Goal: Contribute content: Add original content to the website for others to see

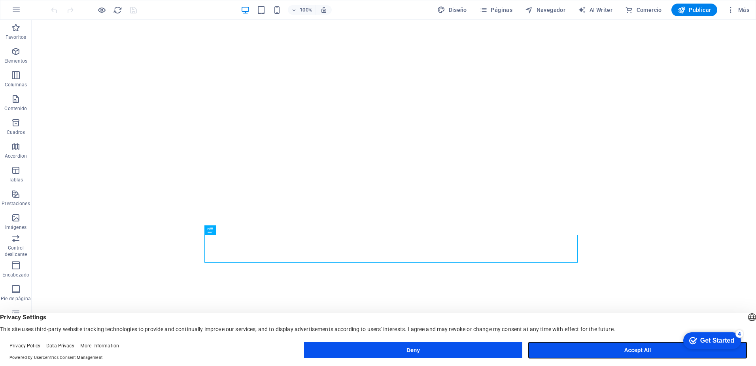
click at [643, 348] on button "Accept All" at bounding box center [638, 350] width 218 height 16
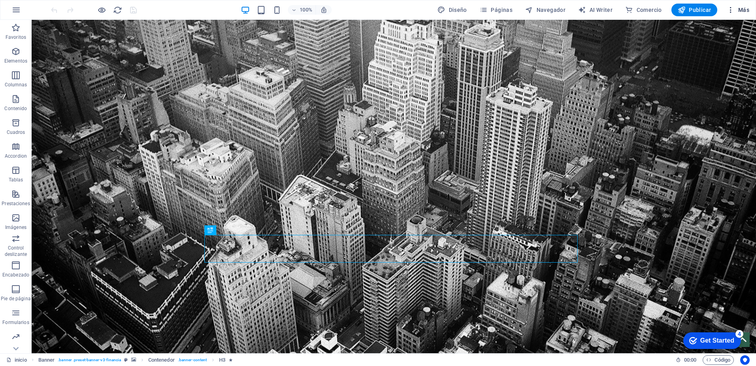
click at [752, 9] on button "Más" at bounding box center [738, 10] width 29 height 13
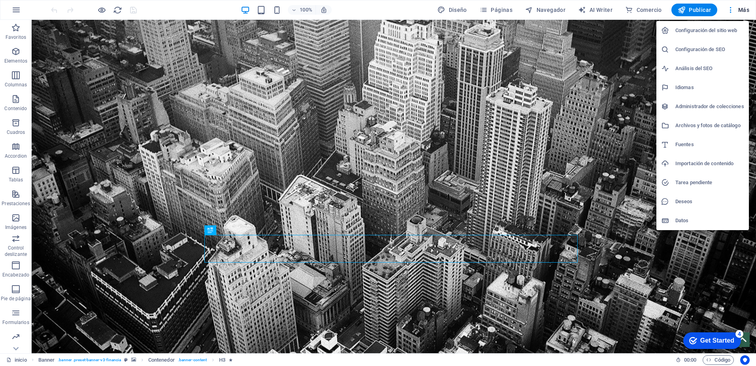
click at [693, 108] on h6 "Administrador de colecciones" at bounding box center [710, 106] width 69 height 9
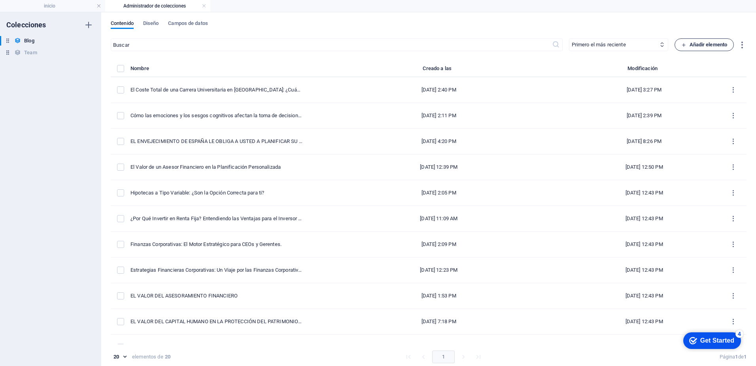
click at [706, 42] on span "Añadir elemento" at bounding box center [705, 44] width 46 height 9
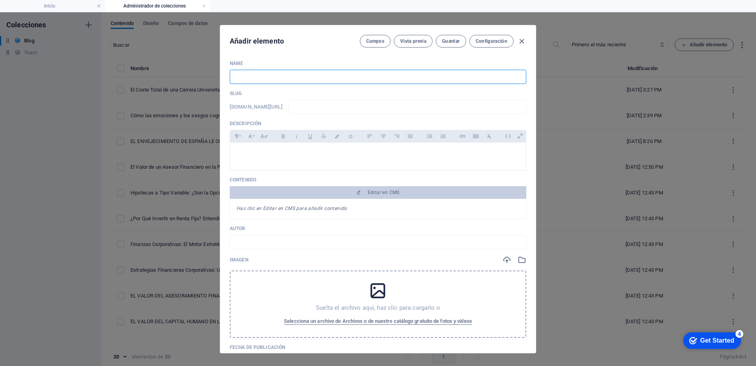
click at [245, 80] on input "text" at bounding box center [378, 77] width 297 height 14
paste input "El caso Magellan: ¿Cómo perder dinero en el fondo más rentable?"
type input "El caso Magellan: ¿Cómo perder dinero en el fondo más rentable?"
type input "el-caso-magellan-como-perder-dinero-en-el-fondo-mas-rentable"
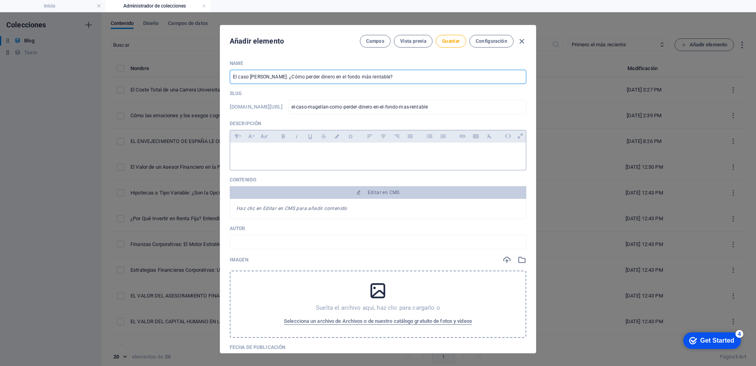
type input "El caso Magellan: ¿Cómo perder dinero en el fondo más rentable?"
click at [293, 152] on p at bounding box center [378, 153] width 283 height 8
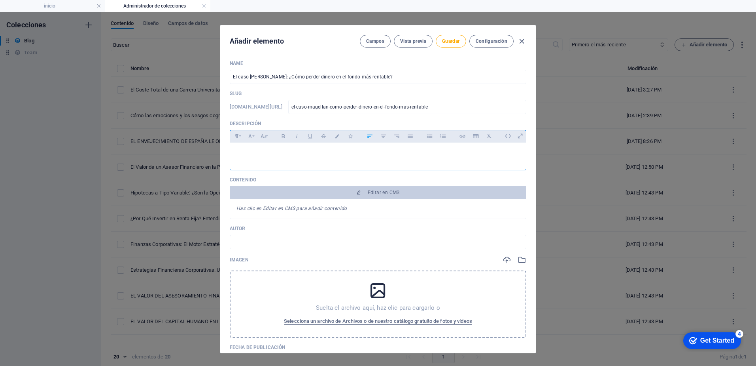
click at [237, 149] on p at bounding box center [378, 153] width 283 height 8
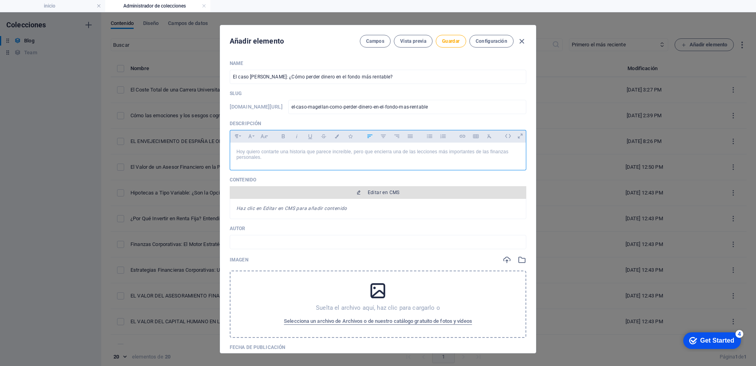
click at [383, 192] on span "Editar en CMS" at bounding box center [384, 192] width 32 height 6
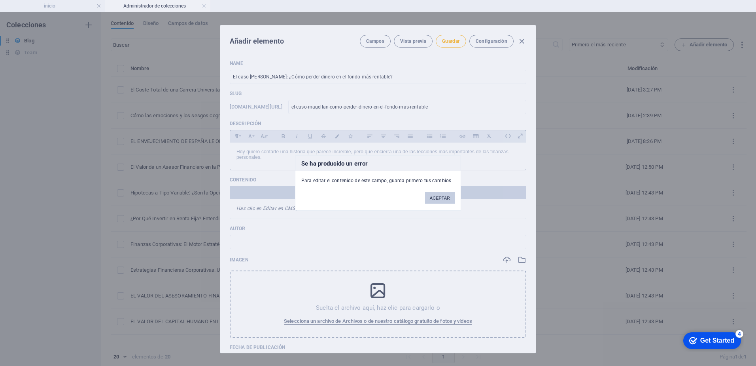
click at [439, 197] on button "ACEPTAR" at bounding box center [440, 198] width 30 height 12
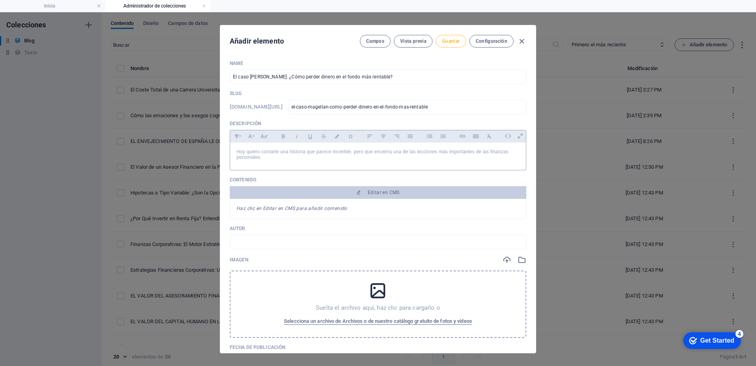
click at [453, 41] on span "Guardar" at bounding box center [450, 41] width 17 height 6
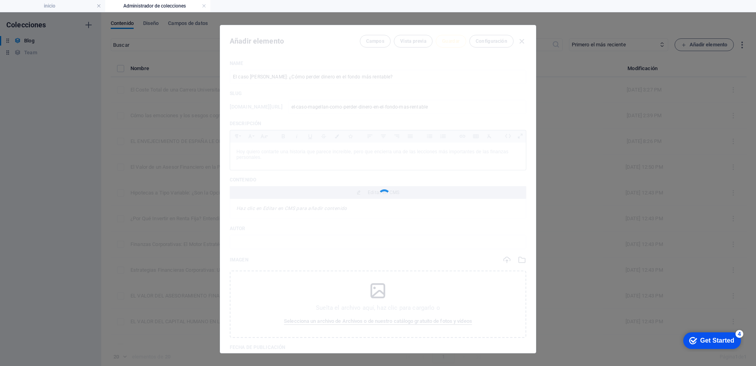
type input "el-caso-magellan-como-perder-dinero-en-el-fondo-mas-rentable"
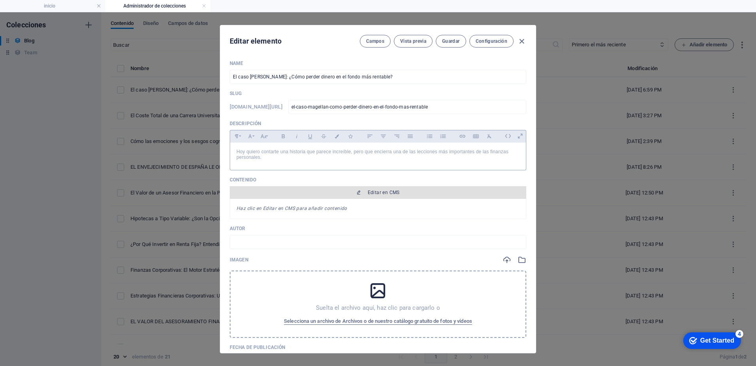
click at [381, 189] on span "Editar en CMS" at bounding box center [384, 192] width 32 height 6
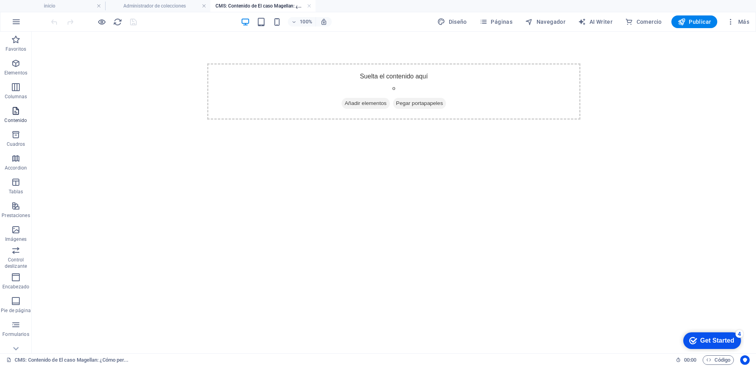
click at [17, 114] on icon "button" at bounding box center [15, 110] width 9 height 9
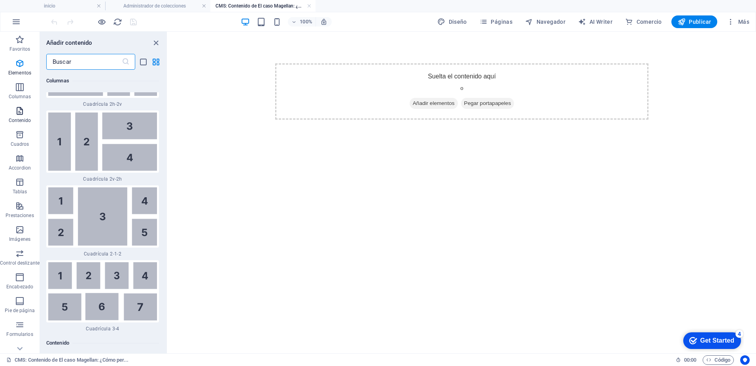
scroll to position [2493, 0]
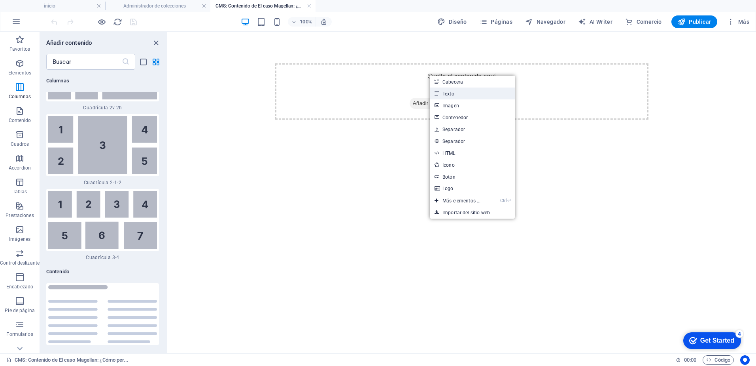
click at [450, 95] on link "Texto" at bounding box center [472, 93] width 85 height 12
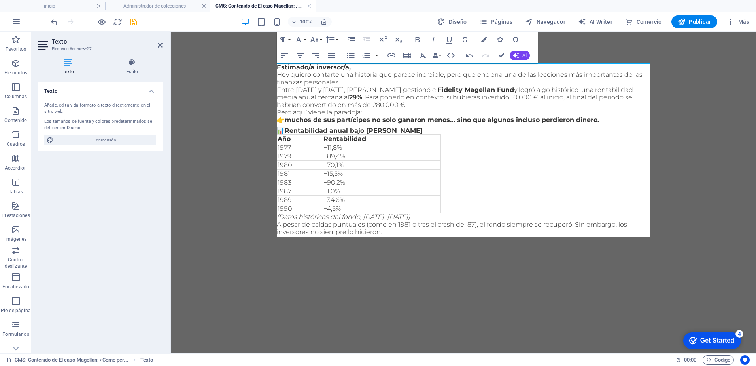
click at [388, 232] on p "A pesar de caídas puntuales (como en 1981 o tras el crash del 87), el fondo sie…" at bounding box center [463, 227] width 373 height 15
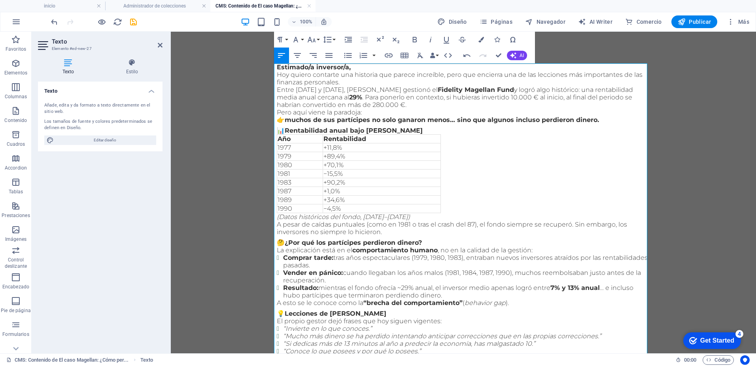
click at [346, 82] on p "Hoy quiero contarte una historia que parece increíble, pero que encierra una de…" at bounding box center [463, 78] width 373 height 15
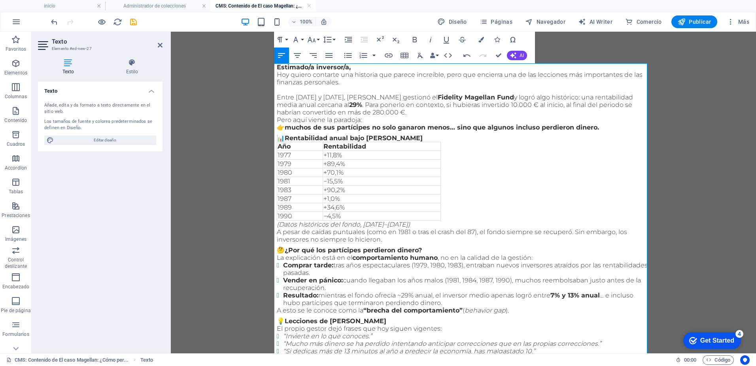
click at [380, 112] on p "Entre 1977 y 1990, Peter Lynch gestionó el Fidelity Magellan Fund y logró algo …" at bounding box center [463, 104] width 373 height 23
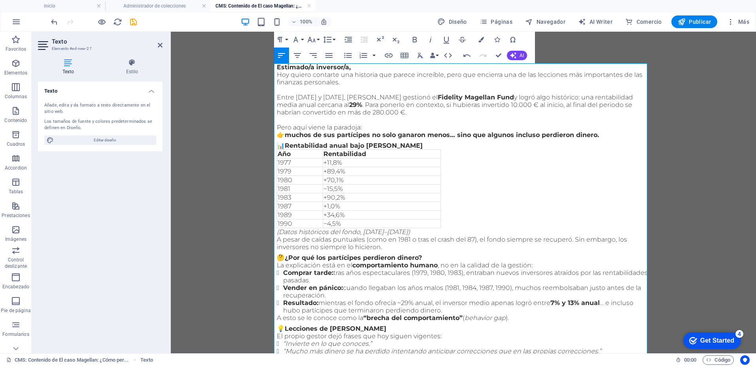
click at [366, 125] on p "Pero aquí viene la paradoja: 👉 muchos de sus partícipes no solo ganaron menos… …" at bounding box center [463, 130] width 373 height 15
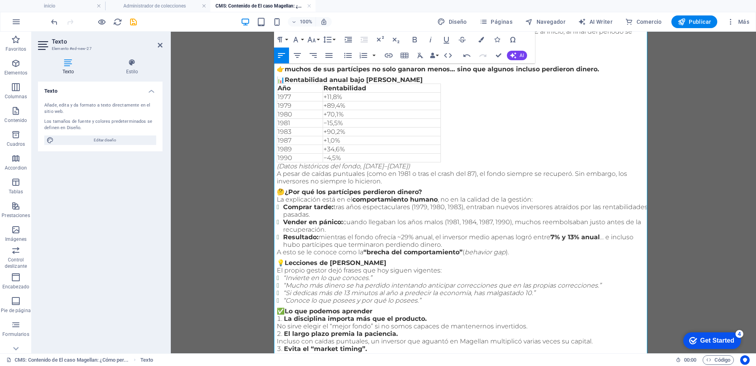
scroll to position [40, 0]
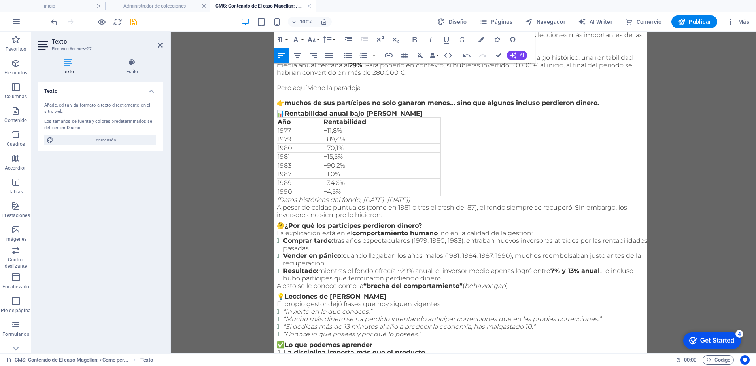
click at [401, 201] on p "(Datos históricos del fondo, [DATE]–[DATE])" at bounding box center [463, 200] width 373 height 8
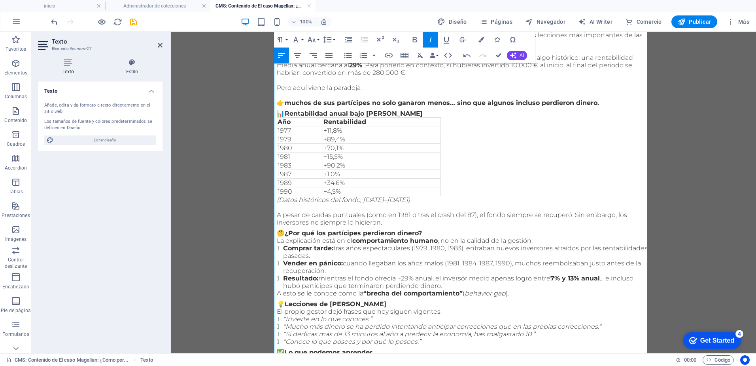
click at [384, 224] on p "A pesar de caídas puntuales (como en 1981 o tras el crash del 87), el fondo sie…" at bounding box center [463, 218] width 373 height 15
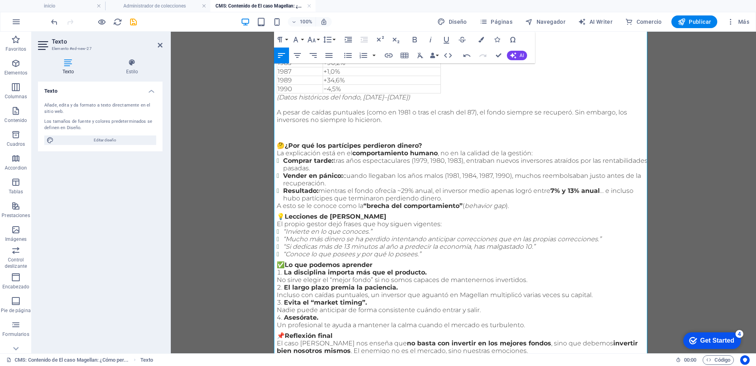
scroll to position [158, 0]
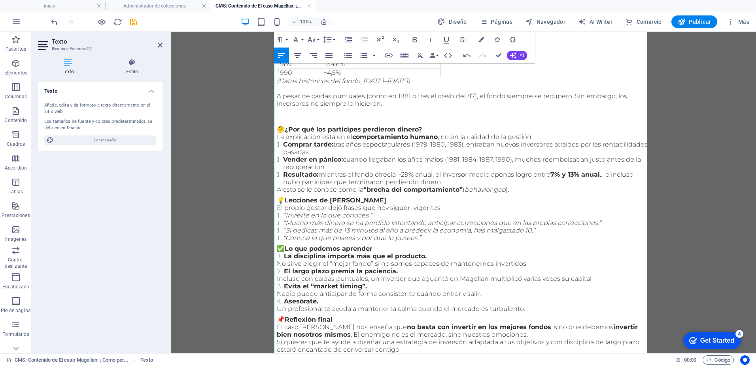
click at [429, 131] on p "🤔 ¿Por qué los partícipes perdieron dinero?" at bounding box center [463, 129] width 373 height 8
click at [522, 189] on p "A esto se le conoce como la “brecha del comportamiento” ( behavior gap )." at bounding box center [463, 190] width 373 height 8
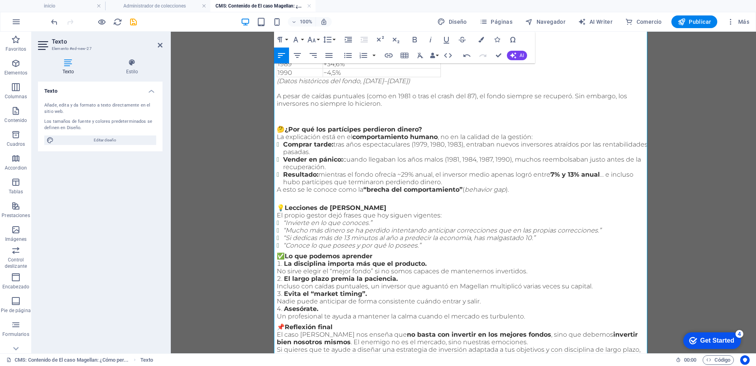
click at [538, 139] on p "La explicación está en el comportamiento humano , no en la calidad de la gestió…" at bounding box center [463, 137] width 373 height 8
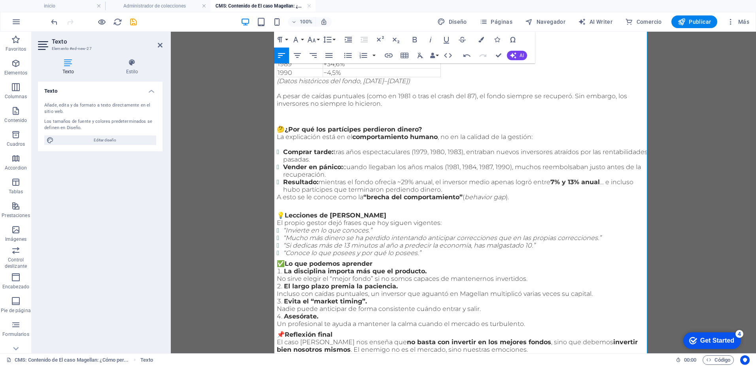
click at [432, 131] on p "🤔 ¿Por qué los partícipes perdieron dinero?" at bounding box center [463, 129] width 373 height 8
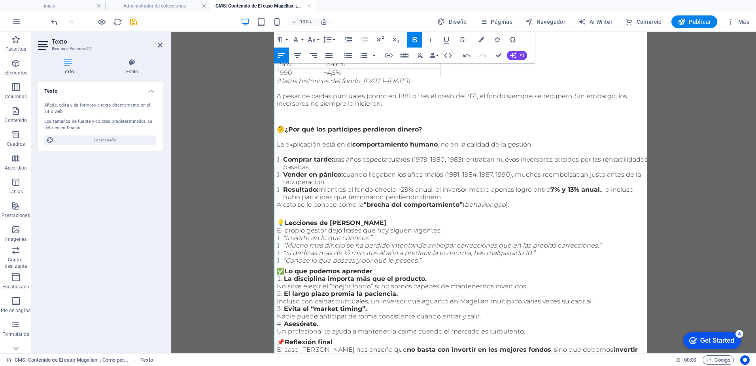
click at [381, 225] on p "💡 Lecciones de Peter Lynch" at bounding box center [463, 223] width 373 height 8
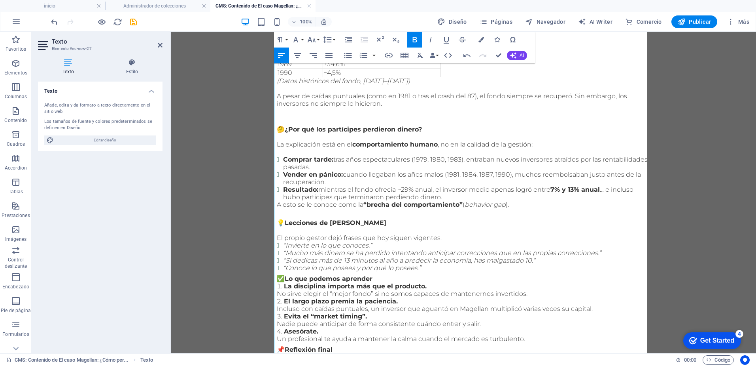
click at [443, 241] on p "El propio gestor dejó frases que hoy siguen vigentes:" at bounding box center [463, 238] width 373 height 8
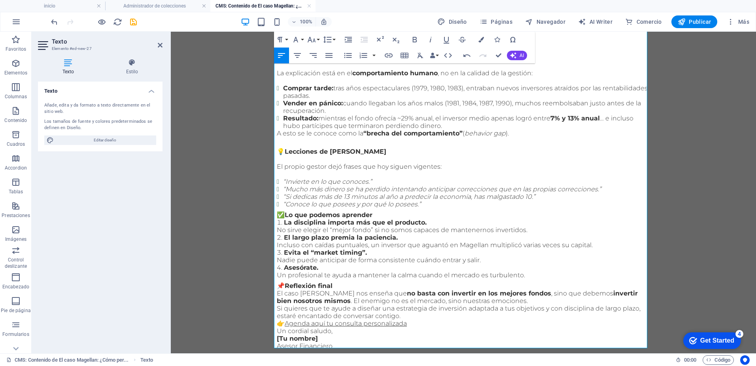
scroll to position [237, 0]
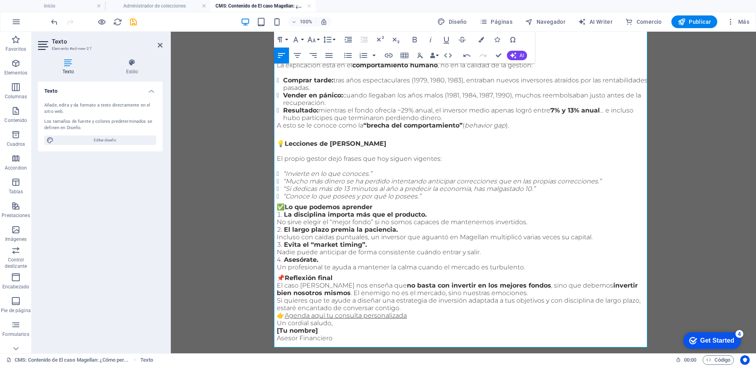
click at [427, 200] on li "“Conoce lo que posees y por qué lo posees.”" at bounding box center [466, 196] width 367 height 8
click at [439, 200] on li "“Conoce lo que posees y por qué lo posees.”" at bounding box center [466, 196] width 367 height 8
click at [448, 200] on li "“Conoce lo que posees y por qué lo posees.”" at bounding box center [466, 196] width 367 height 8
click at [278, 204] on div "Estimado/a inversor/a, Hoy quiero contarte una historia que parece increíble, p…" at bounding box center [463, 83] width 373 height 515
click at [455, 200] on li "“Conoce lo que posees y por qué lo posees.”" at bounding box center [466, 196] width 367 height 8
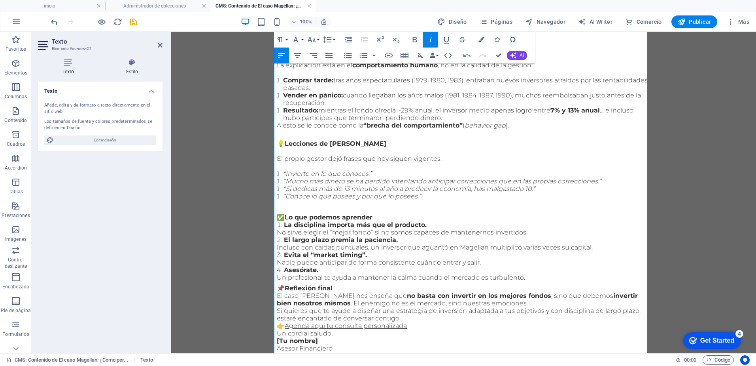
click at [383, 218] on p "✅ Lo que podemos aprender" at bounding box center [463, 217] width 373 height 8
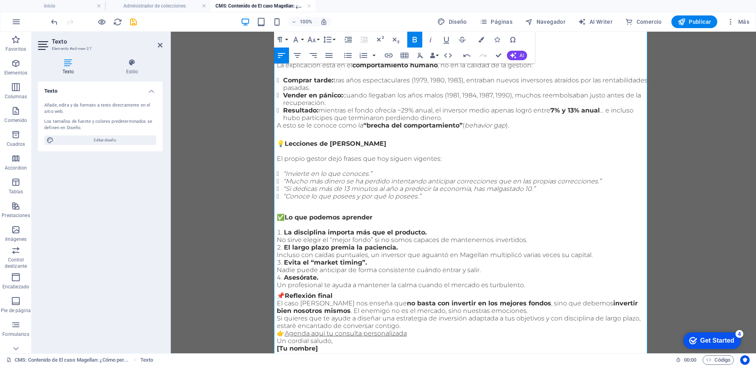
scroll to position [281, 0]
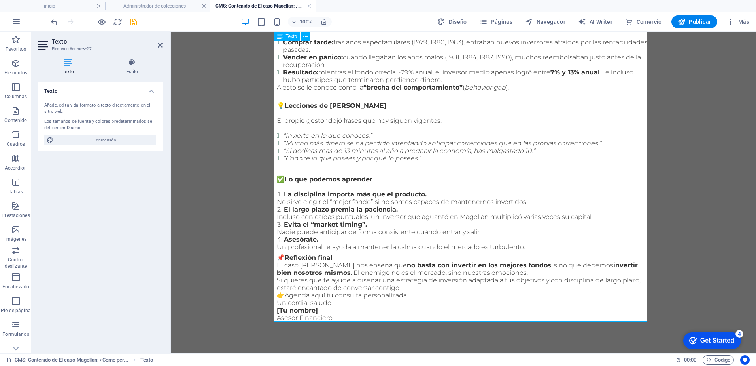
click at [540, 244] on li "Asesórate. Un profesional te ayuda a mantener la calma cuando el mercado es tur…" at bounding box center [463, 242] width 373 height 15
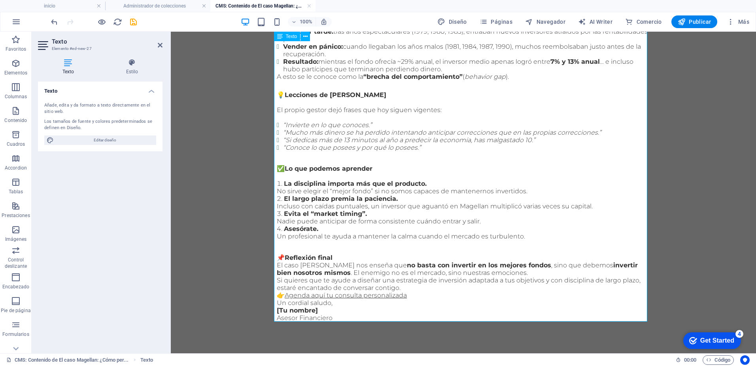
scroll to position [292, 0]
click at [516, 271] on p "El caso Magellan nos enseña que no basta con invertir en los mejores fondos , s…" at bounding box center [463, 268] width 373 height 15
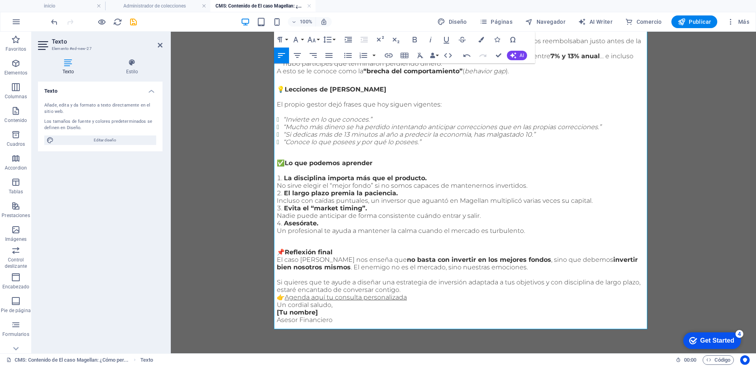
click at [403, 293] on p "Si quieres que te ayude a diseñar una estrategia de inversión adaptada a tus ob…" at bounding box center [463, 285] width 373 height 15
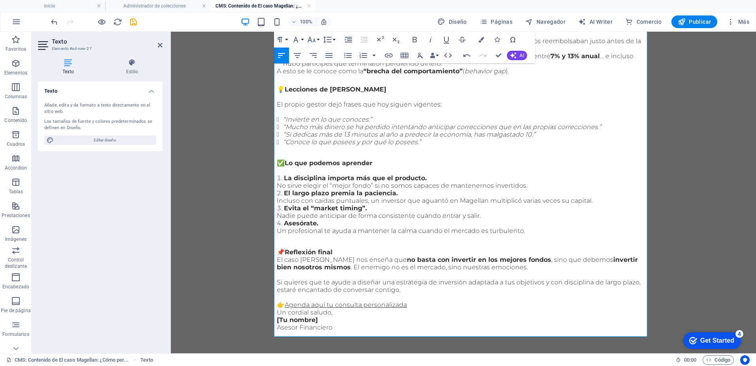
click at [414, 308] on p "👉 Agenda aquí tu consulta personalizada" at bounding box center [463, 305] width 373 height 8
click at [417, 308] on p "👉 Agenda aquí tu consulta personalizada" at bounding box center [463, 305] width 373 height 8
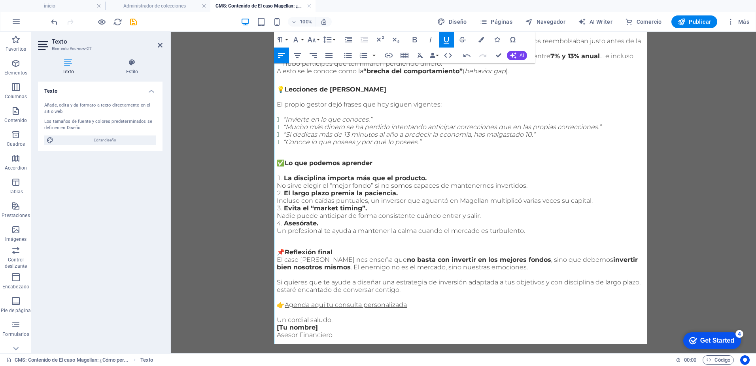
scroll to position [314, 0]
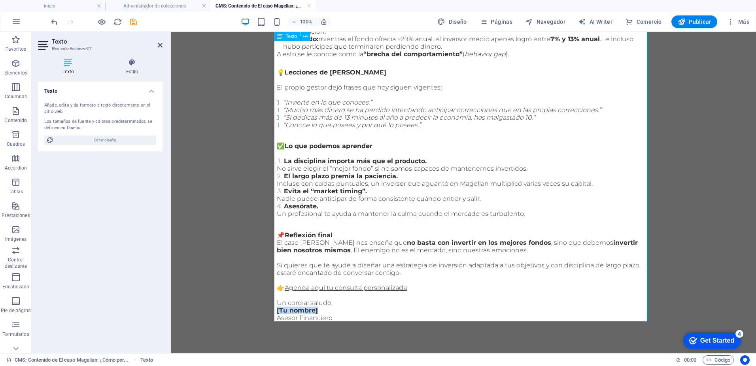
drag, startPoint x: 322, startPoint y: 309, endPoint x: 274, endPoint y: 311, distance: 47.5
click at [277, 311] on p "Un cordial saludo, [Tu nombre] Asesor Financiero" at bounding box center [463, 310] width 373 height 23
click at [352, 299] on p "Un cordial saludo," at bounding box center [463, 303] width 373 height 8
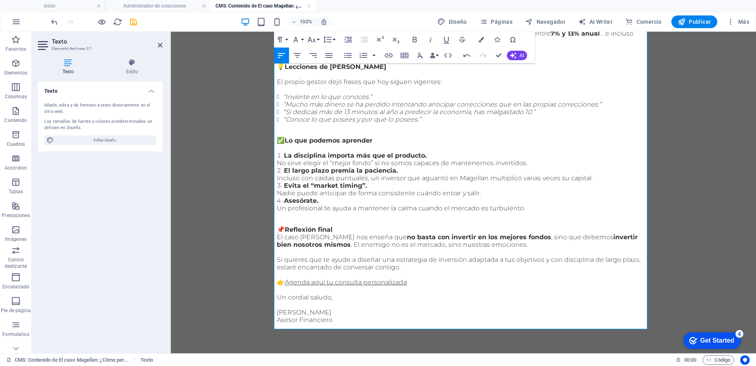
click at [351, 315] on p "Roberto Javier García Asesor Financiero" at bounding box center [463, 315] width 373 height 15
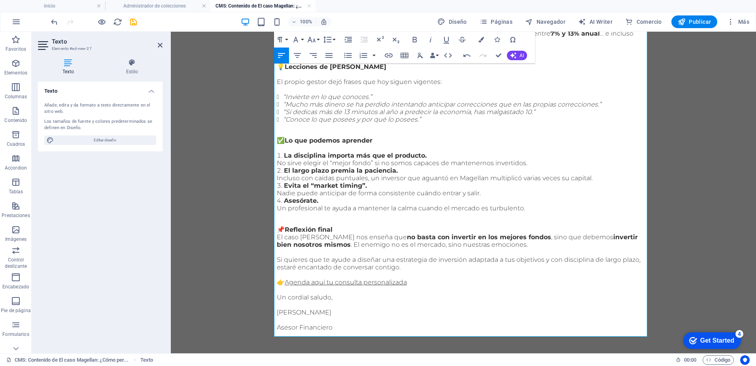
click at [331, 331] on p "Asesor Financiero" at bounding box center [463, 323] width 373 height 15
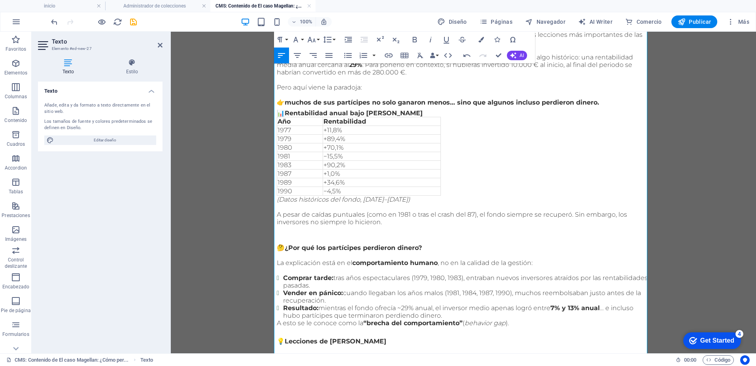
scroll to position [37, 0]
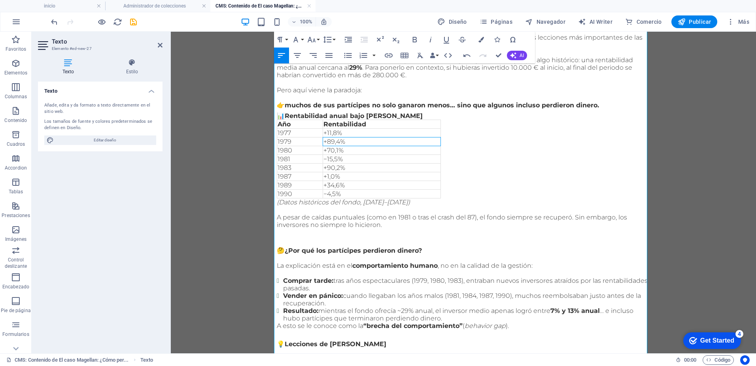
click at [436, 141] on p "+89,4%" at bounding box center [382, 142] width 117 height 8
click at [513, 167] on div "Estimado/a inversor/a, Hoy quiero contarte una historia que parece increíble, p…" at bounding box center [463, 317] width 373 height 582
click at [318, 151] on p "1980" at bounding box center [300, 150] width 45 height 8
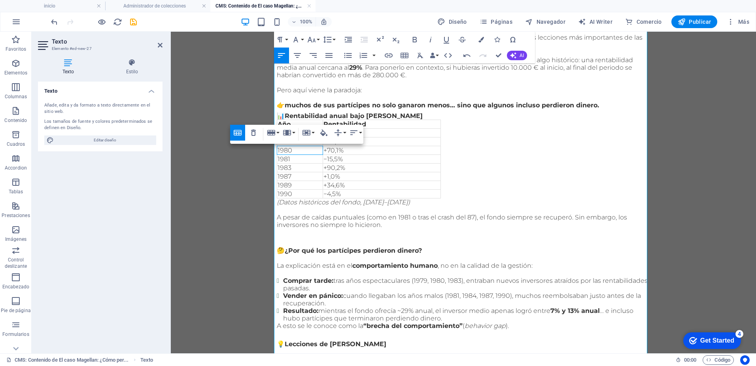
click at [320, 162] on tr "1981 −15,5%" at bounding box center [359, 159] width 164 height 9
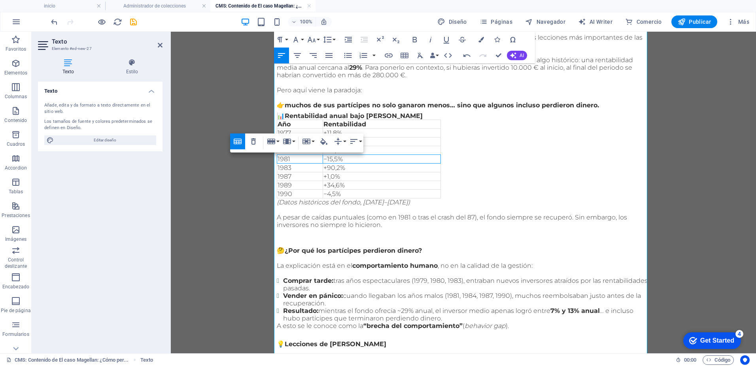
click at [530, 158] on div "Estimado/a inversor/a, Hoy quiero contarte una historia que parece increíble, p…" at bounding box center [463, 317] width 373 height 582
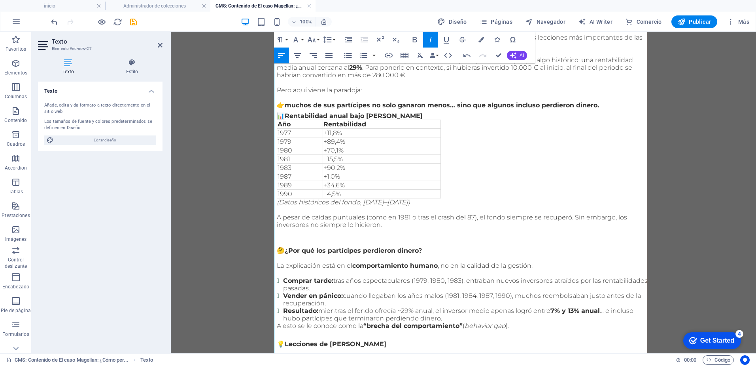
click at [323, 165] on td "+90,2%" at bounding box center [382, 167] width 118 height 9
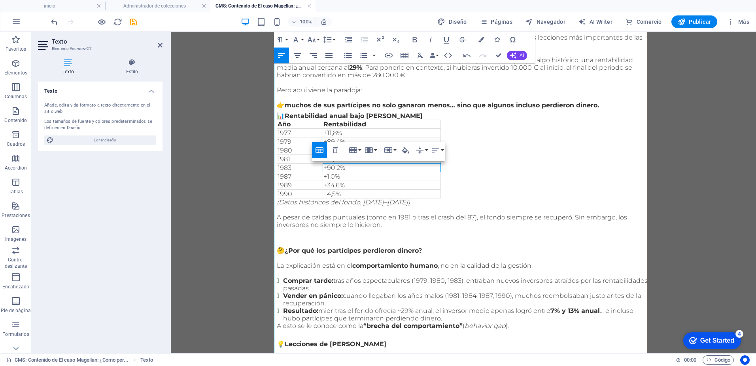
click at [555, 143] on div "Estimado/a inversor/a, Hoy quiero contarte una historia que parece increíble, p…" at bounding box center [463, 317] width 373 height 582
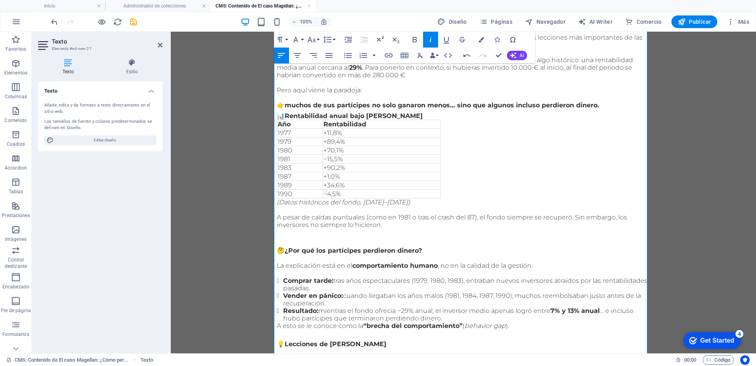
click at [390, 226] on p "A pesar de caídas puntuales (como en 1981 o tras el crash del 87), el fondo sie…" at bounding box center [463, 220] width 373 height 15
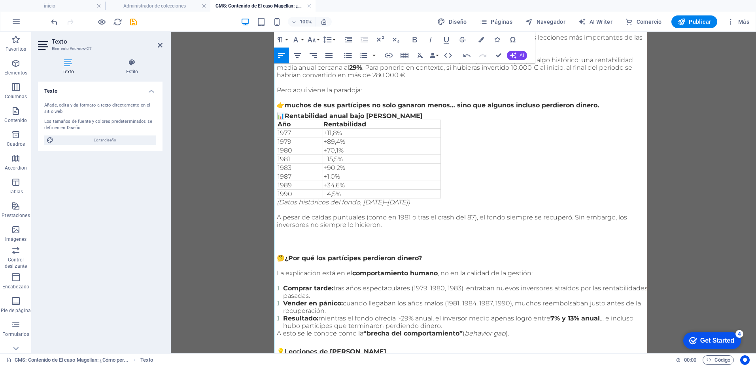
click at [290, 236] on p at bounding box center [463, 232] width 373 height 8
click at [398, 224] on p "A pesar de caídas puntuales (como en 1981 o tras el crash del 87), el fondo sie…" at bounding box center [463, 220] width 373 height 15
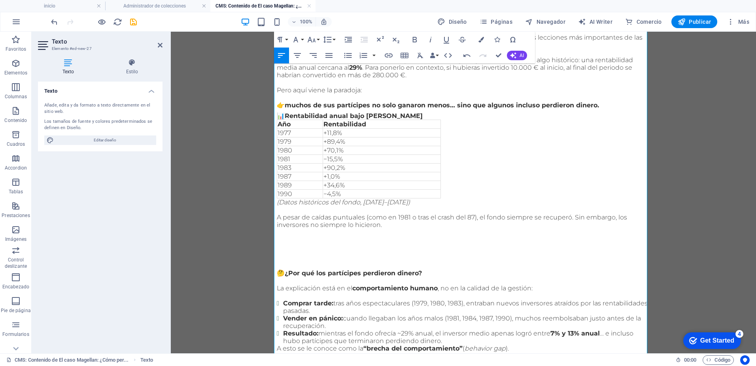
click at [295, 243] on p at bounding box center [463, 240] width 373 height 8
click at [402, 227] on p "A pesar de caídas puntuales (como en 1981 o tras el crash del 87), el fondo sie…" at bounding box center [463, 220] width 373 height 15
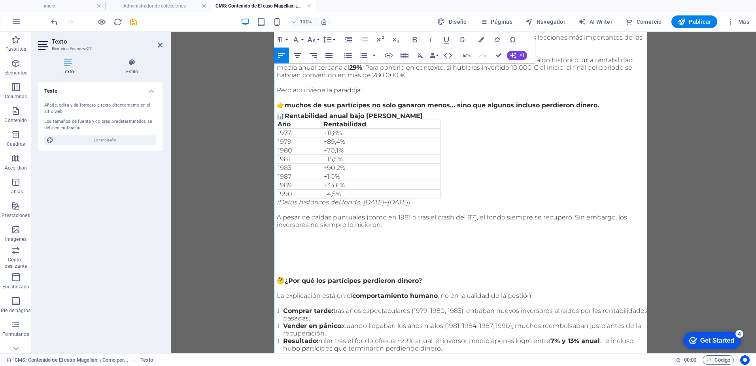
click at [286, 253] on p at bounding box center [463, 255] width 373 height 8
drag, startPoint x: 288, startPoint y: 252, endPoint x: 351, endPoint y: 270, distance: 65.4
click at [350, 271] on p at bounding box center [463, 270] width 373 height 8
click at [20, 233] on icon "button" at bounding box center [15, 229] width 9 height 9
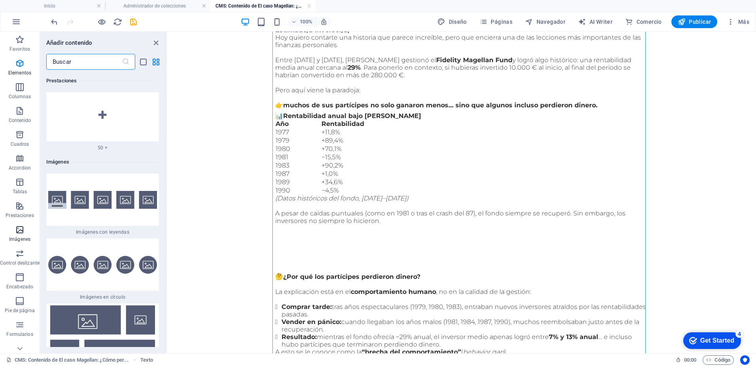
scroll to position [7966, 0]
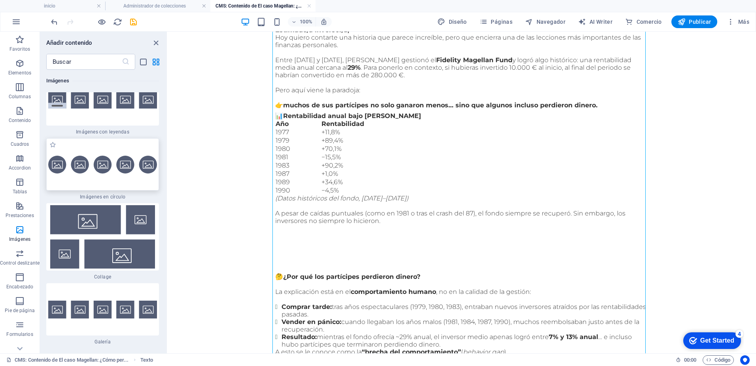
click at [56, 173] on img at bounding box center [102, 164] width 109 height 18
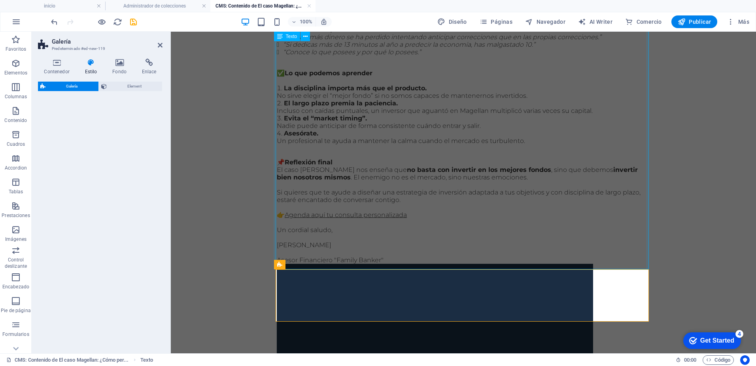
select select "rem"
select select "preset-gallery-v3-circle"
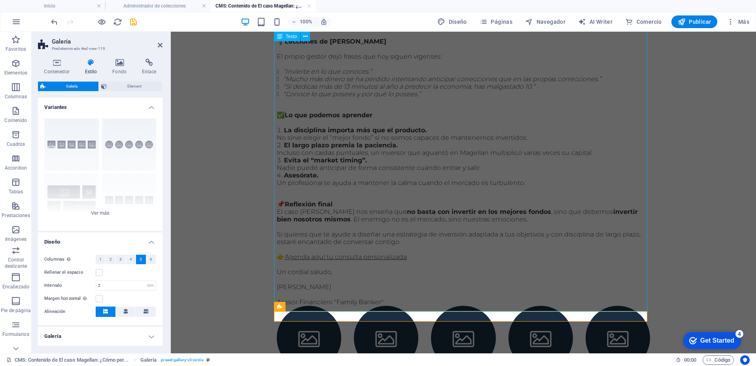
scroll to position [407, 0]
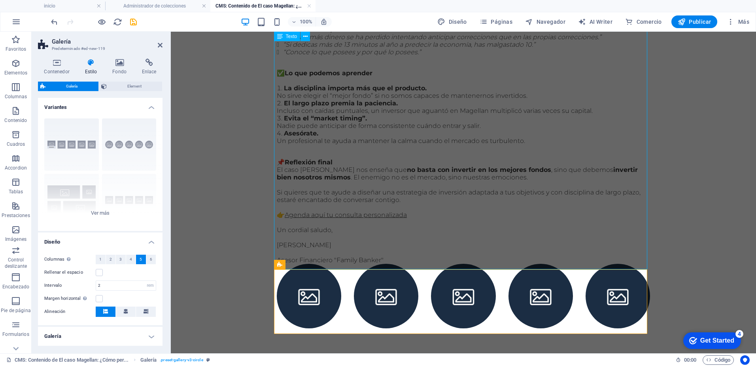
drag, startPoint x: 227, startPoint y: 216, endPoint x: 304, endPoint y: 203, distance: 78.2
click at [161, 46] on icon at bounding box center [160, 45] width 5 height 6
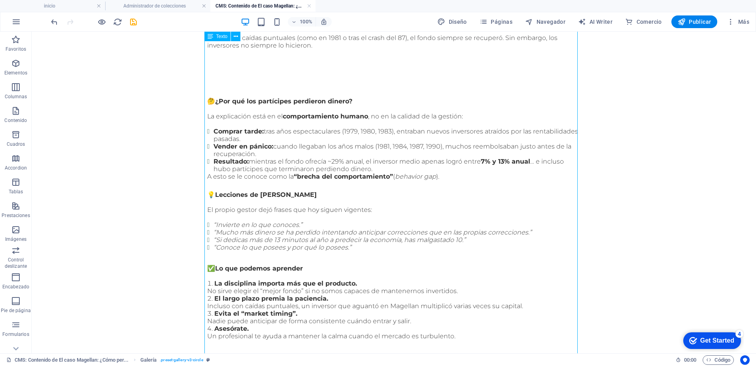
scroll to position [210, 0]
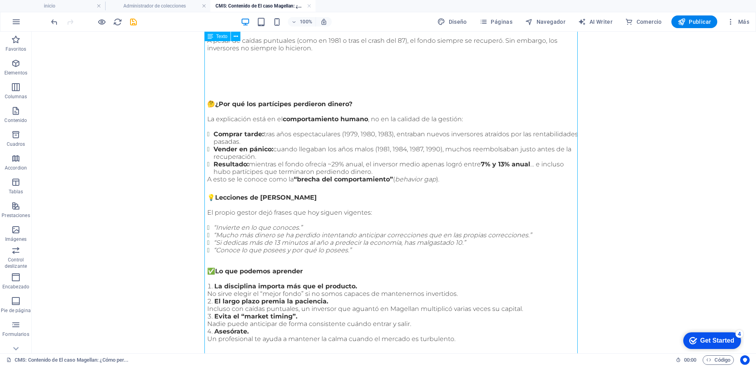
click at [246, 68] on div "Estimado/a inversor/a, Hoy quiero contarte una historia que parece increíble, p…" at bounding box center [393, 158] width 373 height 608
click at [311, 48] on div "Estimado/a inversor/a, Hoy quiero contarte una historia que parece increíble, p…" at bounding box center [393, 158] width 373 height 608
click at [305, 51] on div "Estimado/a inversor/a, Hoy quiero contarte una historia que parece increíble, p…" at bounding box center [393, 158] width 373 height 608
click at [313, 51] on div "Estimado/a inversor/a, Hoy quiero contarte una historia que parece increíble, p…" at bounding box center [393, 158] width 373 height 608
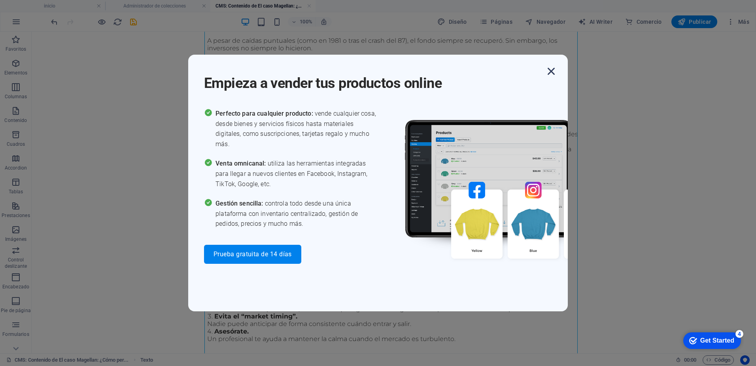
click at [554, 70] on icon "button" at bounding box center [551, 71] width 14 height 14
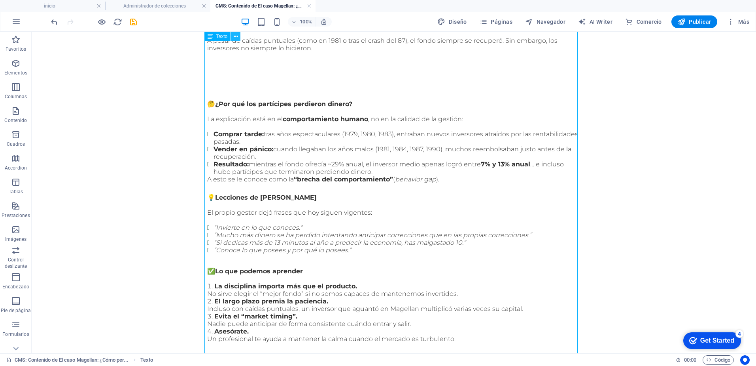
click at [237, 35] on icon at bounding box center [236, 36] width 4 height 8
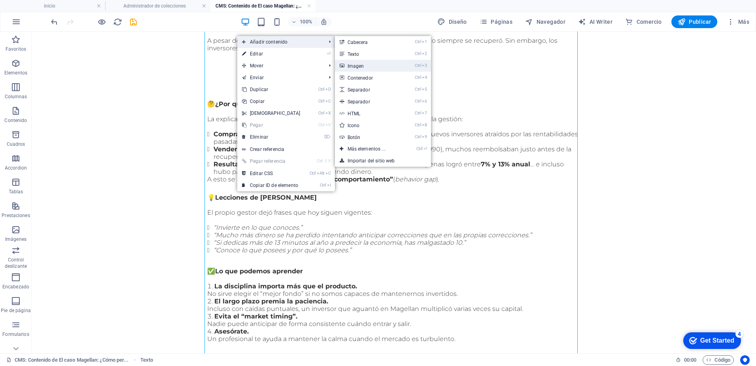
click at [360, 68] on link "Ctrl 3 Imagen" at bounding box center [368, 66] width 66 height 12
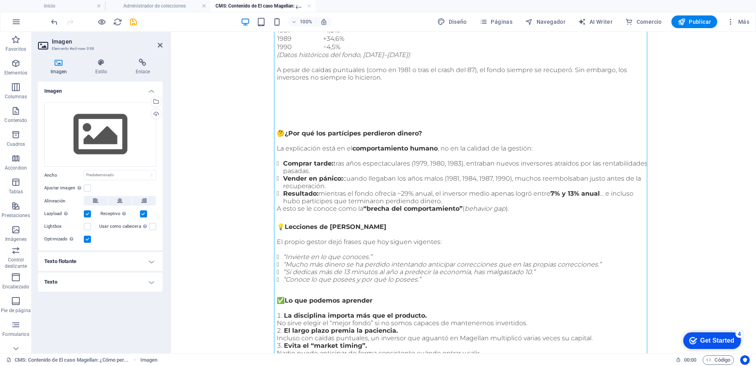
scroll to position [141, 0]
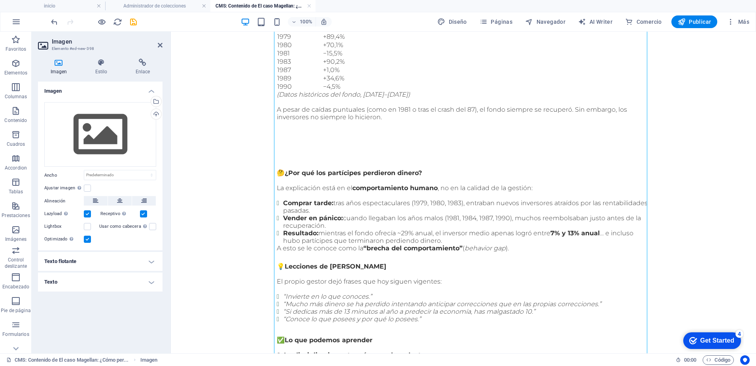
drag, startPoint x: 439, startPoint y: 168, endPoint x: 319, endPoint y: 141, distance: 123.6
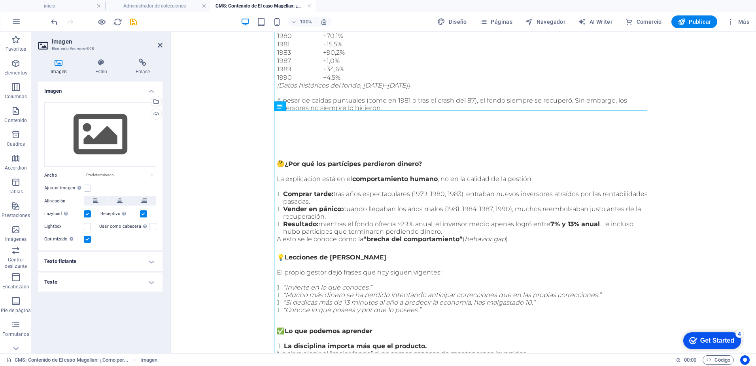
scroll to position [0, 0]
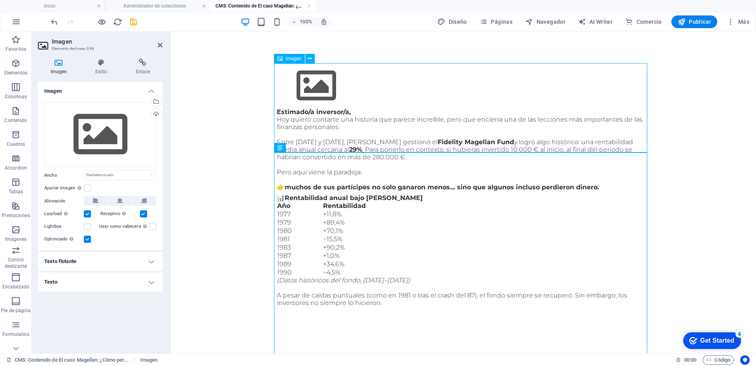
click at [339, 63] on figure at bounding box center [463, 85] width 373 height 45
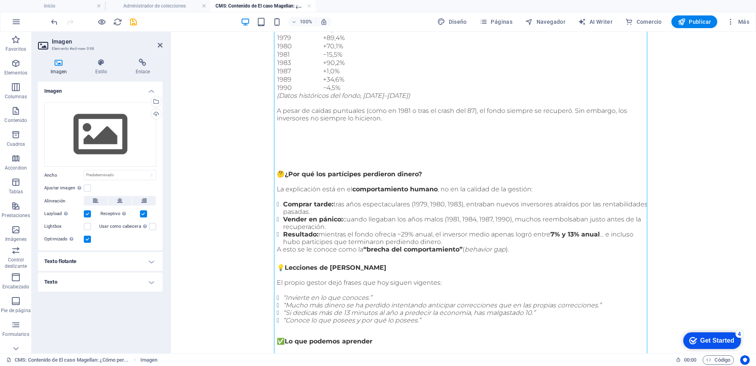
scroll to position [188, 0]
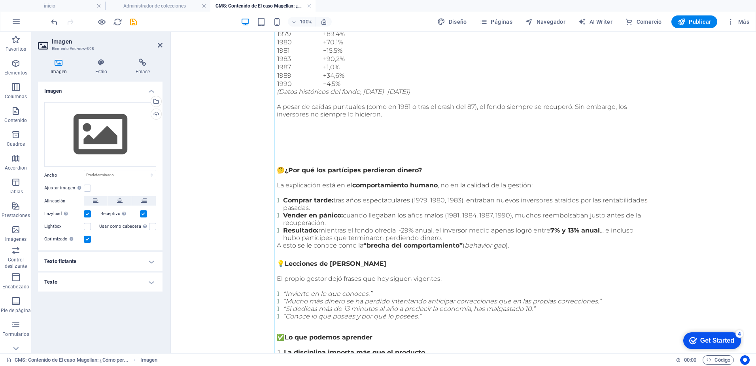
drag, startPoint x: 375, startPoint y: 88, endPoint x: 390, endPoint y: 171, distance: 85.0
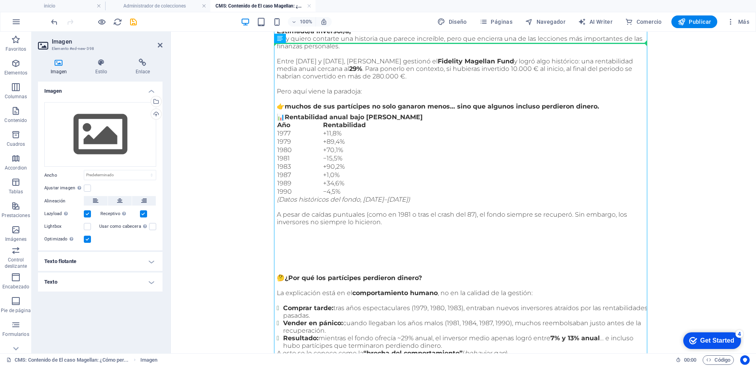
scroll to position [172, 0]
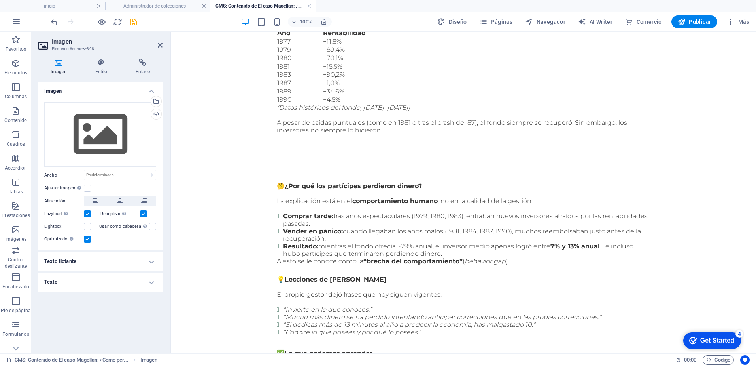
drag, startPoint x: 362, startPoint y: 87, endPoint x: 308, endPoint y: 199, distance: 124.4
click at [308, 199] on div "Estimado/a inversor/a, Hoy quiero contarte una historia que parece increíble, p…" at bounding box center [463, 240] width 373 height 608
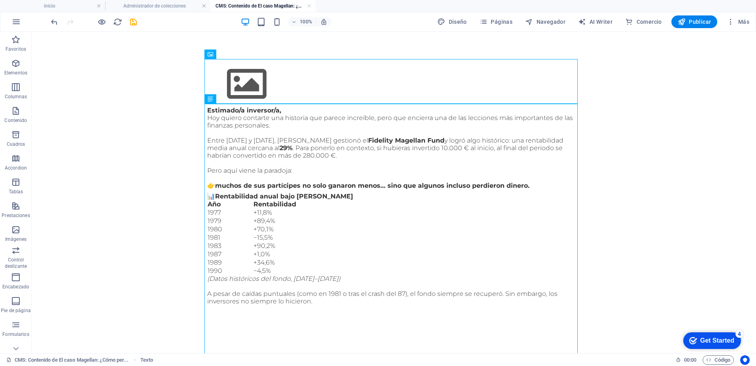
scroll to position [0, 0]
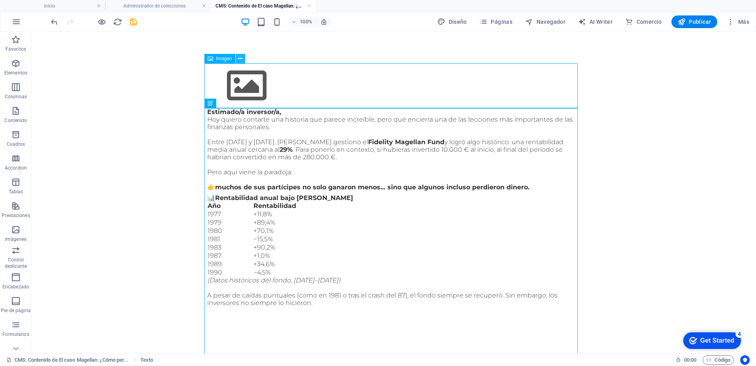
click at [240, 60] on icon at bounding box center [240, 59] width 4 height 8
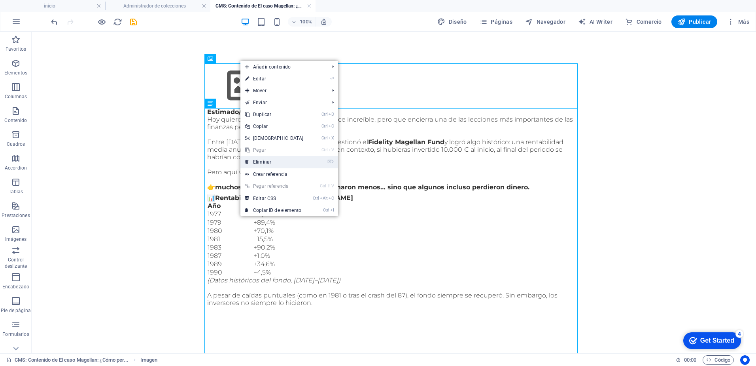
click at [258, 162] on link "⌦ Eliminar" at bounding box center [275, 162] width 68 height 12
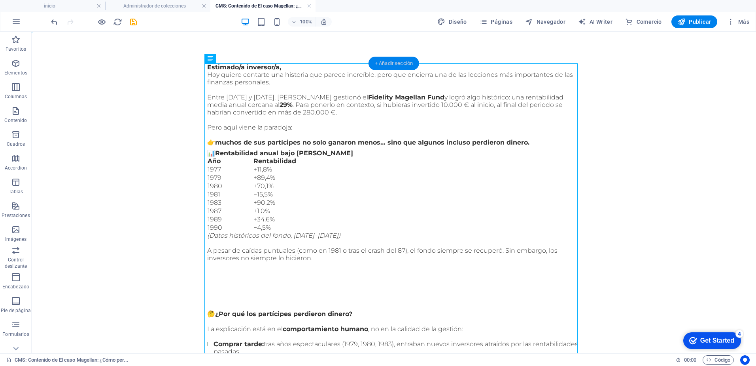
click at [401, 64] on div "+ Añadir sección" at bounding box center [394, 63] width 51 height 13
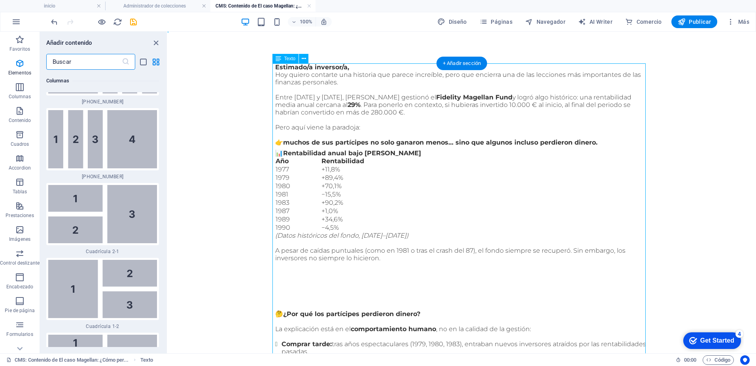
scroll to position [2693, 0]
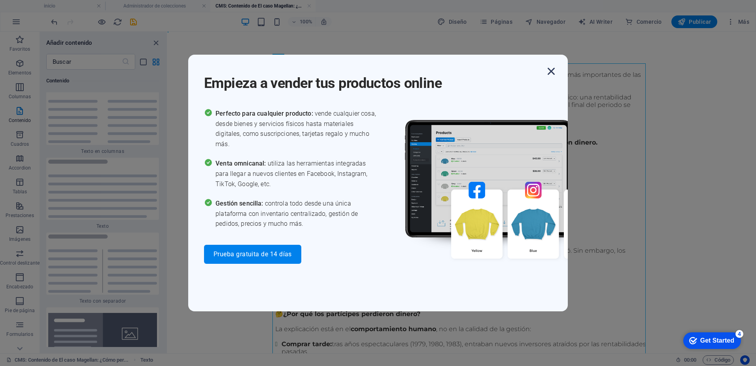
click at [555, 72] on icon "button" at bounding box center [551, 71] width 14 height 14
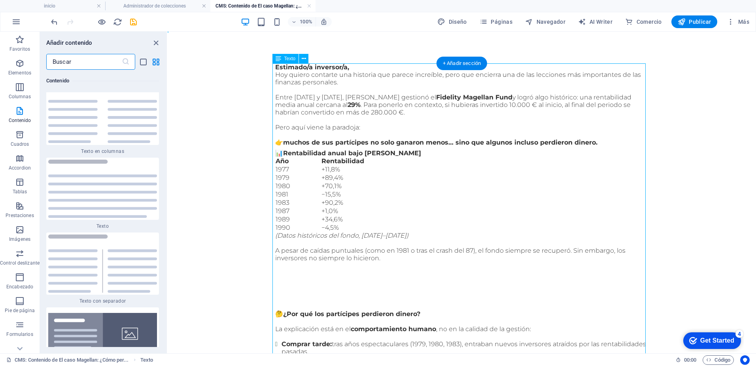
click at [290, 277] on div "Estimado/a inversor/a, Hoy quiero contarte una historia que parece increíble, p…" at bounding box center [461, 367] width 373 height 608
click at [380, 260] on div "Estimado/a inversor/a, Hoy quiero contarte una historia que parece increíble, p…" at bounding box center [461, 367] width 373 height 608
click at [375, 260] on div "Estimado/a inversor/a, Hoy quiero contarte una historia que parece increíble, p…" at bounding box center [461, 367] width 373 height 608
click at [292, 61] on span "Texto" at bounding box center [289, 58] width 11 height 5
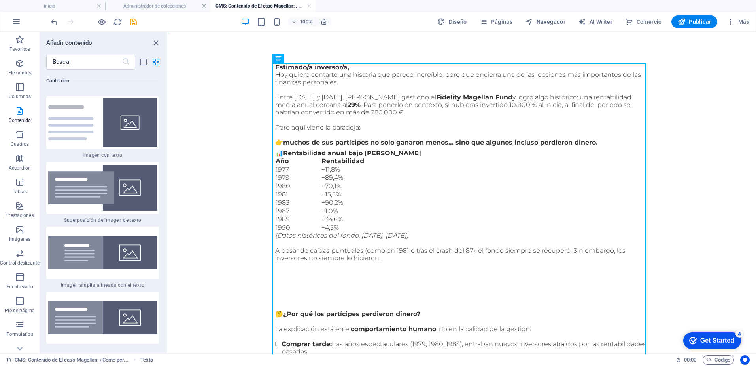
scroll to position [2970, 0]
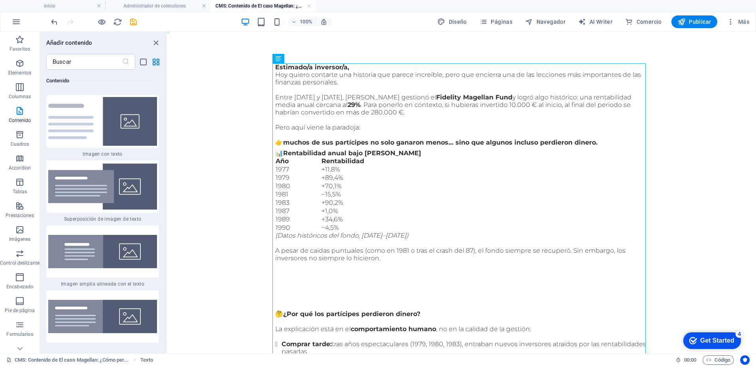
drag, startPoint x: 129, startPoint y: 191, endPoint x: 164, endPoint y: 212, distance: 41.1
click at [129, 191] on img at bounding box center [102, 186] width 109 height 46
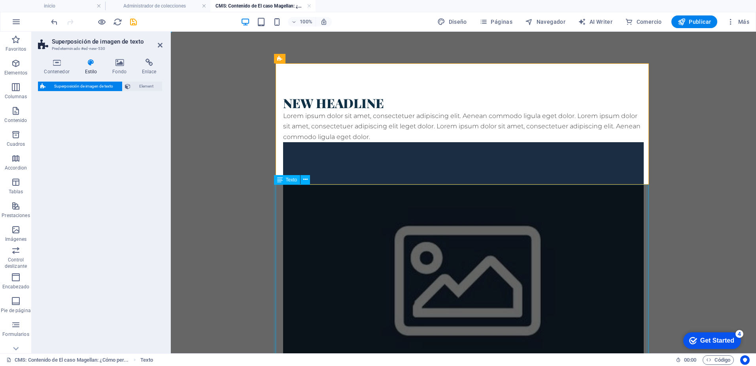
drag, startPoint x: 335, startPoint y: 243, endPoint x: 317, endPoint y: 277, distance: 38.0
select select "rem"
select select "px"
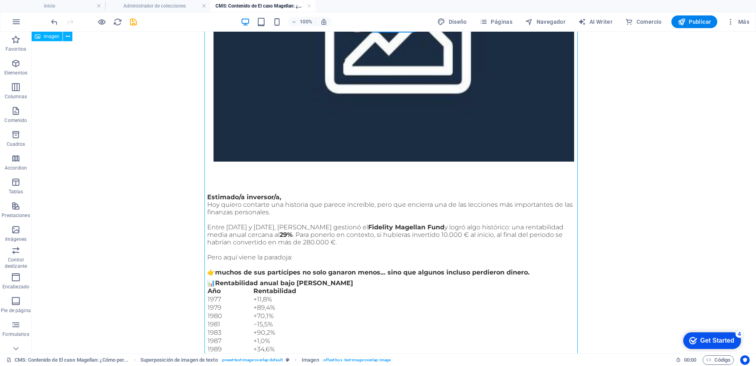
scroll to position [315, 0]
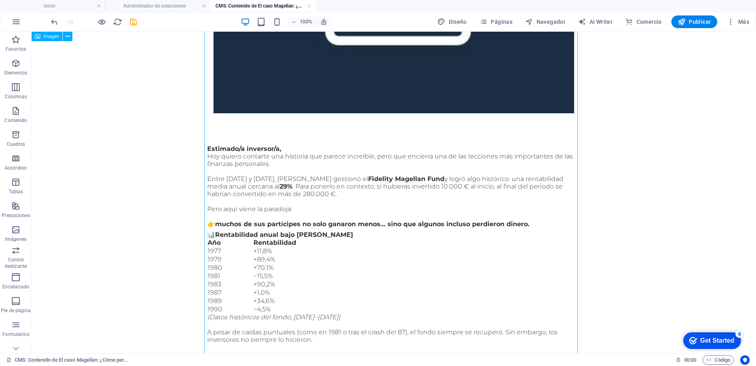
drag, startPoint x: 394, startPoint y: 78, endPoint x: 269, endPoint y: 157, distance: 148.6
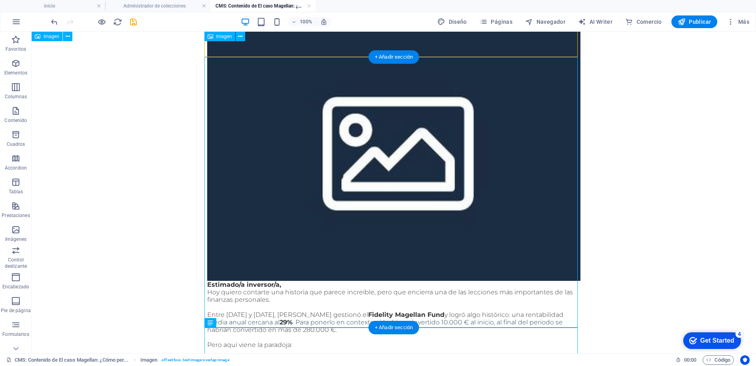
scroll to position [142, 0]
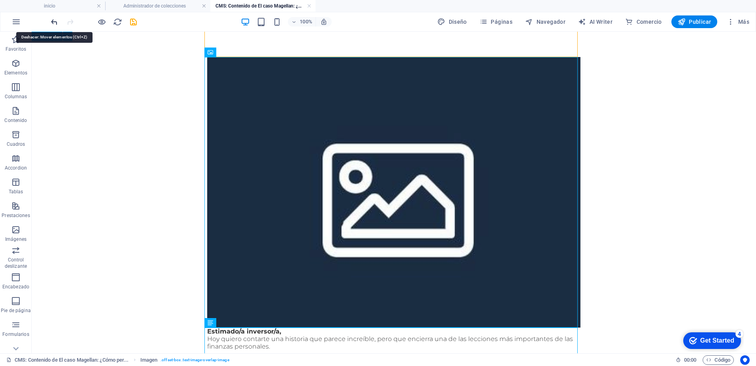
click at [54, 24] on icon "undo" at bounding box center [54, 21] width 9 height 9
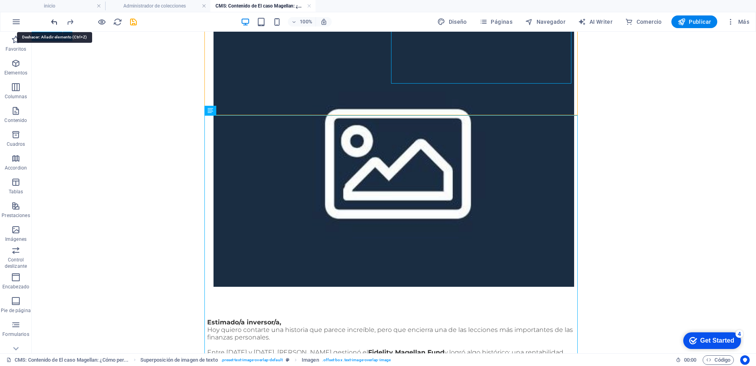
click at [54, 24] on icon "undo" at bounding box center [54, 21] width 9 height 9
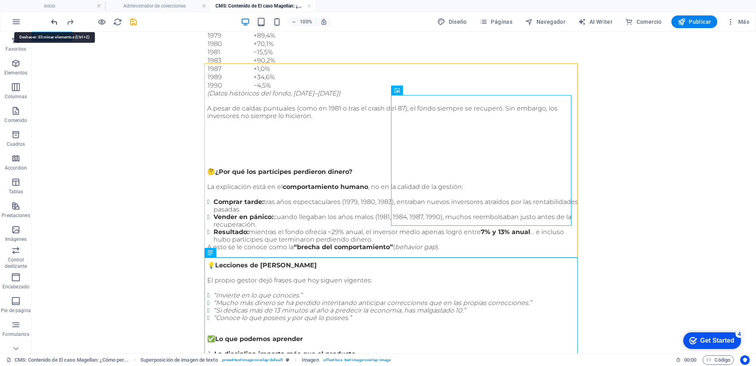
scroll to position [0, 0]
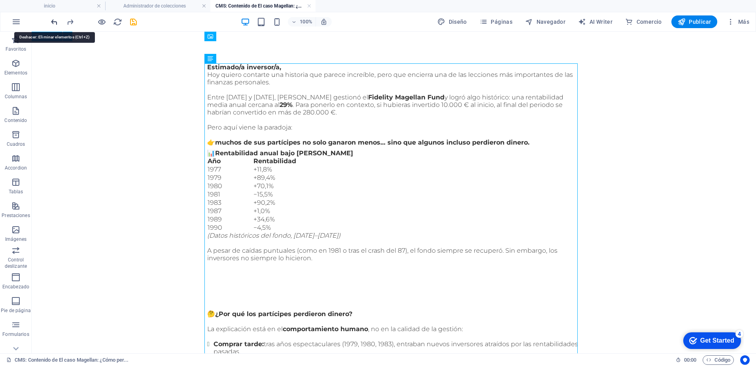
click at [54, 24] on icon "undo" at bounding box center [54, 21] width 9 height 9
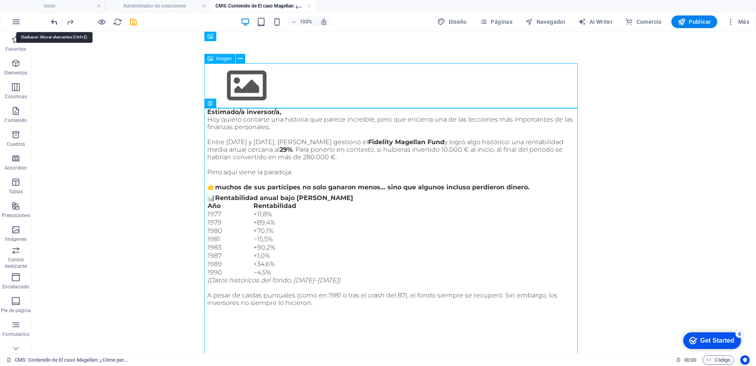
click at [54, 24] on icon "undo" at bounding box center [54, 21] width 9 height 9
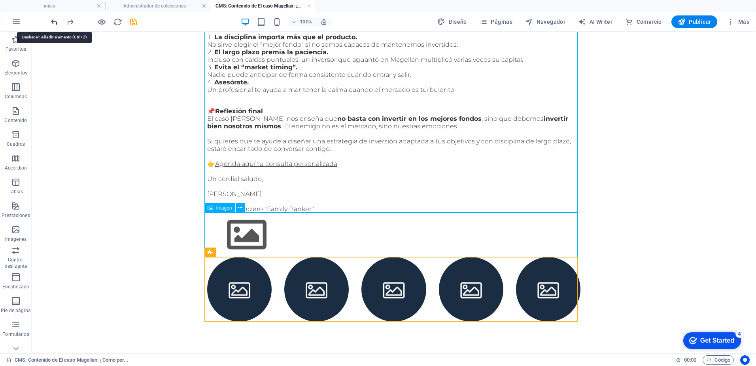
click at [54, 24] on icon "undo" at bounding box center [54, 21] width 9 height 9
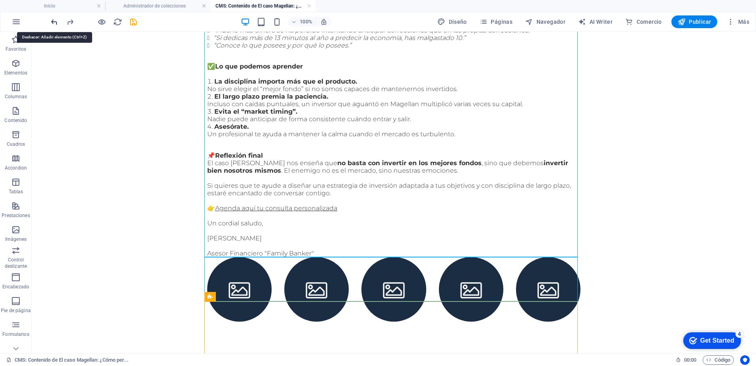
scroll to position [420, 0]
click at [54, 24] on icon "undo" at bounding box center [54, 21] width 9 height 9
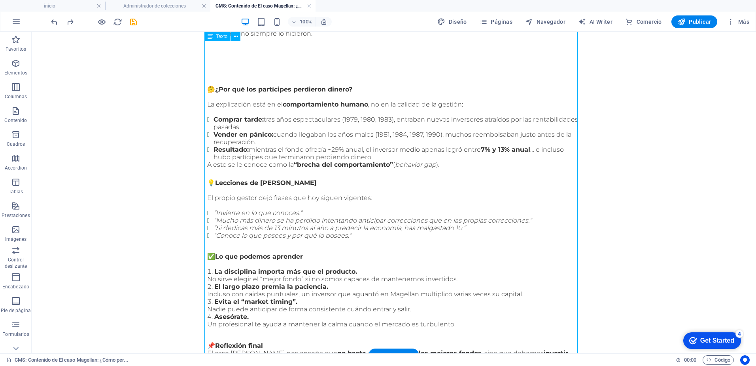
scroll to position [197, 0]
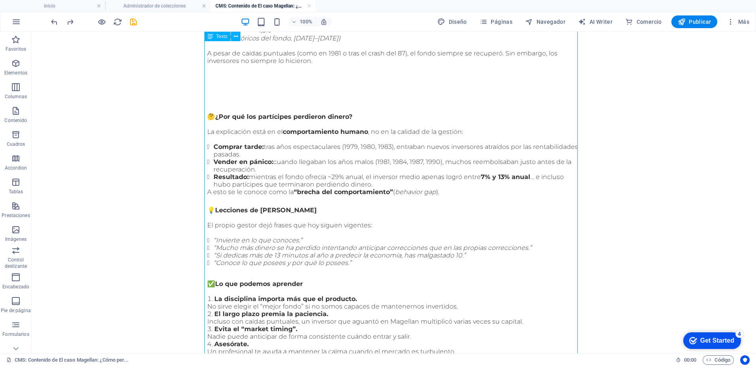
click at [237, 89] on div "Estimado/a inversor/a, Hoy quiero contarte una historia que parece increíble, p…" at bounding box center [393, 170] width 373 height 608
click at [313, 64] on div "Estimado/a inversor/a, Hoy quiero contarte una historia que parece increíble, p…" at bounding box center [393, 170] width 373 height 608
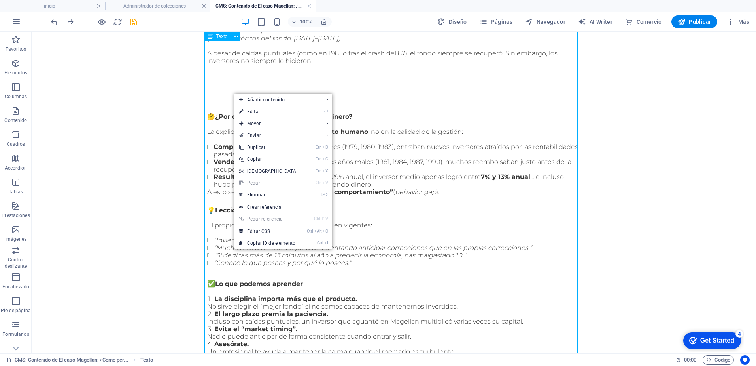
click at [232, 80] on div "Estimado/a inversor/a, Hoy quiero contarte una historia que parece increíble, p…" at bounding box center [393, 170] width 373 height 608
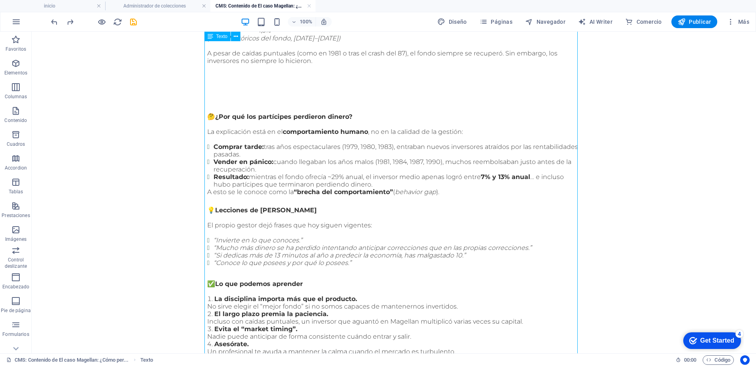
click at [222, 35] on span "Texto" at bounding box center [221, 36] width 11 height 5
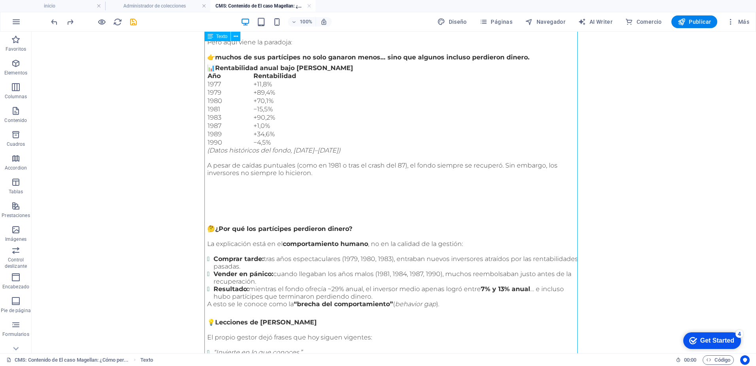
scroll to position [78, 0]
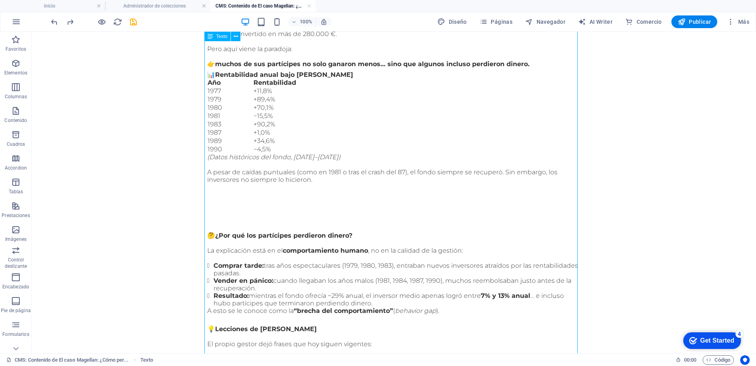
click at [342, 122] on div "Estimado/a inversor/a, Hoy quiero contarte una historia que parece increíble, p…" at bounding box center [393, 289] width 373 height 608
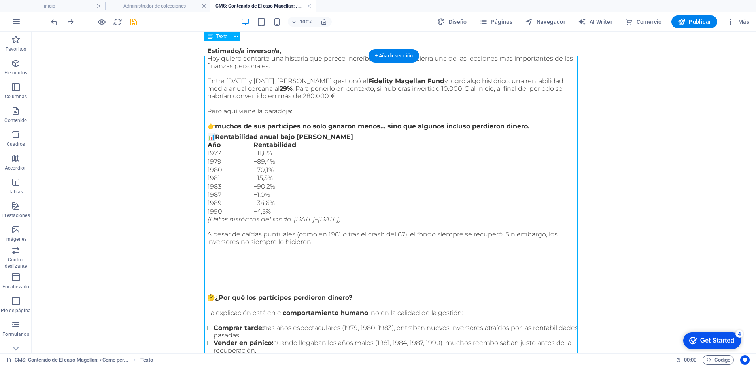
scroll to position [0, 0]
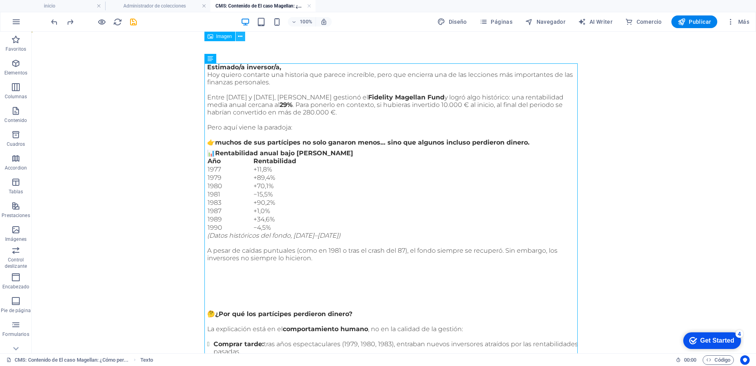
click at [238, 36] on icon at bounding box center [240, 36] width 4 height 8
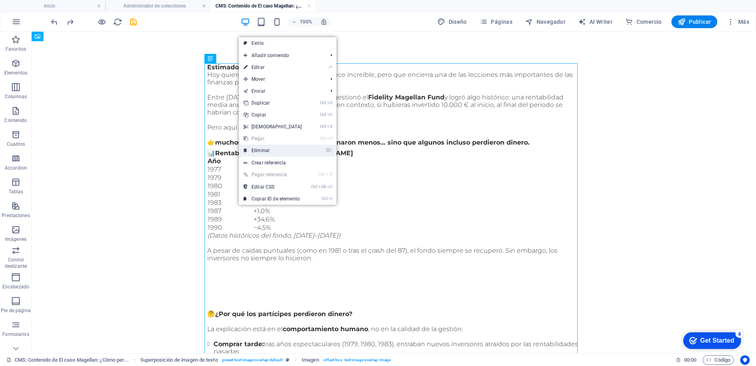
click at [267, 151] on link "⌦ Eliminar" at bounding box center [273, 150] width 68 height 12
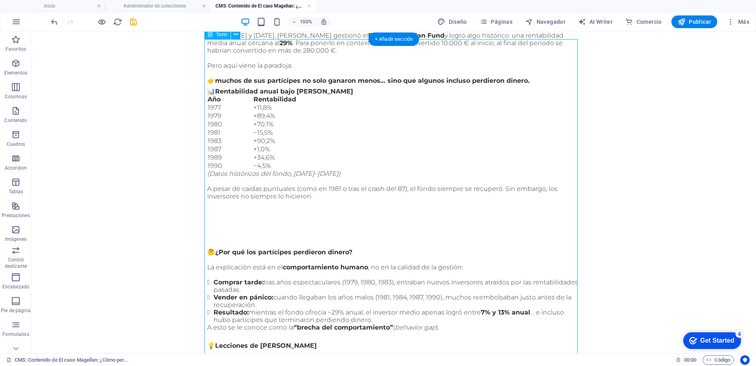
scroll to position [198, 0]
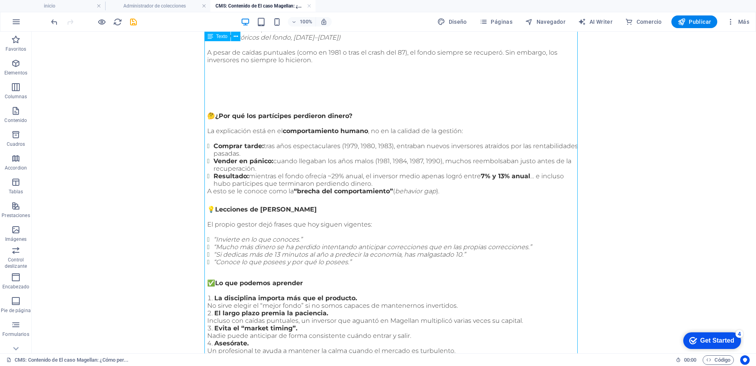
click at [277, 89] on div "Estimado/a inversor/a, Hoy quiero contarte una historia que parece increíble, p…" at bounding box center [393, 170] width 373 height 608
click at [312, 62] on div "Estimado/a inversor/a, Hoy quiero contarte una historia que parece increíble, p…" at bounding box center [393, 170] width 373 height 608
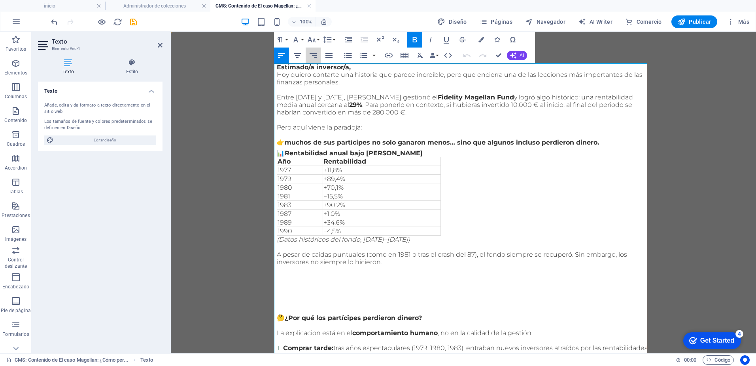
click at [312, 62] on button "Align Right" at bounding box center [313, 55] width 15 height 16
click at [386, 264] on p "A pesar de caídas puntuales (como en 1981 o tras el crash del 87), el fondo sie…" at bounding box center [463, 257] width 373 height 15
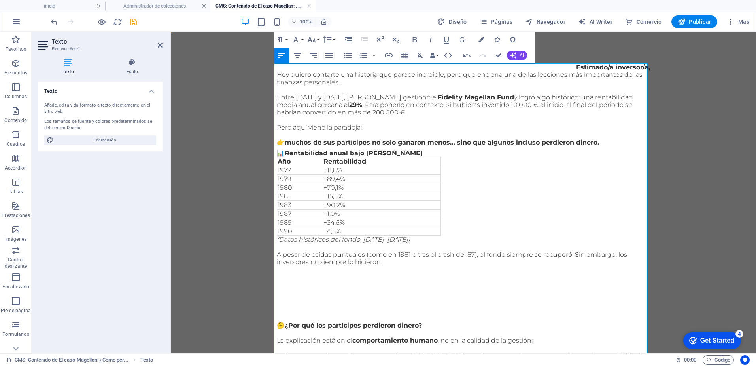
drag, startPoint x: 278, startPoint y: 280, endPoint x: 500, endPoint y: 311, distance: 223.7
click at [500, 311] on p at bounding box center [463, 307] width 373 height 8
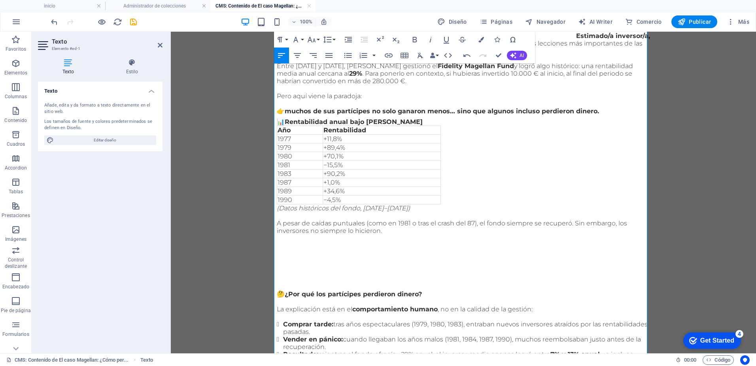
scroll to position [119, 0]
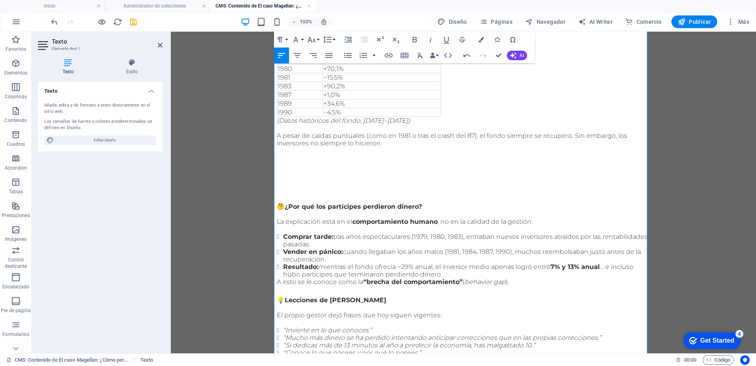
click at [283, 156] on p at bounding box center [463, 158] width 373 height 8
click at [400, 145] on p "A pesar de caídas puntuales (como en 1981 o tras el crash del 87), el fondo sie…" at bounding box center [463, 139] width 373 height 15
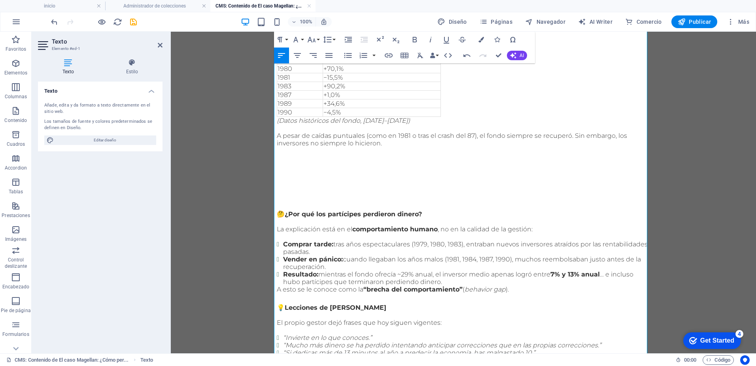
drag, startPoint x: 277, startPoint y: 156, endPoint x: 488, endPoint y: 166, distance: 211.9
click at [488, 166] on p at bounding box center [463, 166] width 373 height 8
click at [277, 154] on p "​" at bounding box center [463, 151] width 373 height 8
click at [13, 230] on icon "button" at bounding box center [15, 229] width 9 height 9
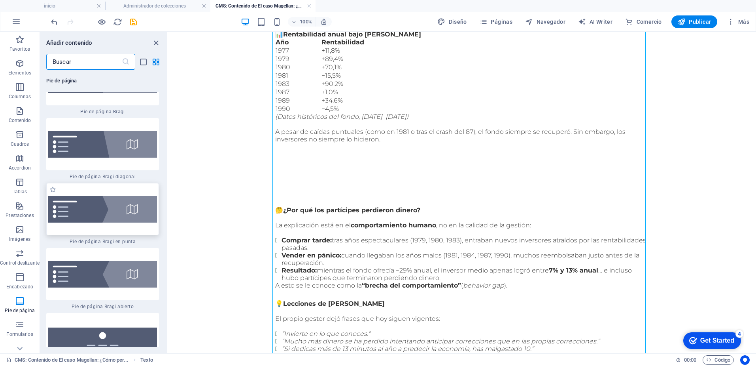
scroll to position [11091, 0]
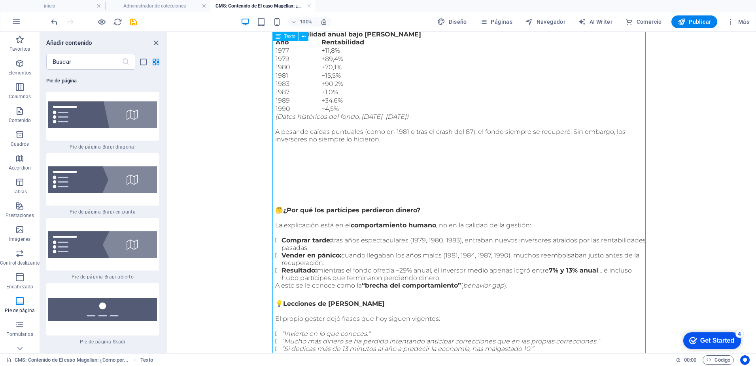
click at [325, 156] on div "Estimado/a inversor/a, Hoy quiero contarte una historia que parece increíble, p…" at bounding box center [461, 256] width 373 height 623
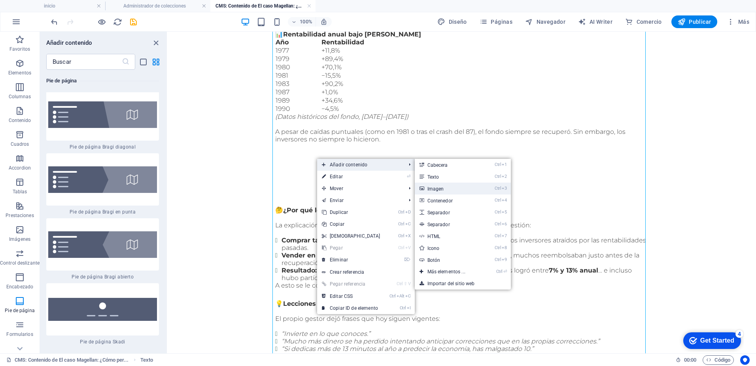
click at [440, 189] on link "Ctrl 3 Imagen" at bounding box center [448, 188] width 66 height 12
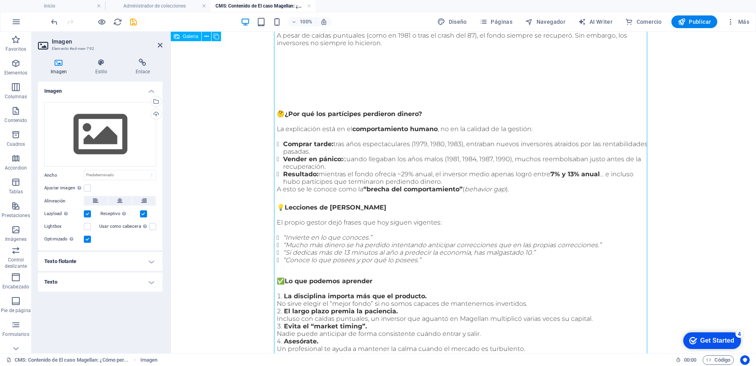
drag, startPoint x: 424, startPoint y: 280, endPoint x: 287, endPoint y: 92, distance: 233.3
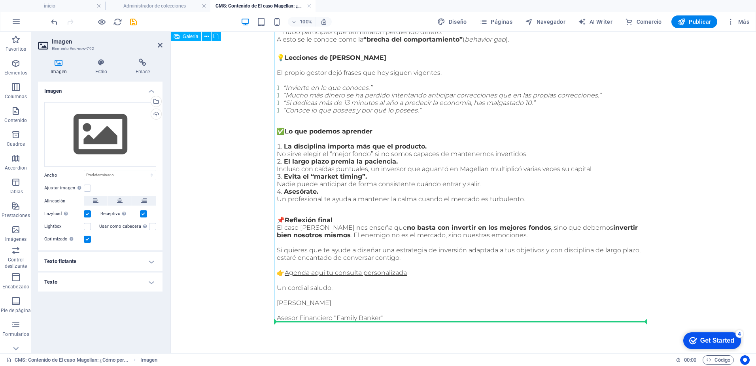
drag, startPoint x: 373, startPoint y: 85, endPoint x: 413, endPoint y: 292, distance: 210.3
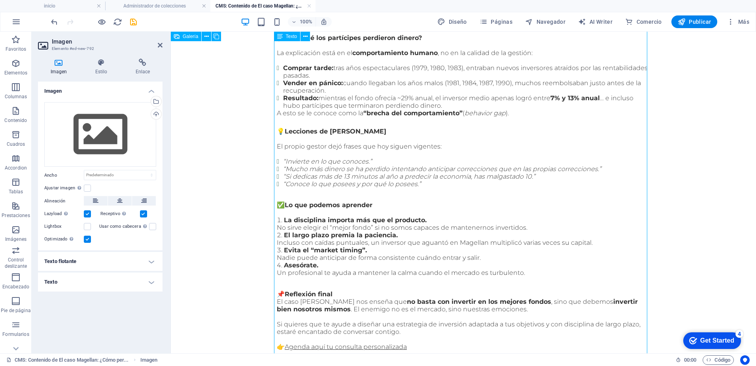
scroll to position [217, 0]
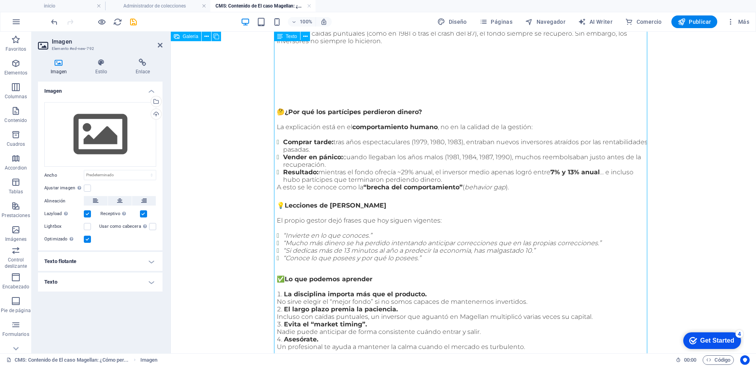
click at [286, 76] on div "Estimado/a inversor/a, Hoy quiero contarte una historia que parece increíble, p…" at bounding box center [463, 158] width 373 height 623
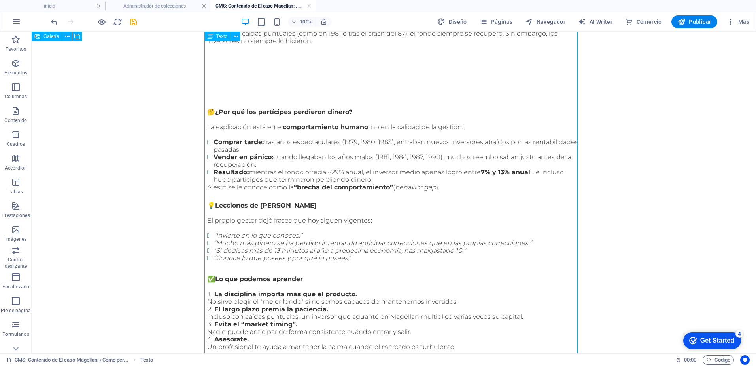
click at [214, 106] on div "Estimado/a inversor/a, Hoy quiero contarte una historia que parece increíble, p…" at bounding box center [393, 158] width 373 height 623
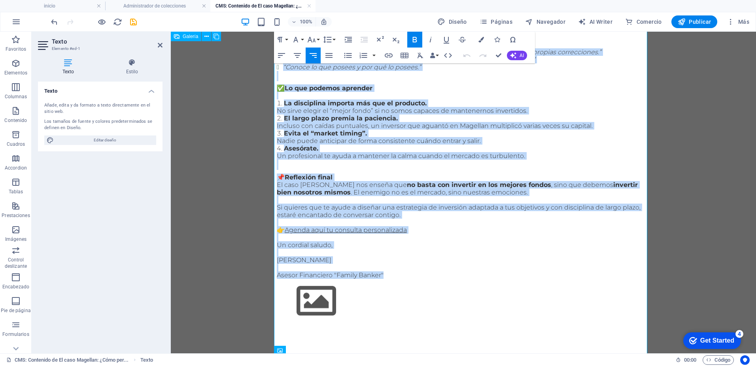
scroll to position [419, 0]
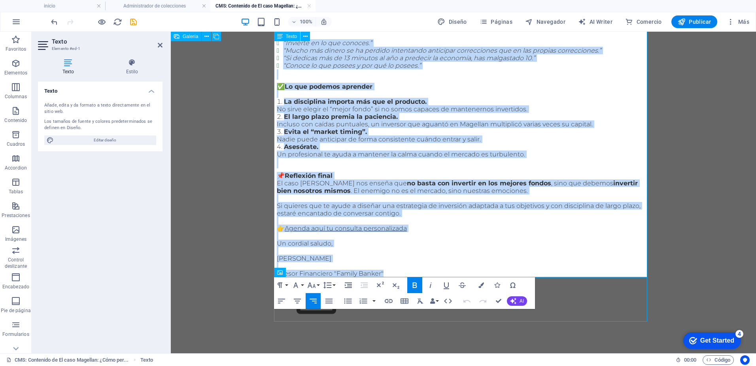
drag, startPoint x: 275, startPoint y: 138, endPoint x: 386, endPoint y: 271, distance: 173.4
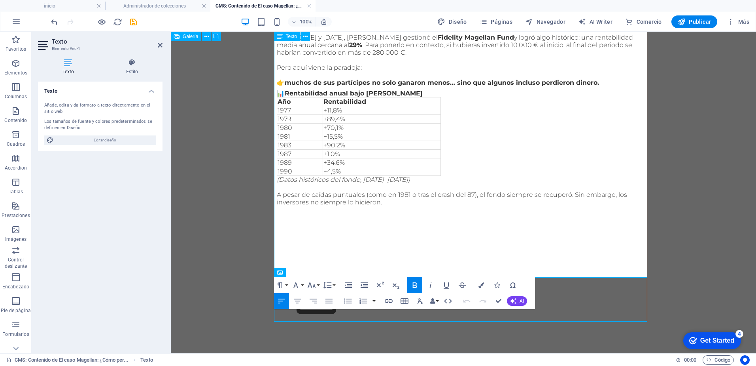
scroll to position [61, 0]
click at [294, 248] on p at bounding box center [463, 247] width 373 height 8
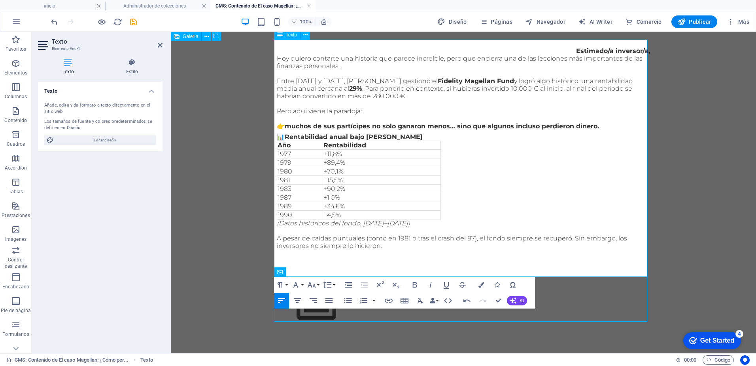
scroll to position [24, 0]
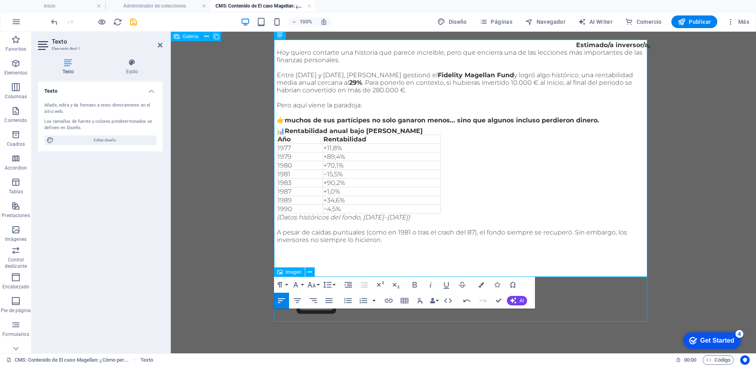
click at [291, 271] on span "Imagen" at bounding box center [294, 271] width 16 height 5
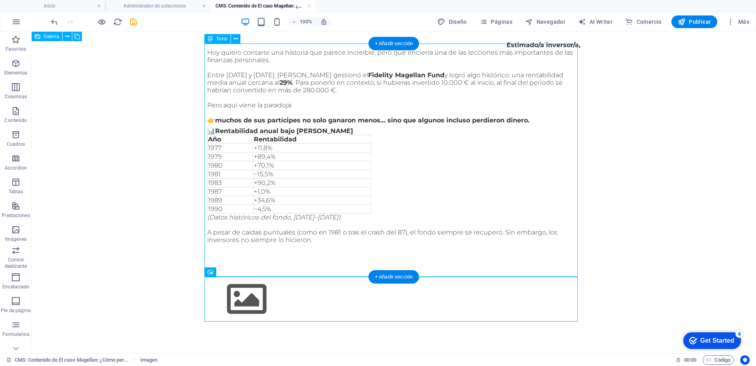
scroll to position [20, 0]
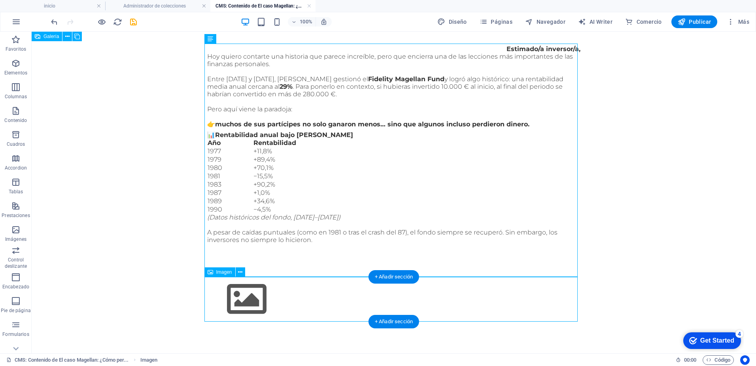
click at [248, 294] on figure at bounding box center [393, 299] width 373 height 45
click at [241, 272] on icon at bounding box center [240, 272] width 4 height 8
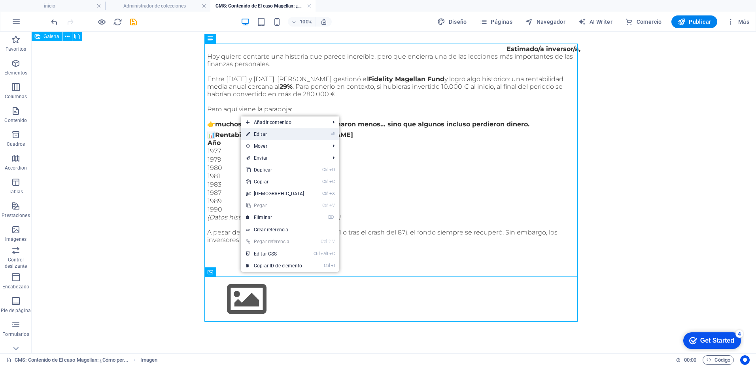
click at [271, 137] on link "⏎ Editar" at bounding box center [275, 134] width 68 height 12
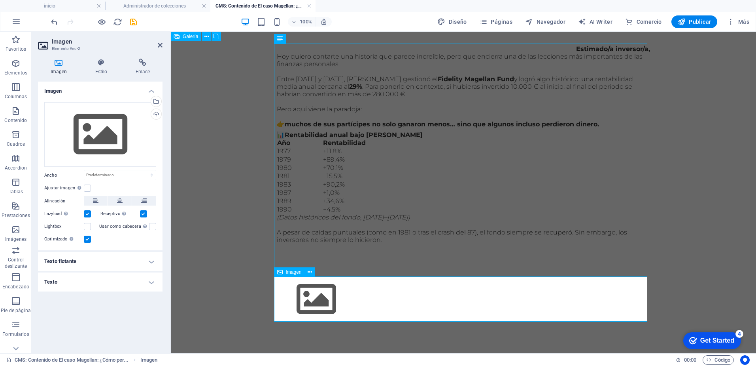
click at [332, 301] on figure at bounding box center [463, 299] width 373 height 45
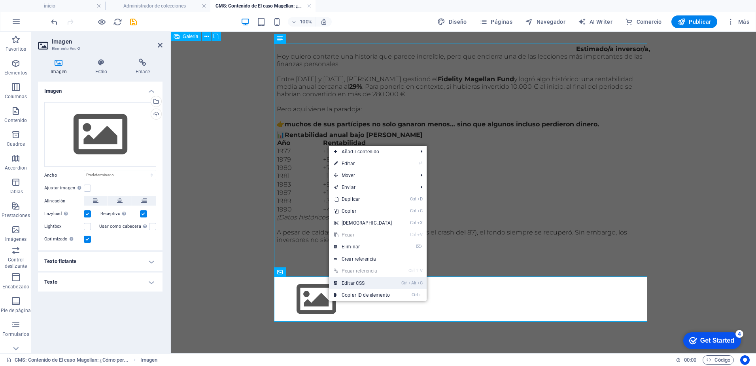
click at [347, 285] on link "Ctrl Alt C Editar CSS" at bounding box center [363, 283] width 68 height 12
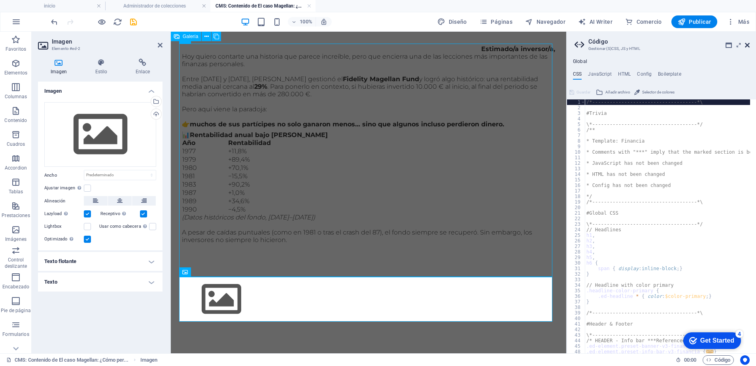
click at [748, 46] on icon at bounding box center [747, 45] width 5 height 6
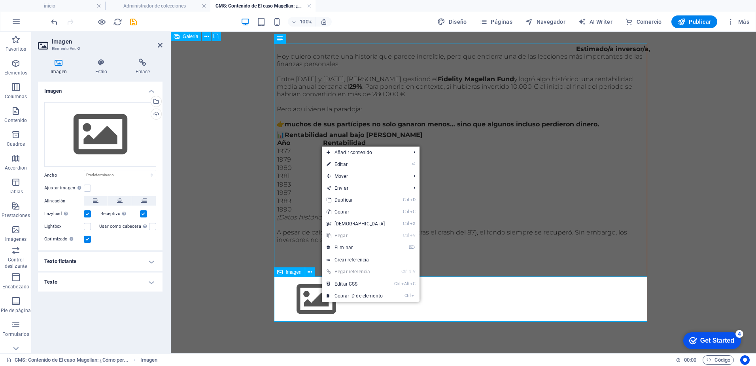
click at [321, 302] on figure at bounding box center [463, 299] width 373 height 45
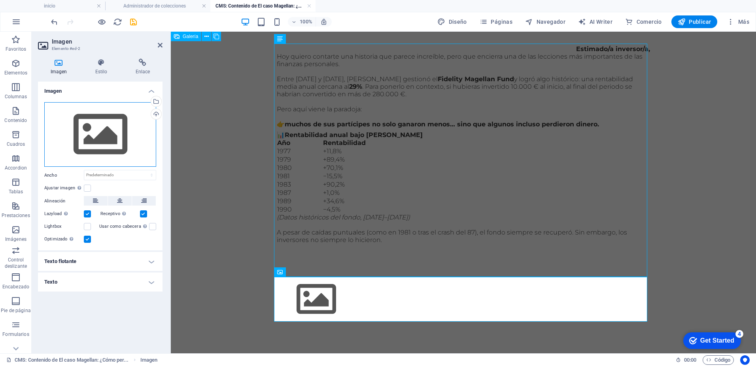
click at [95, 131] on div "Arrastra archivos aquí, haz clic para escoger archivos o selecciona archivos de…" at bounding box center [100, 134] width 112 height 65
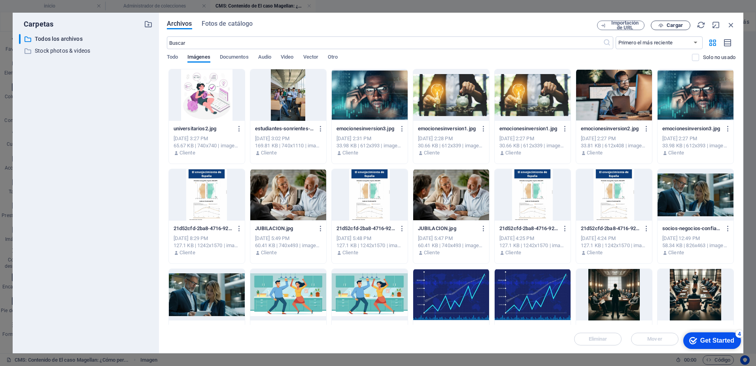
click at [668, 27] on span "Cargar" at bounding box center [675, 25] width 16 height 5
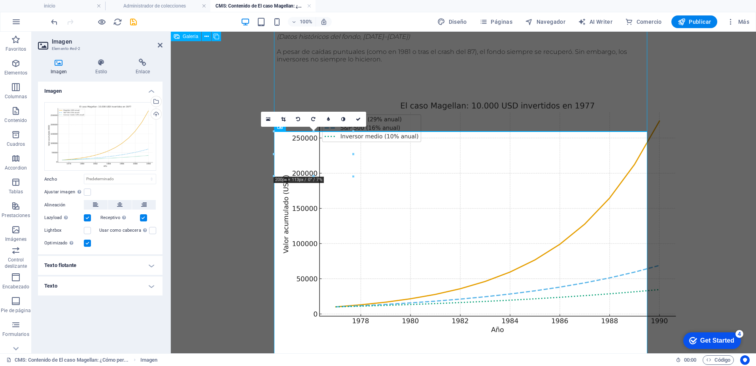
scroll to position [199, 0]
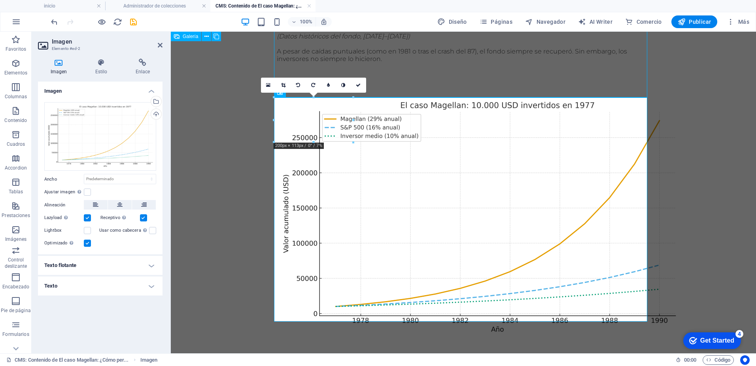
click at [686, 206] on body "Estimado/a inversor/a, Hoy quiero contarte una historia que parece increíble, p…" at bounding box center [463, 102] width 585 height 538
click at [686, 207] on body "Estimado/a inversor/a, Hoy quiero contarte una historia que parece increíble, p…" at bounding box center [463, 102] width 585 height 538
click at [248, 137] on body "Estimado/a inversor/a, Hoy quiero contarte una historia que parece increíble, p…" at bounding box center [463, 102] width 585 height 538
drag, startPoint x: 360, startPoint y: 86, endPoint x: 328, endPoint y: 54, distance: 45.0
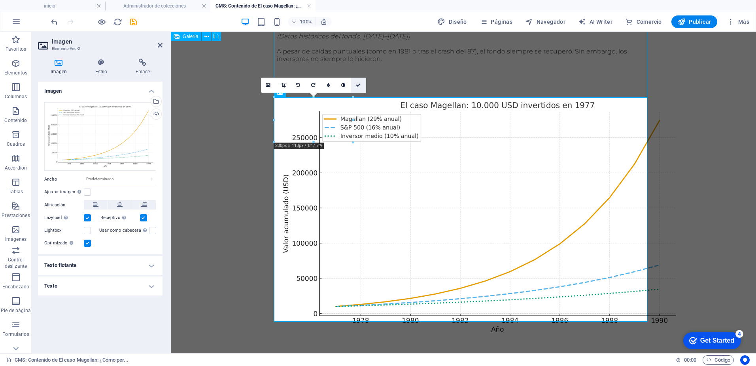
click at [360, 85] on icon at bounding box center [358, 85] width 5 height 5
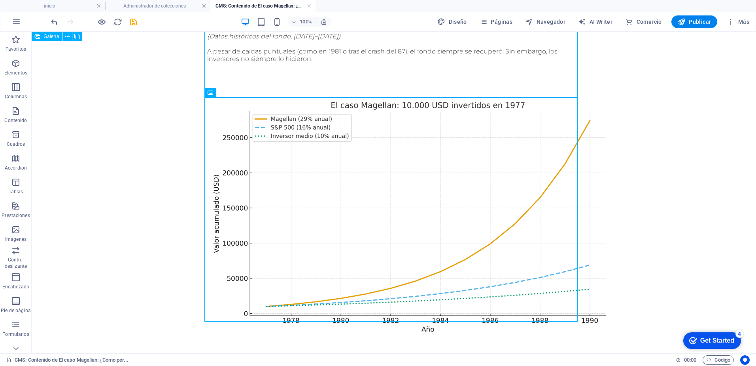
click at [288, 337] on div "Estimado/a inversor/a, Hoy quiero contarte una historia que parece increíble, p…" at bounding box center [394, 102] width 386 height 538
click at [278, 330] on div "Estimado/a inversor/a, Hoy quiero contarte una historia que parece increíble, p…" at bounding box center [394, 102] width 386 height 538
drag, startPoint x: 403, startPoint y: 323, endPoint x: 236, endPoint y: 291, distance: 169.5
click at [403, 323] on div "+ Añadir sección" at bounding box center [394, 320] width 51 height 13
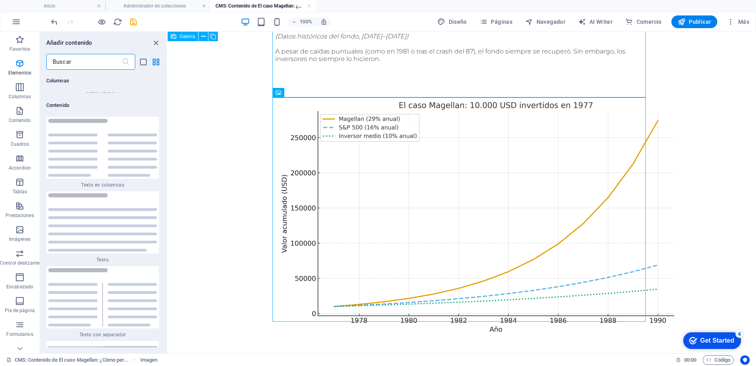
scroll to position [2693, 0]
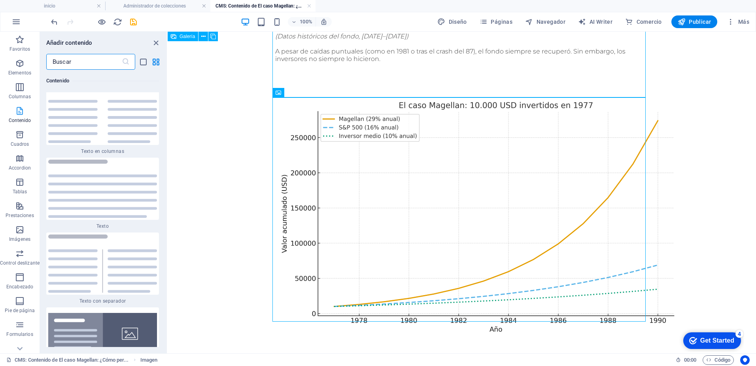
click at [23, 112] on icon "button" at bounding box center [19, 110] width 9 height 9
click at [357, 339] on div "Estimado/a inversor/a, Hoy quiero contarte una historia que parece increíble, p…" at bounding box center [462, 102] width 386 height 538
click at [470, 321] on div "+ Añadir sección" at bounding box center [462, 320] width 51 height 13
click at [112, 210] on img at bounding box center [102, 188] width 109 height 58
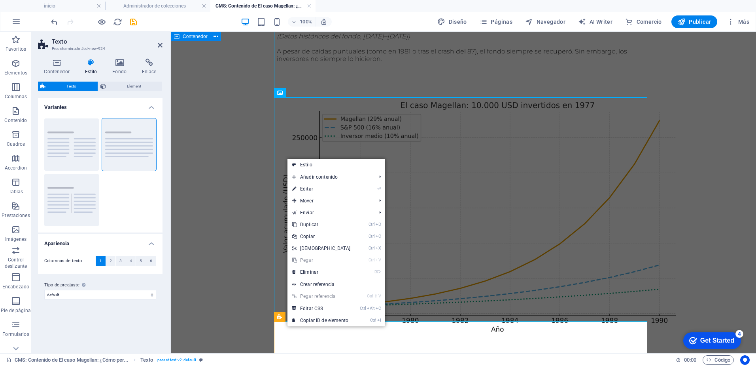
click at [305, 260] on link "Ctrl V Pegar" at bounding box center [322, 260] width 68 height 12
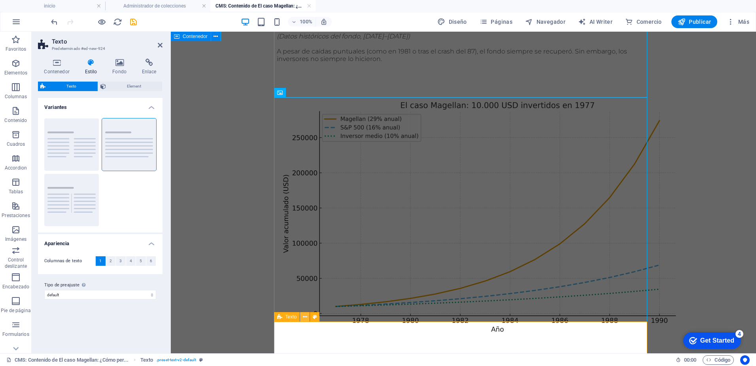
click at [307, 316] on icon at bounding box center [305, 317] width 4 height 8
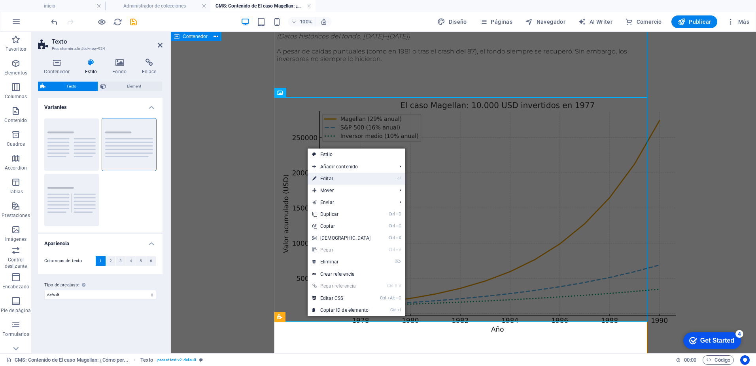
click at [334, 178] on link "⏎ Editar" at bounding box center [342, 178] width 68 height 12
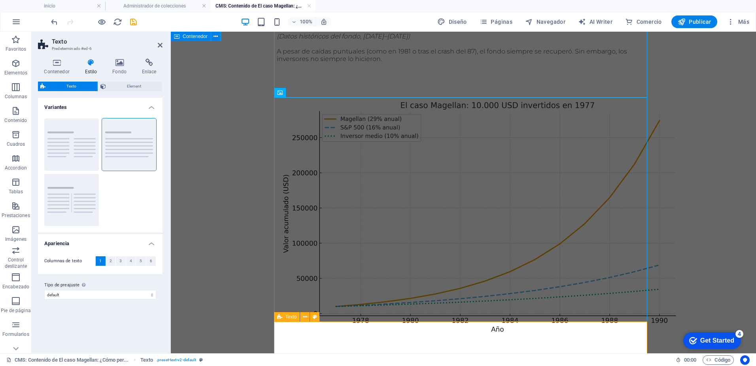
click at [302, 316] on button at bounding box center [304, 316] width 9 height 9
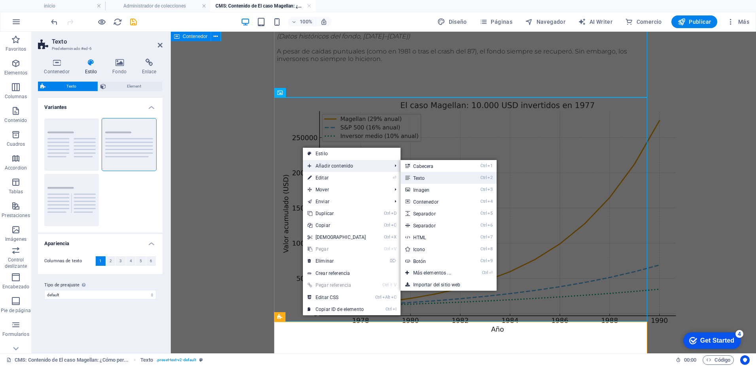
click at [419, 178] on link "Ctrl 2 Texto" at bounding box center [434, 178] width 66 height 12
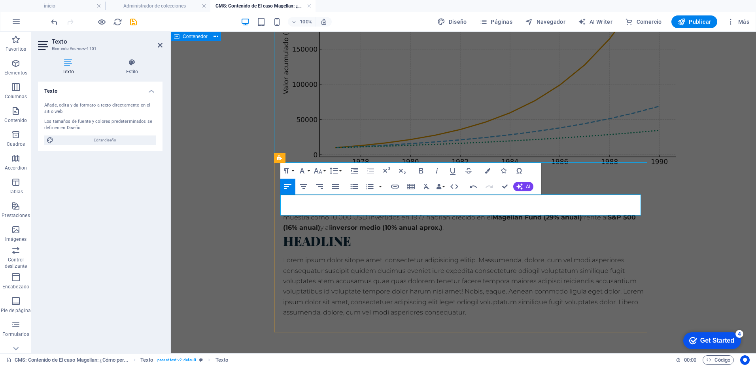
click at [700, 231] on body "Estimado/a inversor/a, Hoy quiero contarte una historia que parece increíble, p…" at bounding box center [463, 27] width 585 height 707
click at [262, 235] on body "Estimado/a inversor/a, Hoy quiero contarte una historia que parece increíble, p…" at bounding box center [463, 27] width 585 height 707
click at [485, 311] on div "muestra cómo 10.000 USD invertidos en 1977 habrían crecido en el Magellan Fund …" at bounding box center [463, 264] width 373 height 169
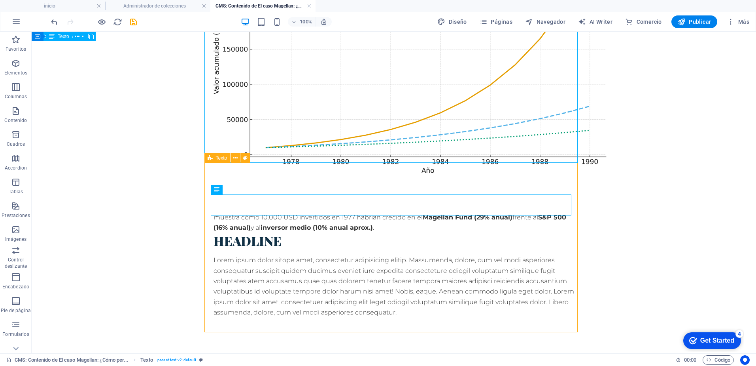
click at [350, 248] on div at bounding box center [394, 251] width 361 height 6
click at [211, 222] on div "muestra cómo 10.000 USD invertidos en 1977 habrían crecido en el Magellan Fund …" at bounding box center [393, 264] width 373 height 169
click at [214, 233] on div "Headline" at bounding box center [394, 241] width 361 height 16
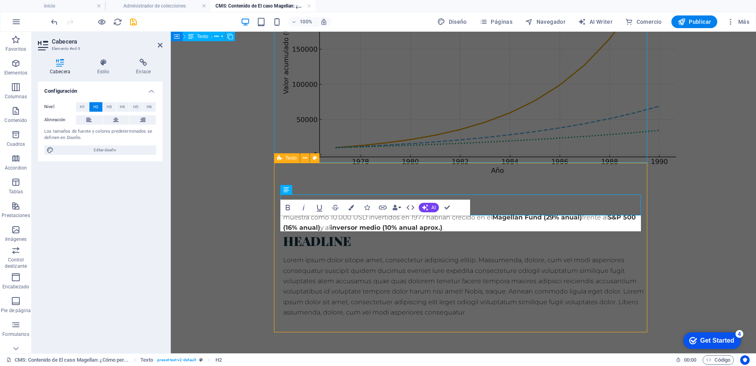
click at [356, 255] on div "Lorem ipsum dolor sitope amet, consectetur adipisicing elitip. Massumenda, dolo…" at bounding box center [463, 286] width 361 height 63
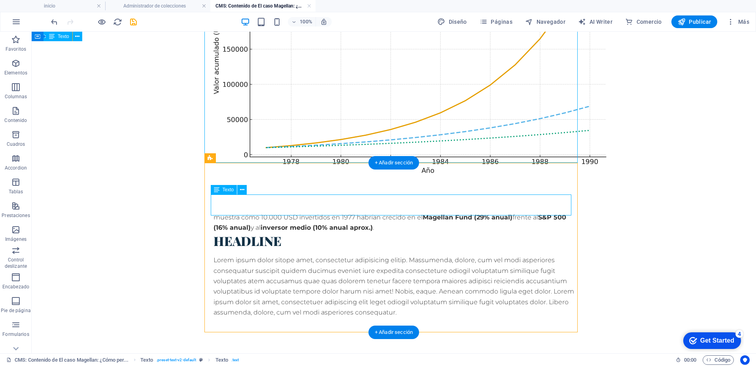
click at [316, 212] on div "muestra cómo 10.000 USD invertidos en 1977 habrían crecido en el Magellan Fund …" at bounding box center [394, 222] width 361 height 21
click at [288, 233] on div "Headline" at bounding box center [394, 241] width 361 height 16
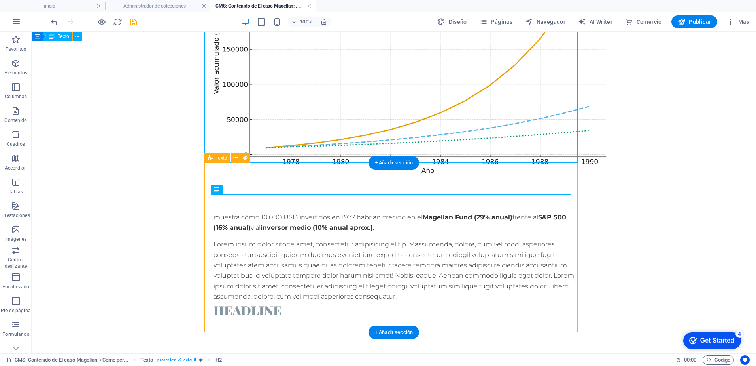
drag, startPoint x: 216, startPoint y: 222, endPoint x: 343, endPoint y: 273, distance: 136.5
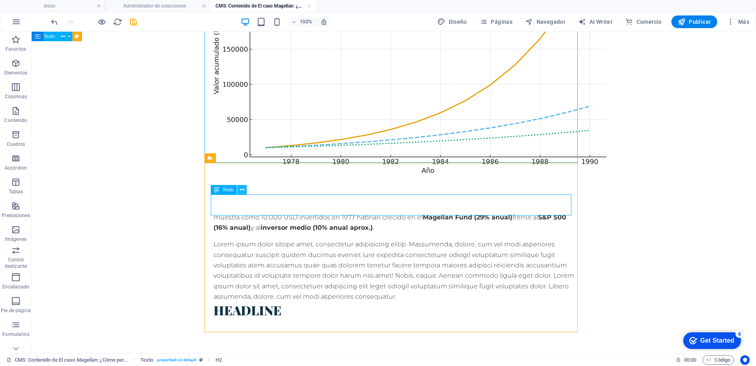
click at [244, 191] on button at bounding box center [241, 189] width 9 height 9
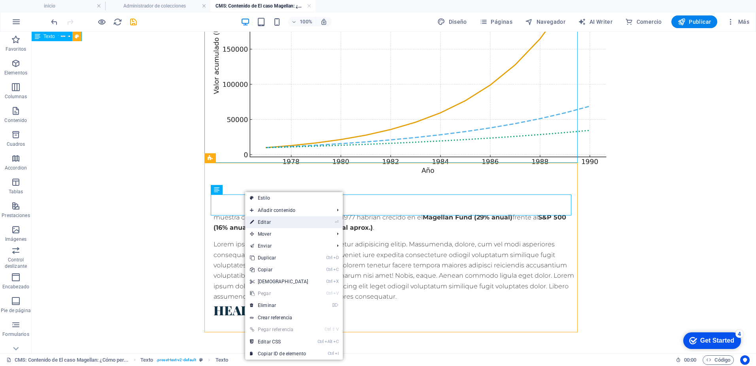
click at [268, 223] on link "⏎ Editar" at bounding box center [279, 222] width 68 height 12
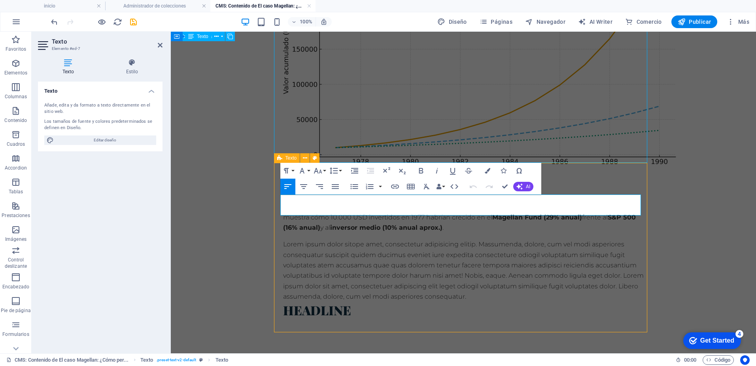
click at [391, 241] on div "Lorem ipsum dolor sitope amet, consectetur adipisicing elitip. Massumenda, dolo…" at bounding box center [463, 270] width 361 height 63
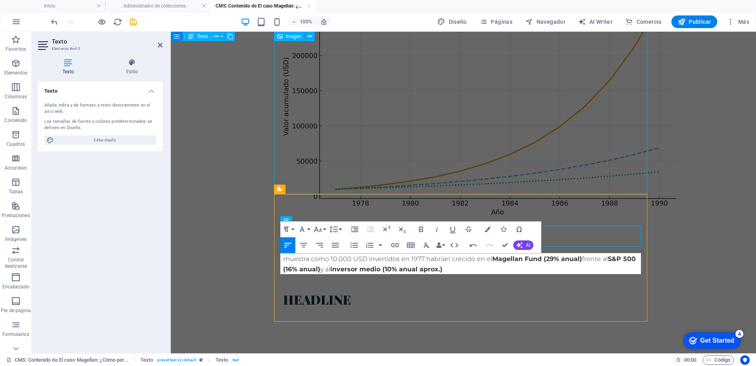
scroll to position [326, 0]
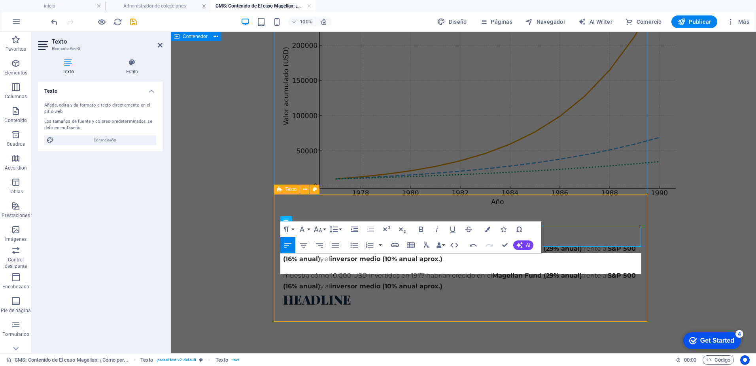
click at [330, 291] on div "Headline" at bounding box center [463, 299] width 361 height 16
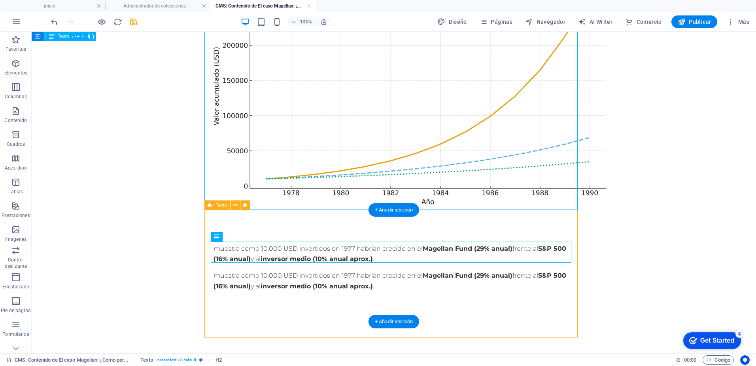
scroll to position [311, 0]
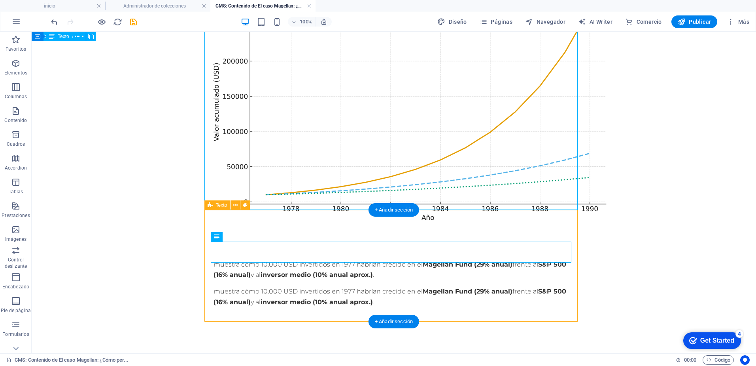
click at [214, 286] on div "muestra cómo 10.000 USD invertidos en 1977 habrían crecido en el Magellan Fund …" at bounding box center [394, 296] width 361 height 21
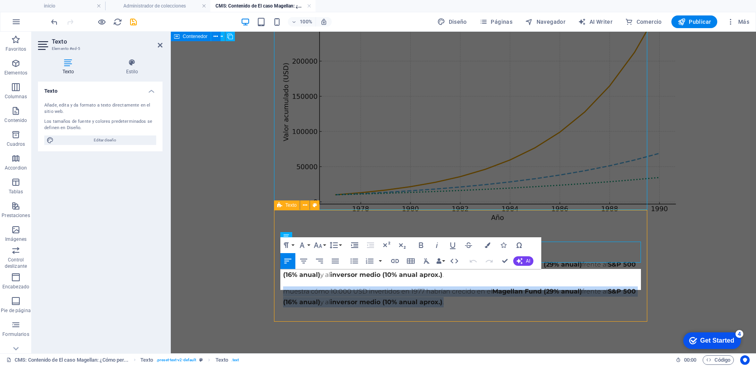
drag, startPoint x: 283, startPoint y: 276, endPoint x: 474, endPoint y: 294, distance: 191.9
click at [476, 292] on div "muestra cómo 10.000 USD invertidos en 1977 habrían crecido en el Magellan Fund …" at bounding box center [463, 283] width 373 height 112
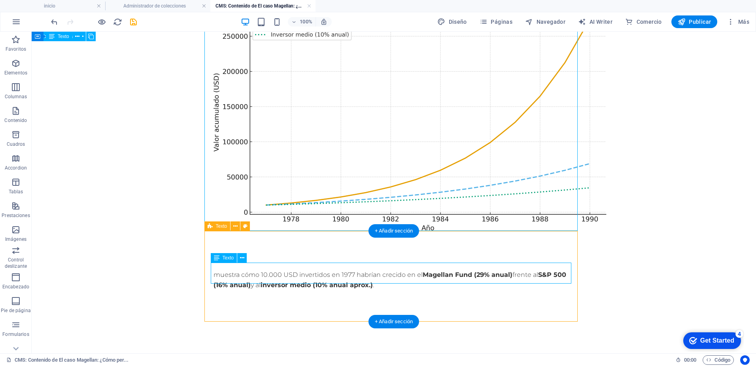
scroll to position [290, 0]
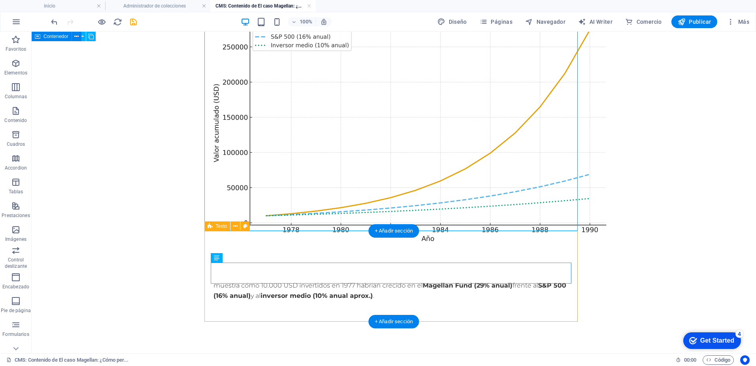
drag, startPoint x: 458, startPoint y: 295, endPoint x: 464, endPoint y: 299, distance: 7.5
click at [460, 297] on div "muestra cómo 10.000 USD invertidos en 1977 habrían crecido en el Magellan Fund …" at bounding box center [393, 293] width 373 height 91
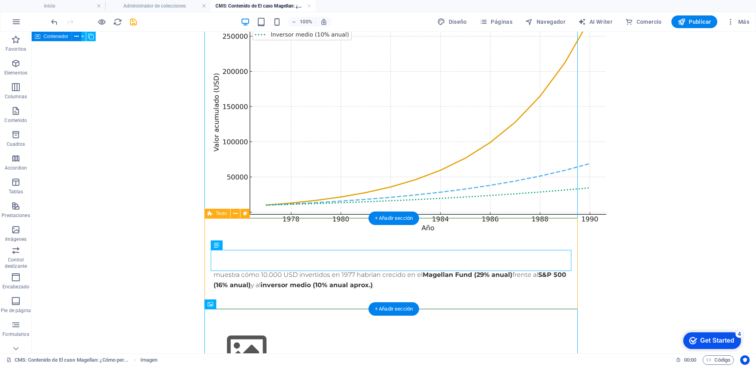
scroll to position [334, 0]
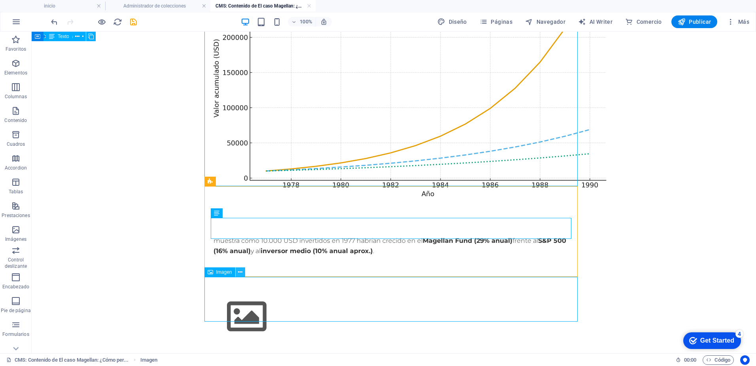
click at [241, 272] on icon at bounding box center [240, 272] width 4 height 8
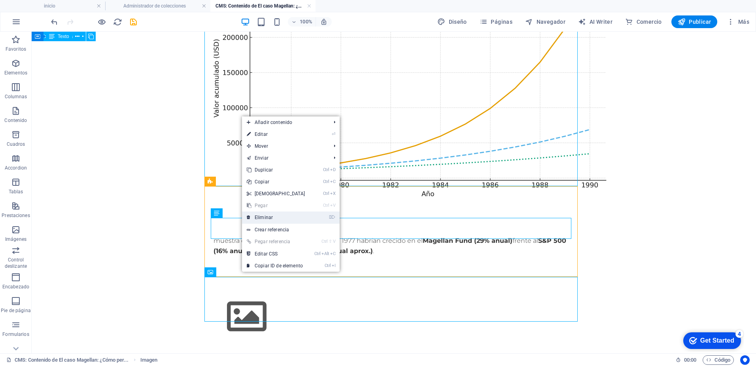
click at [264, 219] on link "⌦ Eliminar" at bounding box center [276, 217] width 68 height 12
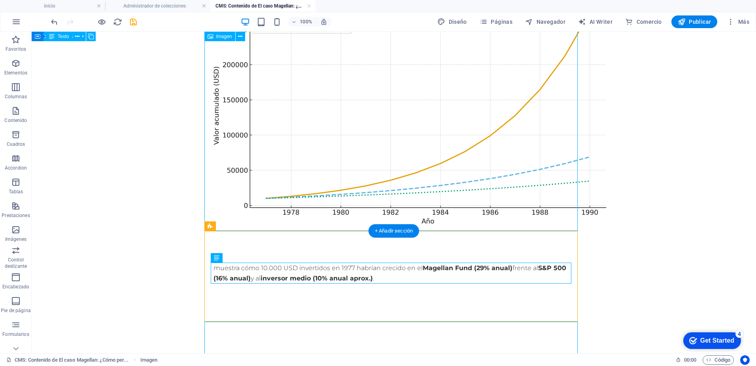
scroll to position [290, 0]
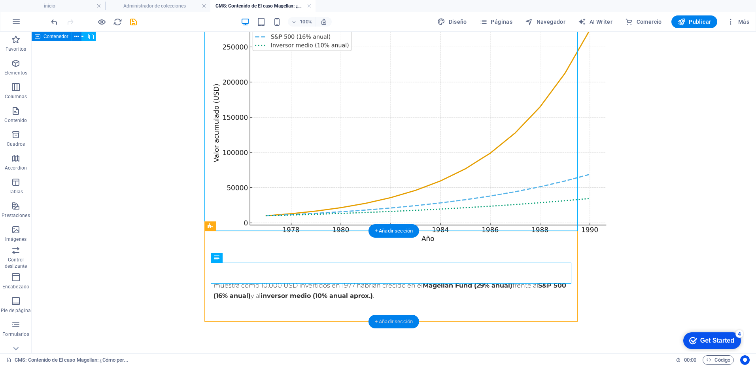
click at [396, 323] on div "+ Añadir sección" at bounding box center [394, 320] width 51 height 13
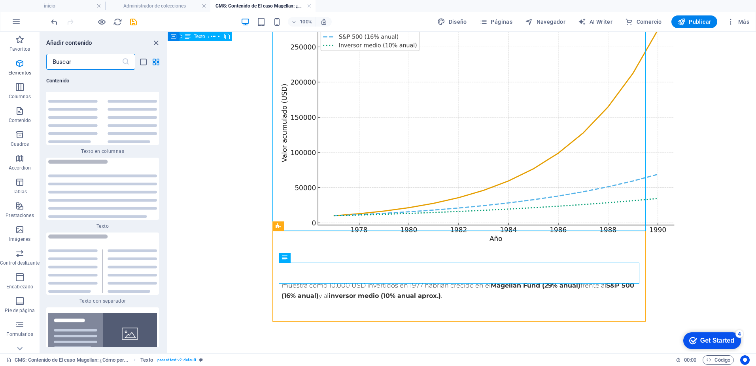
scroll to position [2693, 0]
click at [91, 203] on img at bounding box center [102, 188] width 109 height 58
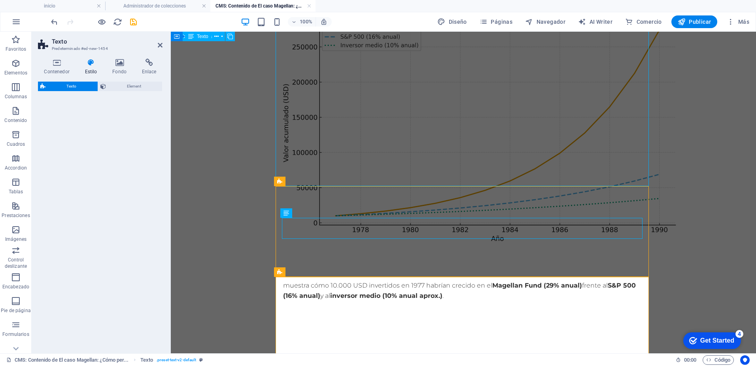
scroll to position [334, 0]
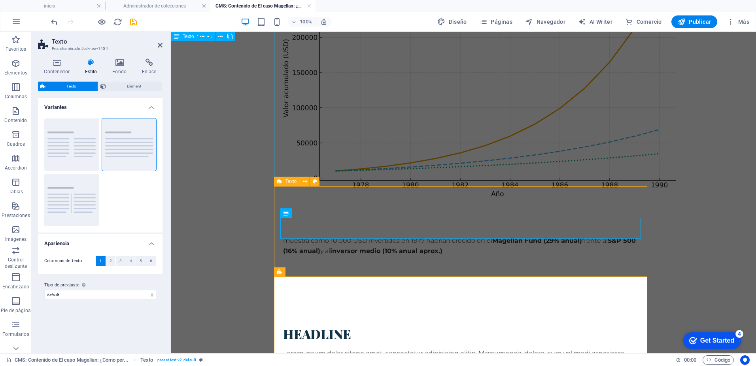
click at [718, 201] on body "Estimado/a inversor/a, Hoy quiero contarte una historia que parece increíble, p…" at bounding box center [463, 85] width 585 height 777
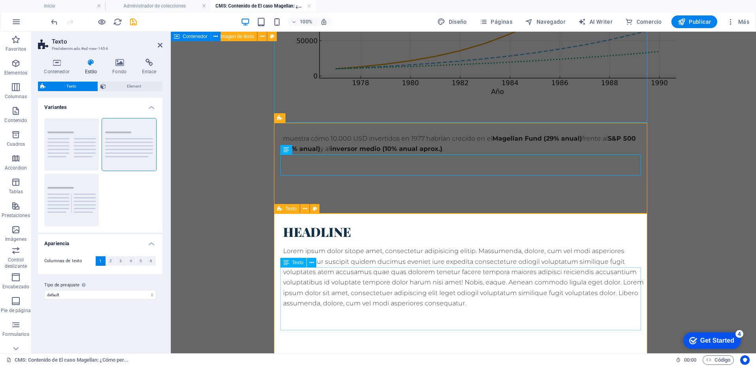
scroll to position [438, 0]
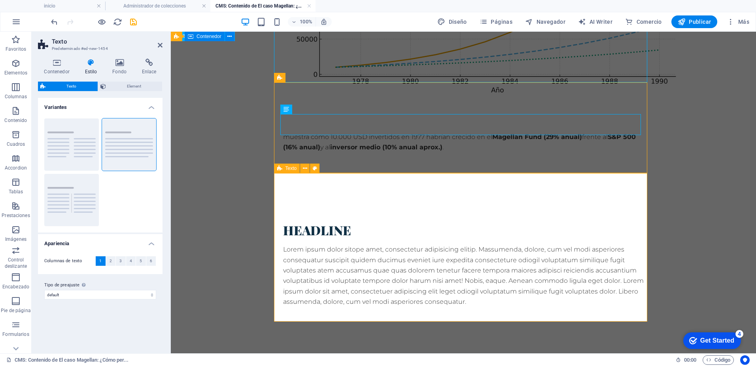
click at [296, 197] on div "Headline Lorem ipsum dolor sitope amet, consectetur adipisicing elitip. Massume…" at bounding box center [463, 264] width 373 height 148
click at [307, 169] on icon at bounding box center [305, 168] width 4 height 8
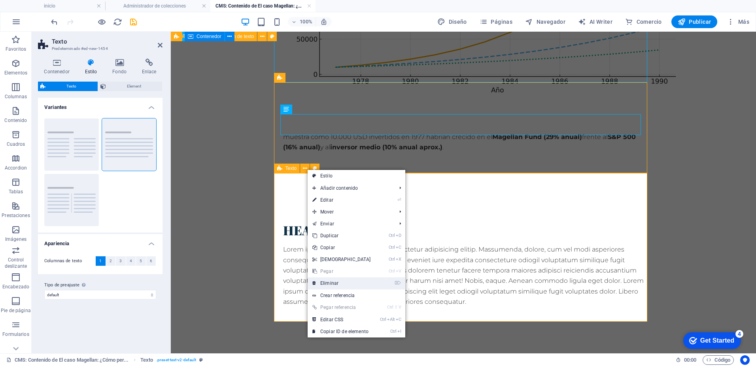
click at [327, 282] on link "⌦ Eliminar" at bounding box center [342, 283] width 68 height 12
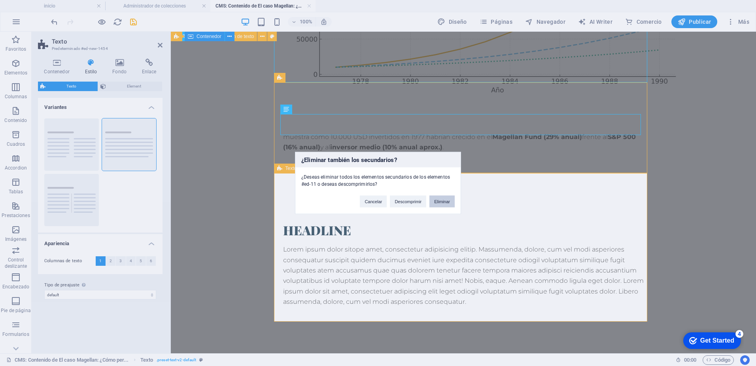
click at [448, 201] on button "Eliminar" at bounding box center [442, 201] width 25 height 12
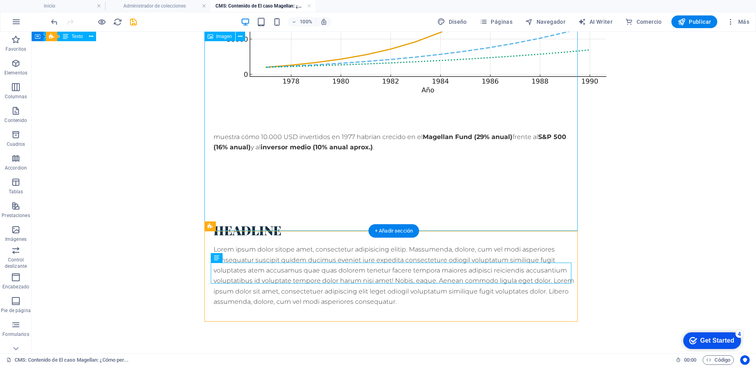
scroll to position [290, 0]
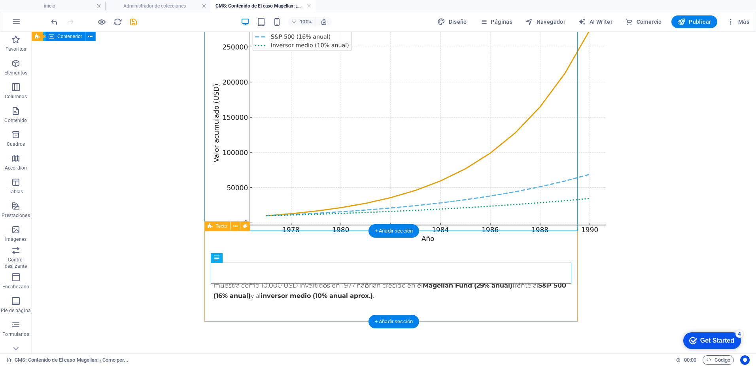
click at [218, 295] on div "muestra cómo 10.000 USD invertidos en 1977 habrían crecido en el Magellan Fund …" at bounding box center [393, 293] width 373 height 91
click at [391, 323] on div "+ Añadir sección" at bounding box center [394, 320] width 51 height 13
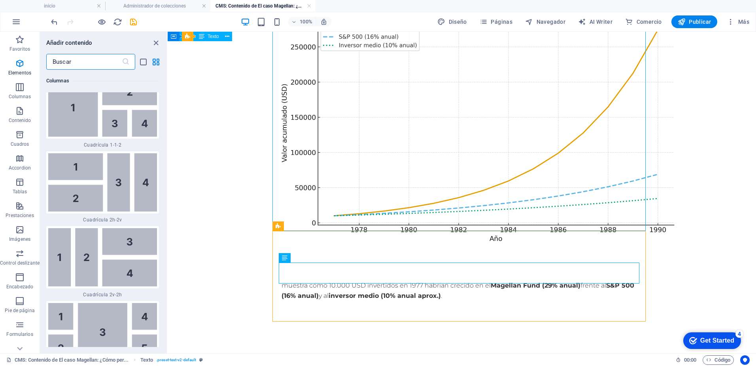
scroll to position [2693, 0]
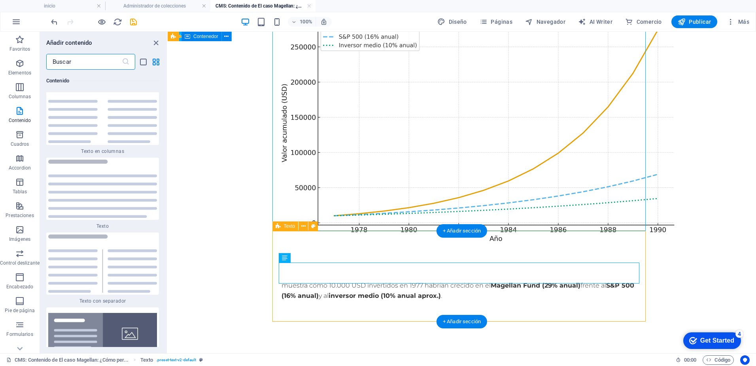
click at [294, 296] on div "muestra cómo 10.000 USD invertidos en 1977 habrían crecido en el Magellan Fund …" at bounding box center [461, 293] width 373 height 91
click at [461, 323] on div "+ Añadir sección" at bounding box center [462, 320] width 51 height 13
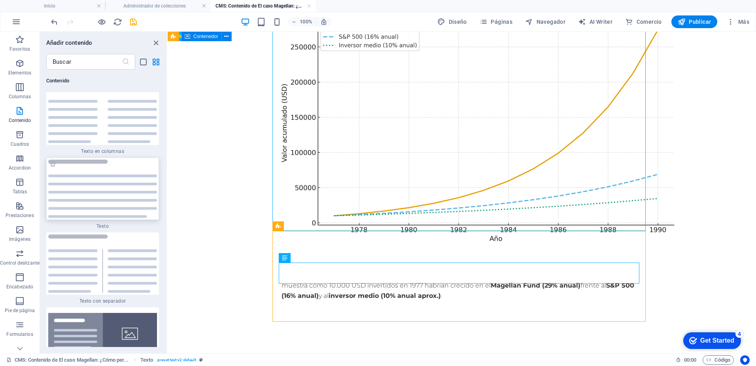
click at [106, 189] on img at bounding box center [102, 188] width 109 height 58
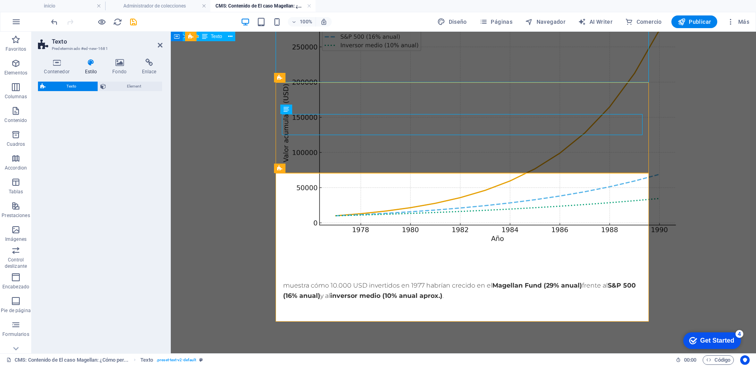
click at [70, 191] on div "Texto Element" at bounding box center [100, 213] width 125 height 265
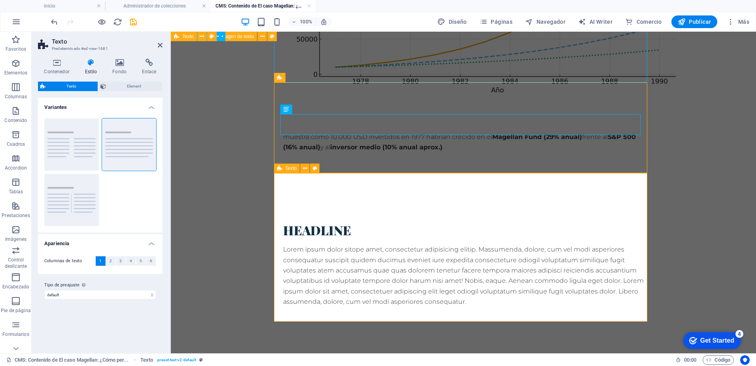
click at [298, 195] on div "Headline Lorem ipsum dolor sitope amet, consectetur adipisicing elitip. Massume…" at bounding box center [463, 264] width 373 height 148
click at [305, 168] on icon at bounding box center [305, 168] width 4 height 8
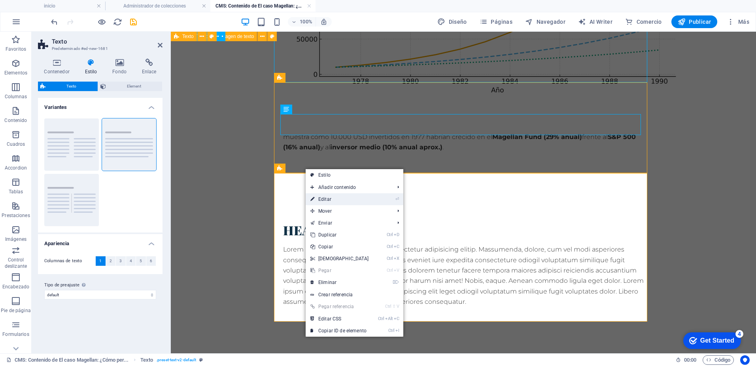
click at [323, 197] on link "⏎ Editar" at bounding box center [340, 199] width 68 height 12
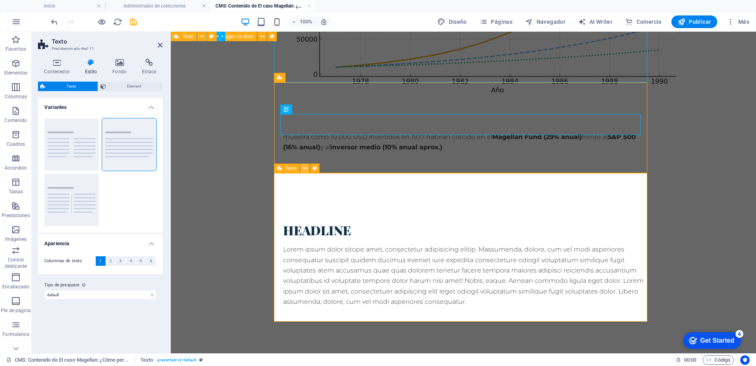
click at [304, 169] on icon at bounding box center [305, 168] width 4 height 8
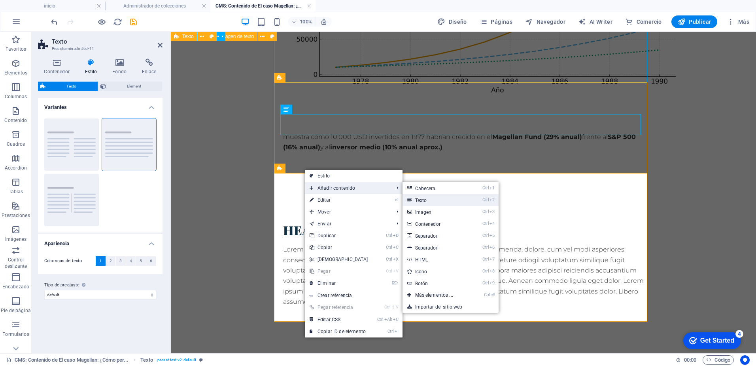
click at [428, 201] on link "Ctrl 2 Texto" at bounding box center [436, 200] width 66 height 12
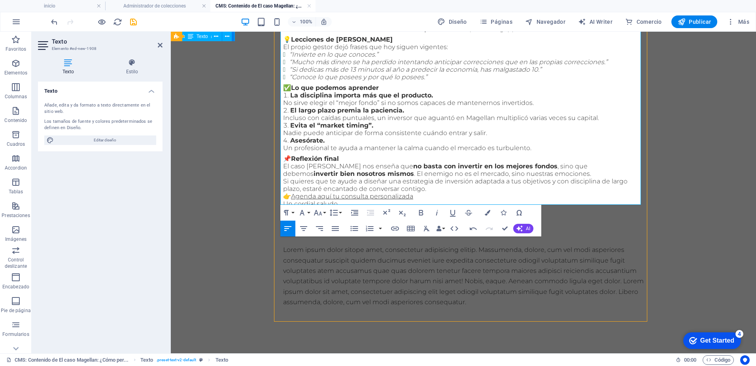
scroll to position [703, 0]
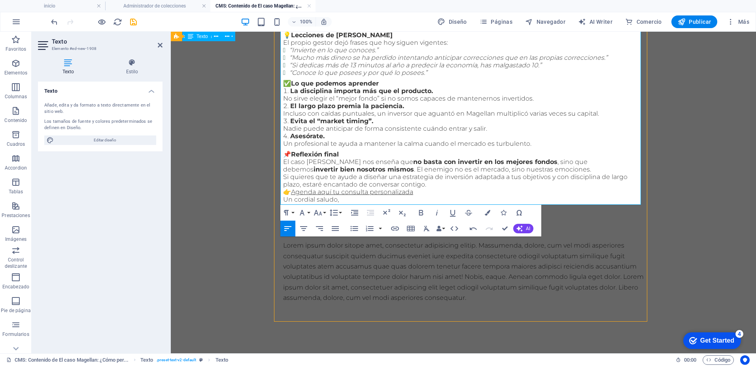
click at [372, 269] on div "Lorem ipsum dolor sitope amet, consectetur adipisicing elitip. Massumenda, dolo…" at bounding box center [463, 271] width 361 height 63
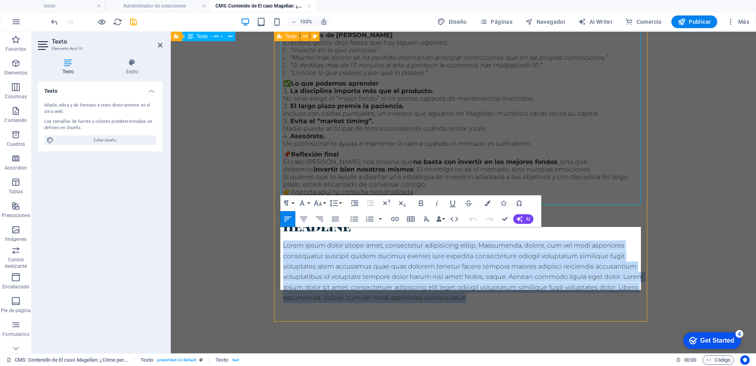
drag, startPoint x: 280, startPoint y: 231, endPoint x: 499, endPoint y: 298, distance: 228.7
click at [499, 298] on div "🤔 ¿Por qué los partícipes perdieron dinero? La explicación está en el comportam…" at bounding box center [463, 130] width 373 height 409
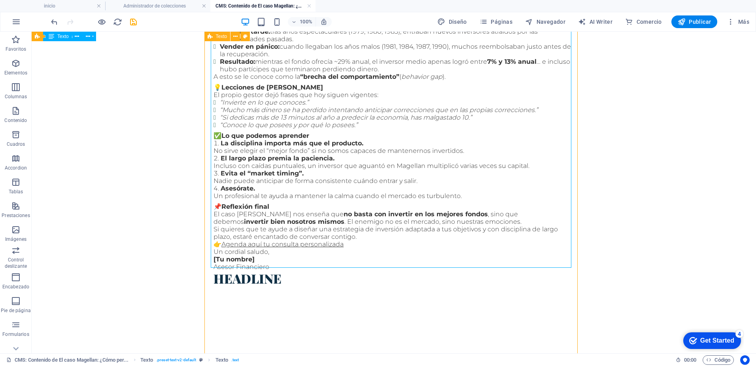
scroll to position [640, 0]
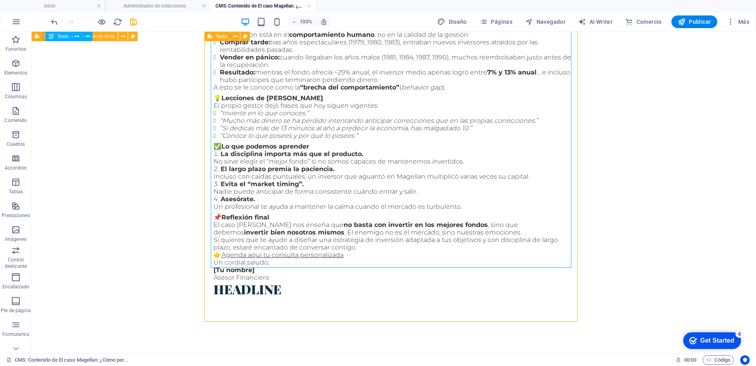
click at [281, 281] on div "Headline" at bounding box center [394, 289] width 361 height 16
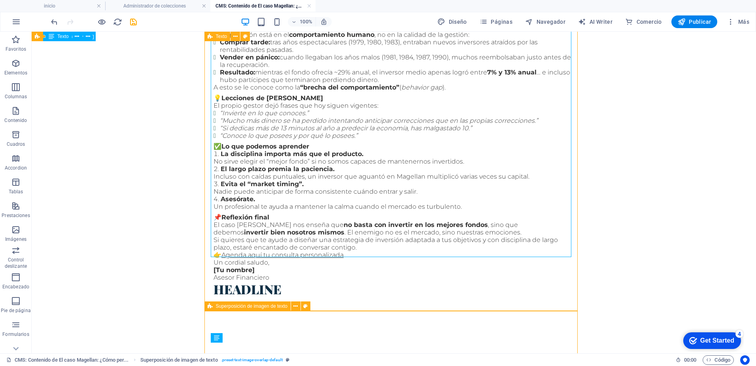
scroll to position [650, 0]
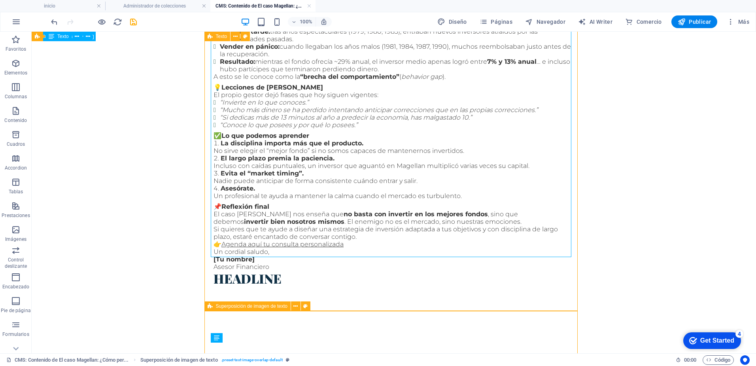
click at [279, 286] on div at bounding box center [394, 289] width 361 height 6
click at [276, 270] on div "Headline" at bounding box center [394, 278] width 361 height 16
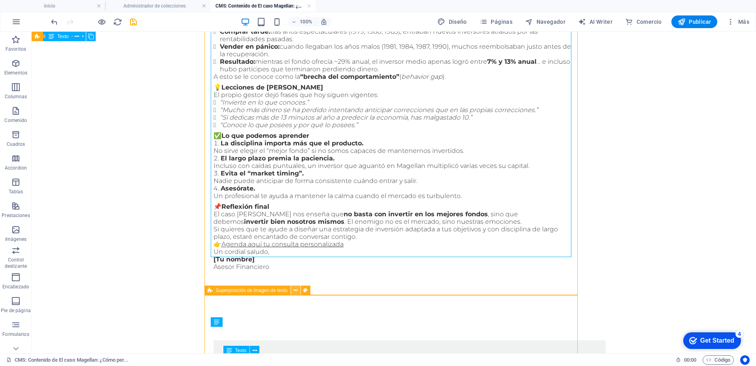
click at [297, 292] on icon at bounding box center [296, 290] width 4 height 8
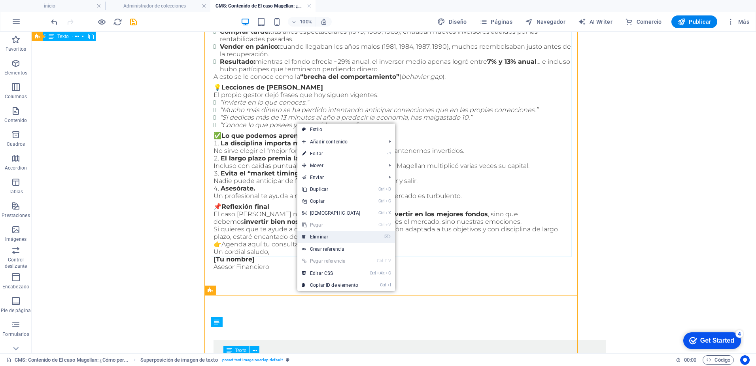
click at [321, 237] on link "⌦ Eliminar" at bounding box center [331, 237] width 68 height 12
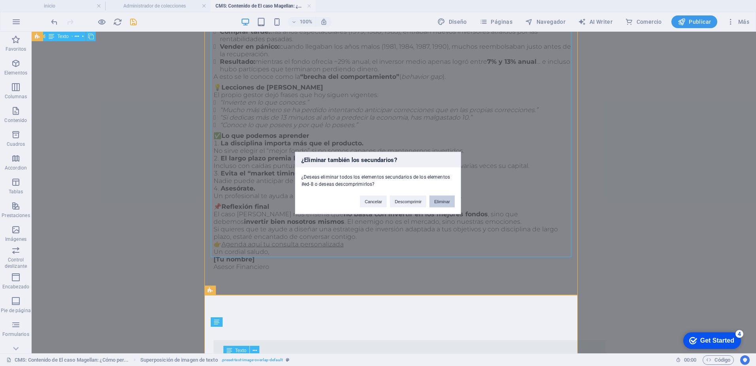
click at [448, 201] on button "Eliminar" at bounding box center [442, 201] width 25 height 12
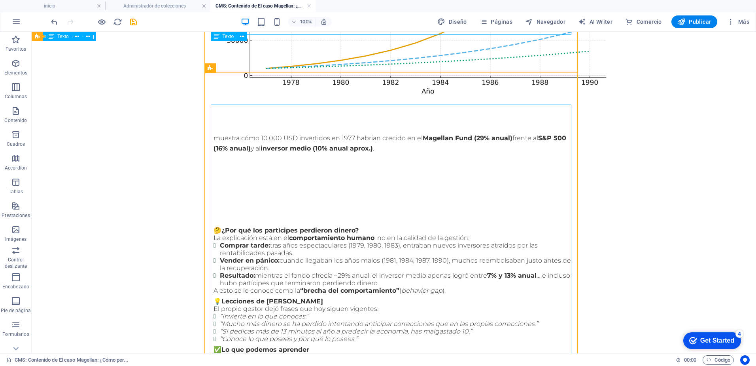
scroll to position [386, 0]
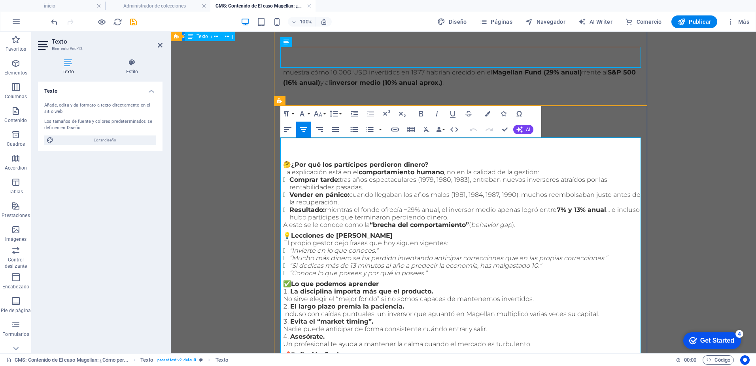
scroll to position [505, 0]
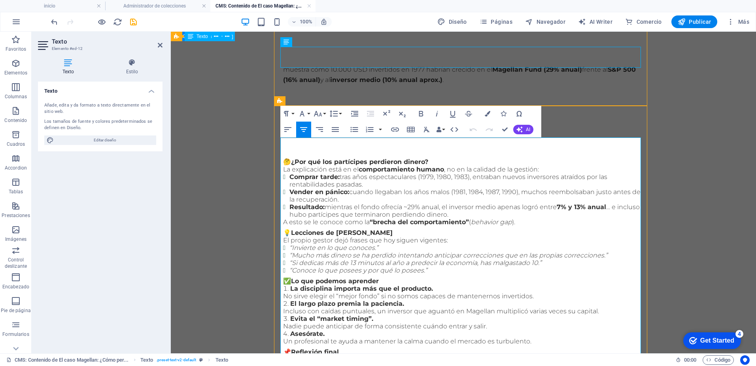
click at [433, 158] on p "🤔 ¿Por qué los partícipes perdieron dinero?" at bounding box center [463, 162] width 361 height 8
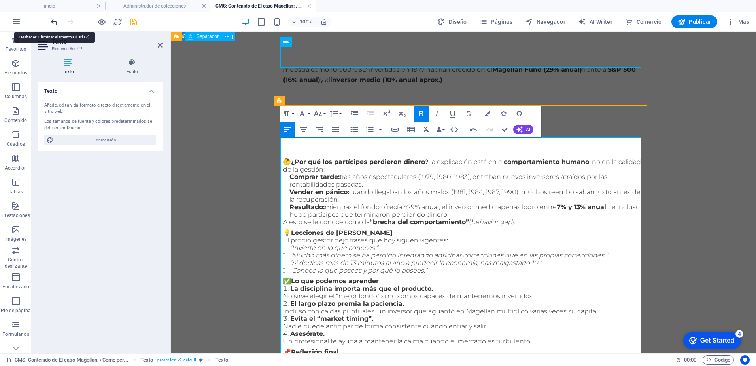
click at [59, 23] on icon "undo" at bounding box center [54, 21] width 9 height 9
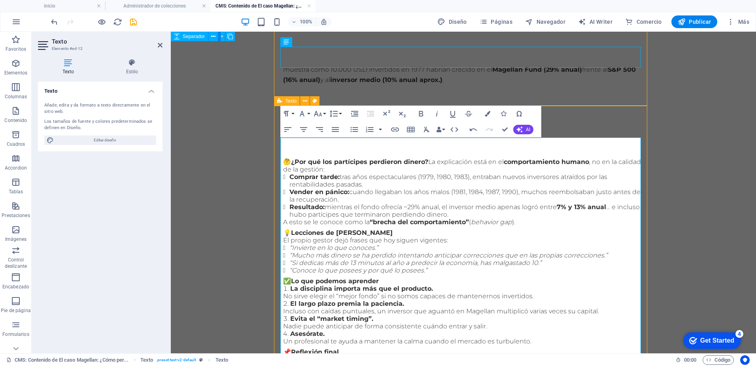
click at [428, 158] on p "🤔 ¿Por qué los partícipes perdieron dinero? La explicación está en el comportam…" at bounding box center [463, 165] width 361 height 15
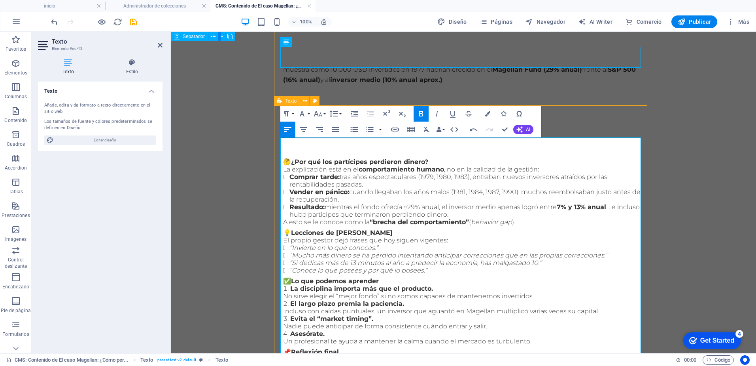
click at [436, 158] on p "🤔 ¿Por qué los partícipes perdieron dinero?" at bounding box center [463, 162] width 361 height 8
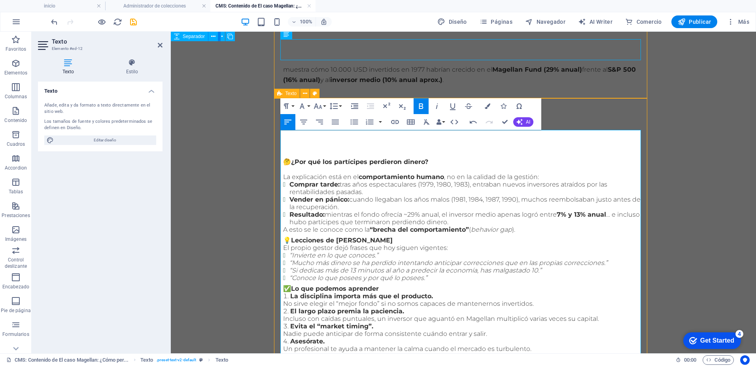
scroll to position [513, 0]
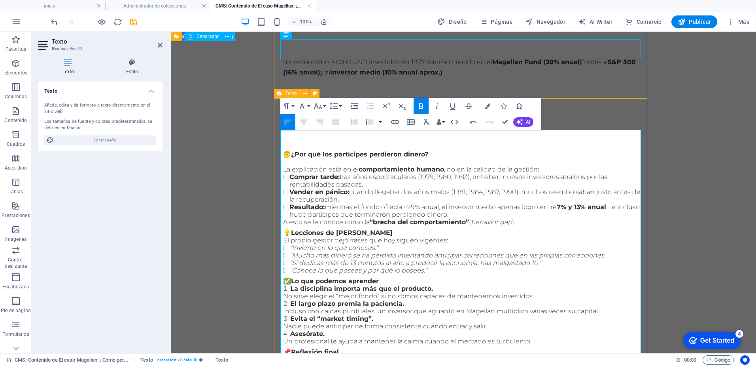
click at [544, 165] on p "​ La explicación está en el comportamiento humano , no en la calidad de la gest…" at bounding box center [463, 169] width 361 height 8
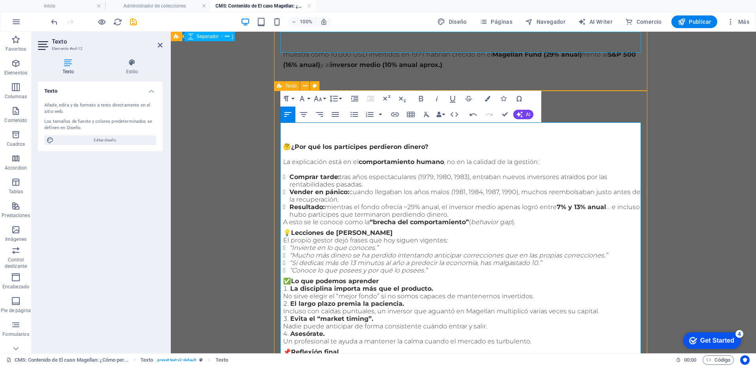
click at [454, 203] on li "Resultado: mientras el fondo ofrecía ~29% anual, el inversor medio apenas logró…" at bounding box center [467, 210] width 354 height 15
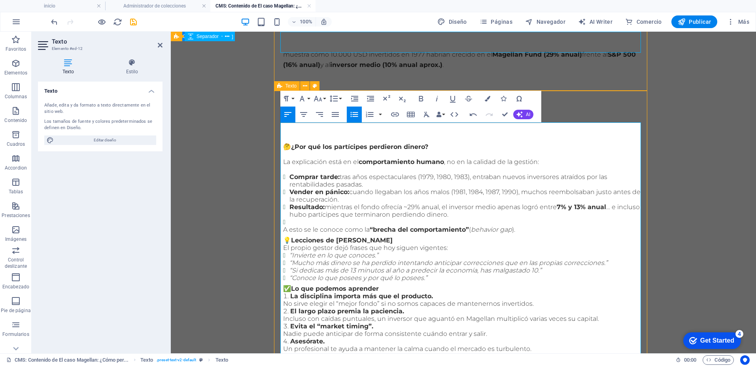
click at [525, 217] on div "🤔 ¿Por qué los partícipes perdieron dinero? ​ ​ La explicación está en el compo…" at bounding box center [463, 283] width 361 height 280
click at [527, 225] on p "A esto se le conoce como la “brecha del comportamiento” ( behavior gap )." at bounding box center [463, 229] width 361 height 8
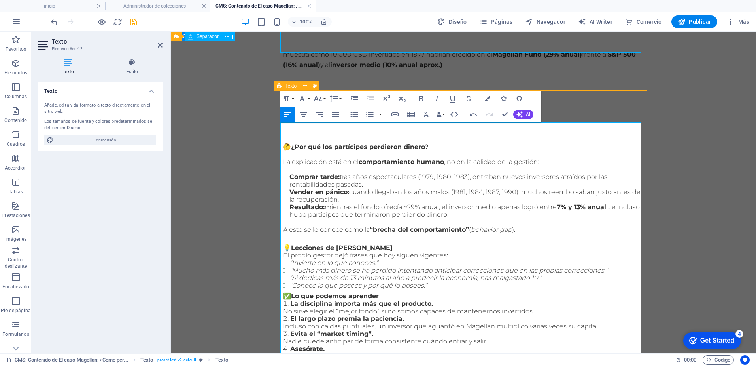
click at [384, 244] on p "💡 Lecciones de Peter Lynch" at bounding box center [463, 248] width 361 height 8
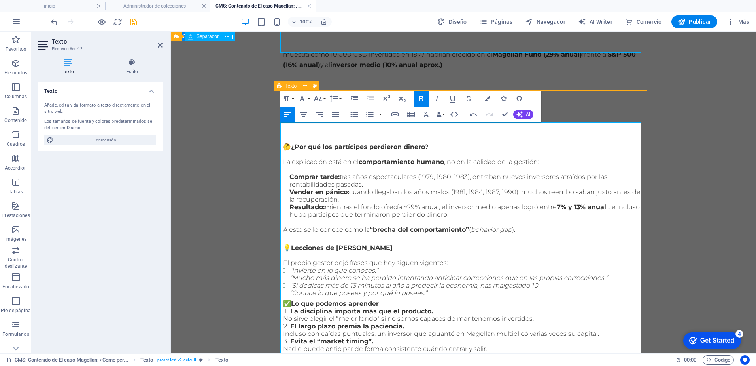
click at [433, 289] on li "“Conoce lo que posees y por qué lo posees.”" at bounding box center [467, 293] width 354 height 8
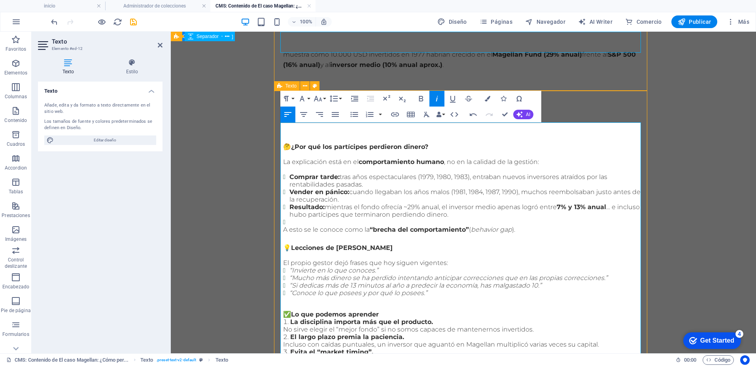
click at [383, 310] on p "✅ Lo que podemos aprender" at bounding box center [463, 314] width 361 height 8
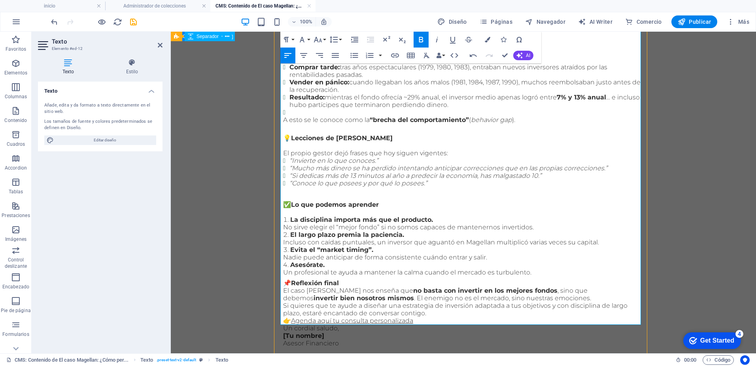
scroll to position [639, 0]
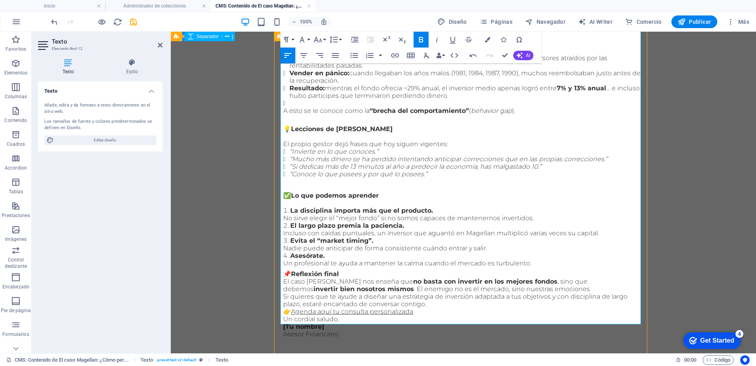
click at [544, 252] on li "Asesórate. Un profesional te ayuda a mantener la calma cuando el mercado es tur…" at bounding box center [463, 259] width 361 height 15
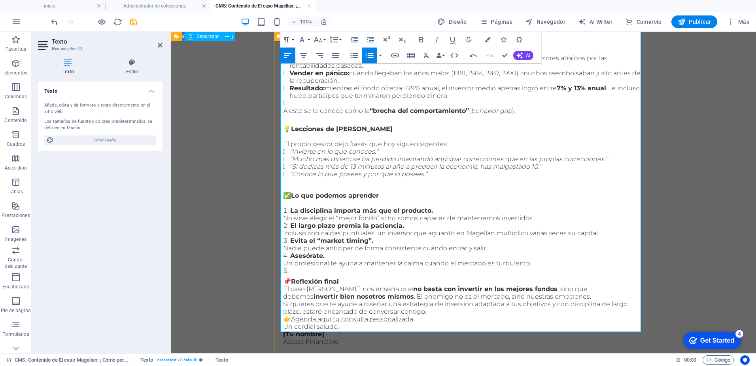
click at [346, 277] on p "📌 Reflexión final" at bounding box center [463, 281] width 361 height 8
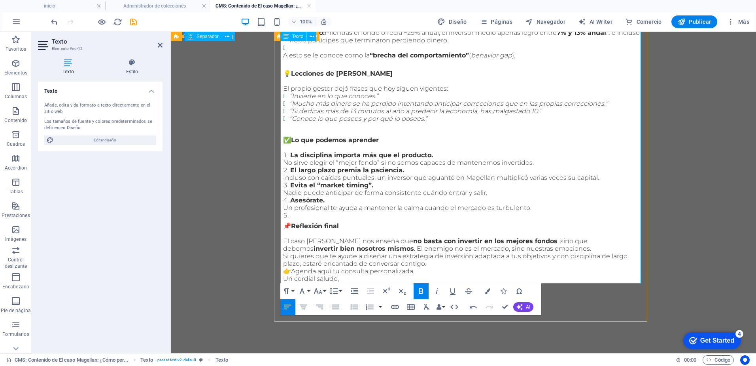
scroll to position [695, 0]
click at [439, 274] on p "Un cordial saludo, [Tu nombre] Asesor Financiero" at bounding box center [463, 285] width 361 height 23
click at [419, 267] on p "👉 Agenda aquí tu consulta personalizada" at bounding box center [463, 271] width 361 height 8
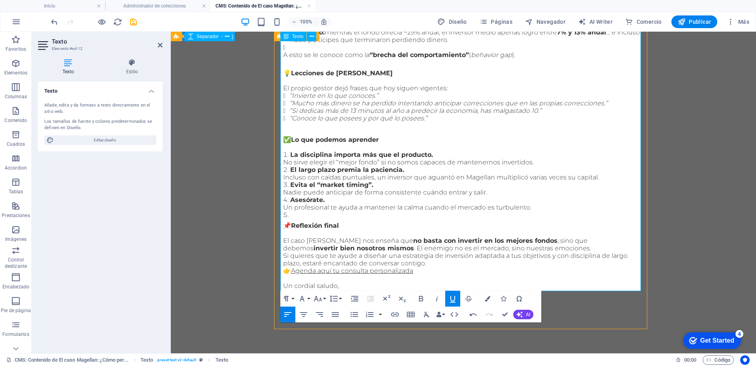
click at [343, 282] on p "Un cordial saludo, [Tu nombre] Asesor Financiero" at bounding box center [463, 293] width 361 height 23
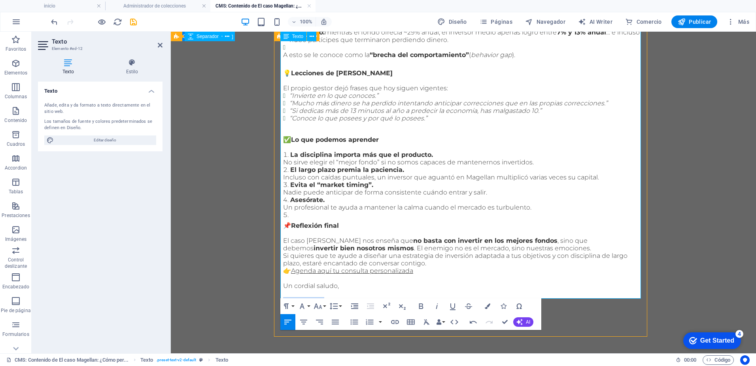
drag, startPoint x: 326, startPoint y: 287, endPoint x: 280, endPoint y: 288, distance: 45.1
click at [283, 289] on p "[Tu nombre] Asesor Financiero" at bounding box center [463, 300] width 361 height 23
click at [309, 289] on p "Roberto javier García Asesor Financiero" at bounding box center [463, 300] width 361 height 23
click at [349, 289] on p "Roberto Javier García Asesor Financiero" at bounding box center [463, 300] width 361 height 23
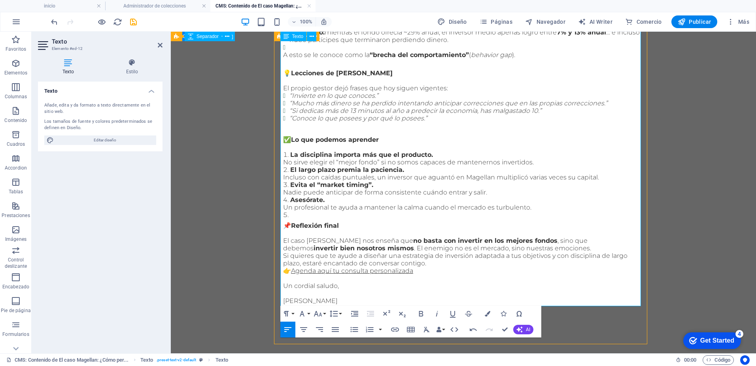
click at [345, 304] on p "Asesor Financiero" at bounding box center [463, 311] width 361 height 15
click at [441, 267] on p "👉 Agenda aquí tu consulta personalizada" at bounding box center [463, 271] width 361 height 8
click at [428, 252] on p "Si quieres que te ayude a diseñar una estrategia de inversión adaptada a tus ob…" at bounding box center [463, 259] width 361 height 15
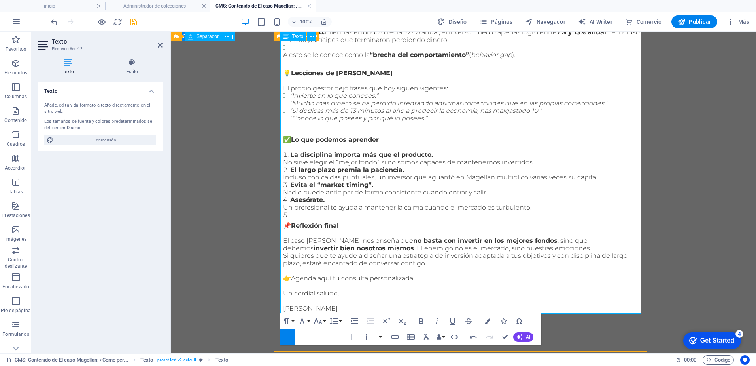
click at [521, 237] on p "El caso Magellan nos enseña que no basta con invertir en los mejores fondos , s…" at bounding box center [463, 244] width 361 height 15
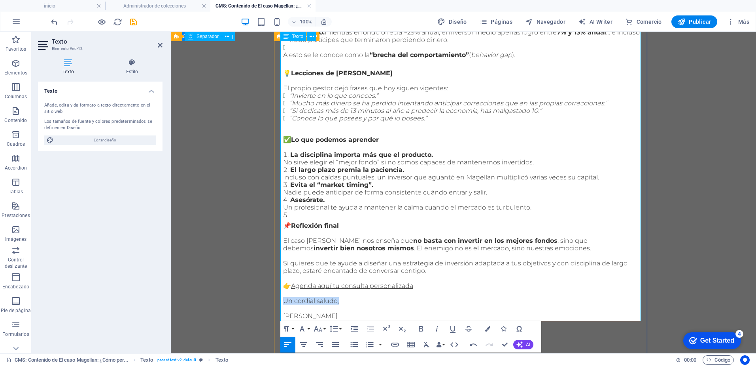
drag, startPoint x: 342, startPoint y: 286, endPoint x: 281, endPoint y: 288, distance: 60.9
click at [283, 297] on p "Un cordial saludo," at bounding box center [463, 301] width 361 height 8
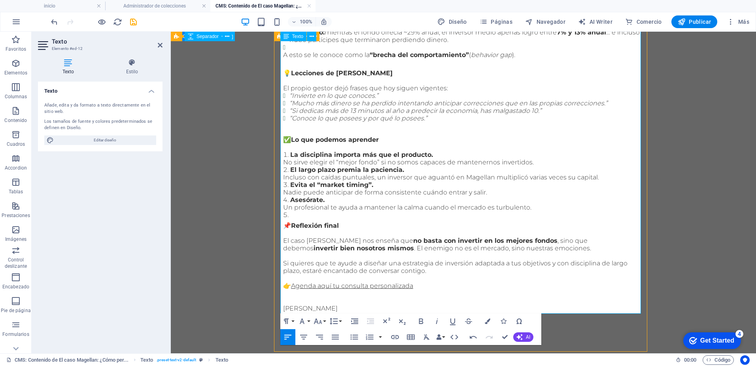
click at [303, 297] on p at bounding box center [463, 301] width 361 height 8
click at [420, 282] on p "👉 Agenda aquí tu consulta personalizada" at bounding box center [463, 286] width 361 height 8
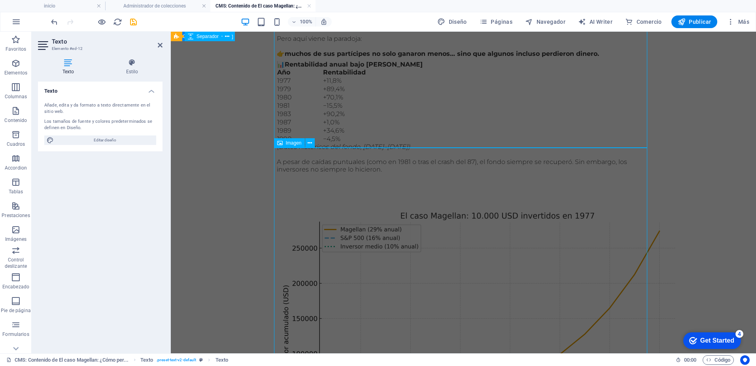
scroll to position [0, 0]
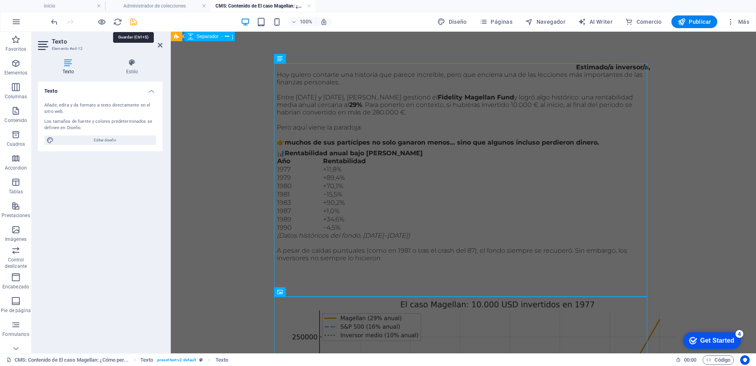
click at [136, 22] on icon "save" at bounding box center [133, 21] width 9 height 9
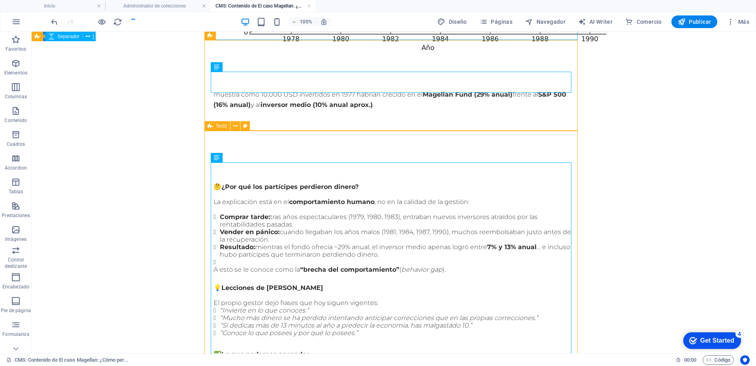
scroll to position [636, 0]
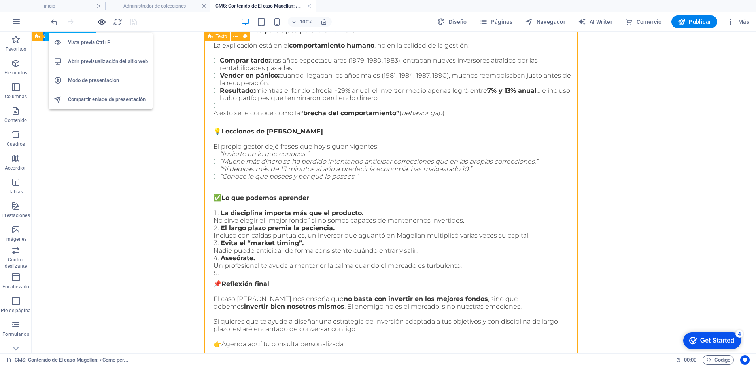
click at [101, 21] on icon "button" at bounding box center [101, 21] width 9 height 9
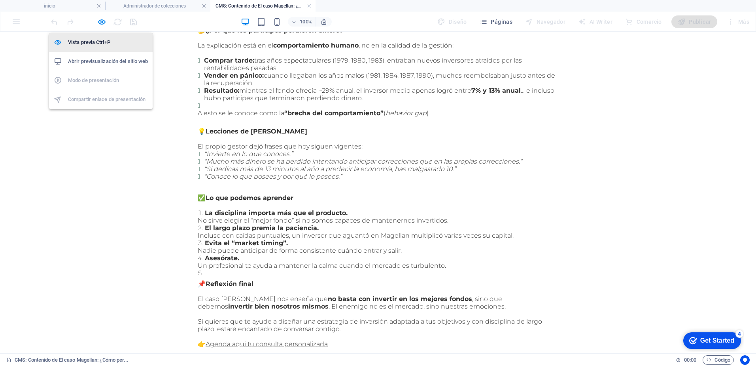
click at [102, 45] on h6 "Vista previa Ctrl+P" at bounding box center [108, 42] width 80 height 9
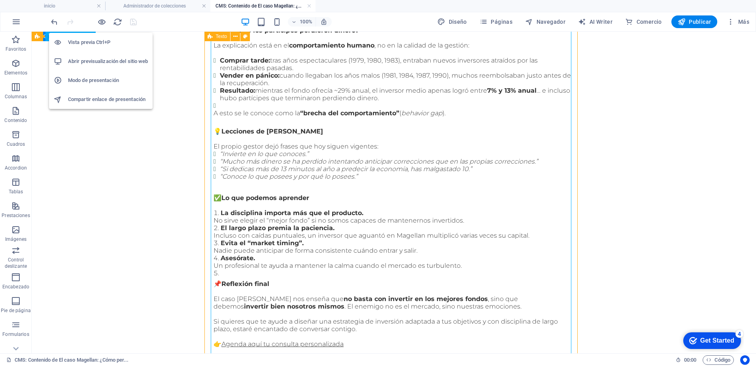
click at [101, 61] on h6 "Abrir previsualización del sitio web" at bounding box center [108, 61] width 80 height 9
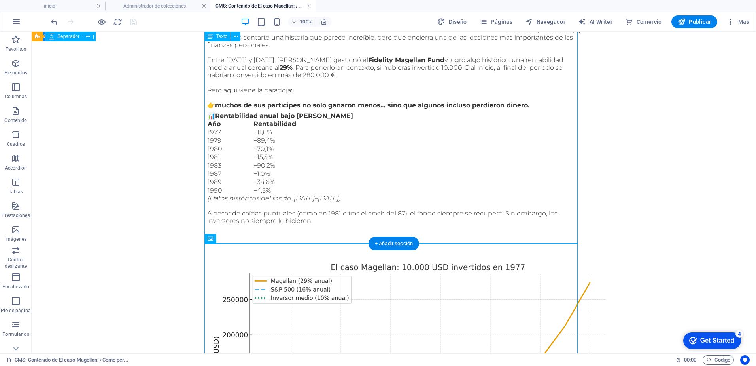
scroll to position [0, 0]
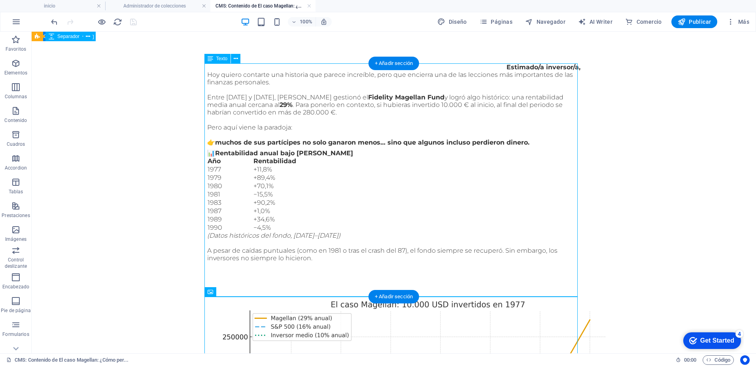
click at [504, 67] on div "Estimado/a inversor/a, Hoy quiero contarte una historia que parece increíble, p…" at bounding box center [393, 178] width 373 height 231
click at [507, 67] on div "Estimado/a inversor/a, Hoy quiero contarte una historia que parece increíble, p…" at bounding box center [393, 178] width 373 height 231
click at [483, 70] on div "Estimado/a inversor/a, Hoy quiero contarte una historia que parece increíble, p…" at bounding box center [393, 178] width 373 height 231
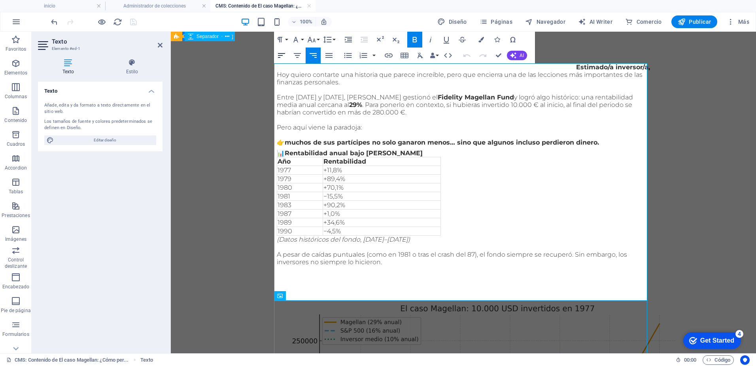
click at [284, 55] on icon "button" at bounding box center [281, 55] width 9 height 9
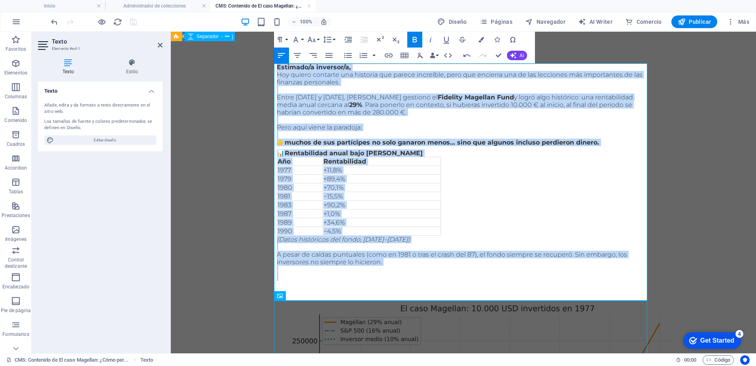
drag, startPoint x: 275, startPoint y: 67, endPoint x: 409, endPoint y: 275, distance: 247.4
click at [409, 275] on div "Estimado/a inversor/a, Hoy quiero contarte una historia que parece increíble, p…" at bounding box center [463, 180] width 373 height 235
click at [330, 54] on icon "button" at bounding box center [329, 55] width 7 height 5
click at [529, 202] on div "Estimado/a inversor/a, Hoy quiero contarte una historia que parece increíble, p…" at bounding box center [463, 180] width 373 height 235
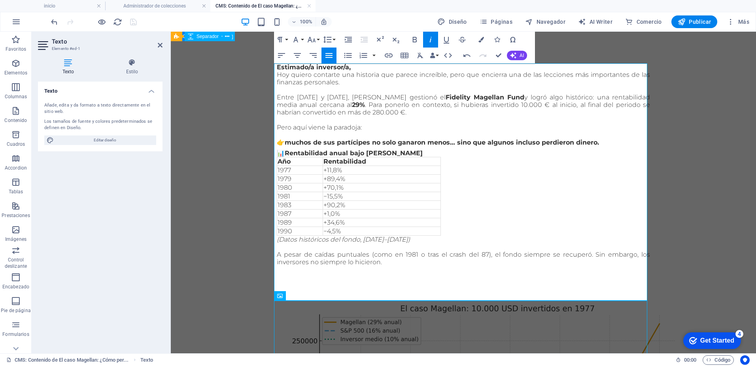
click at [352, 67] on p "Estimado/a inversor/a," at bounding box center [463, 67] width 373 height 8
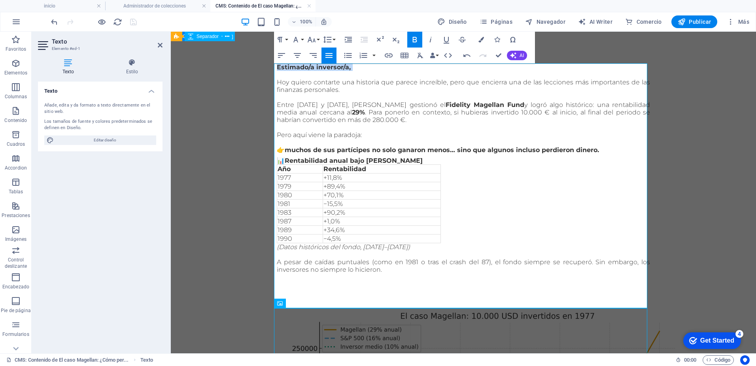
drag, startPoint x: 351, startPoint y: 71, endPoint x: 273, endPoint y: 68, distance: 78.4
click at [418, 42] on icon "button" at bounding box center [414, 39] width 9 height 9
click at [496, 136] on p "Pero aquí viene la paradoja:" at bounding box center [463, 135] width 373 height 8
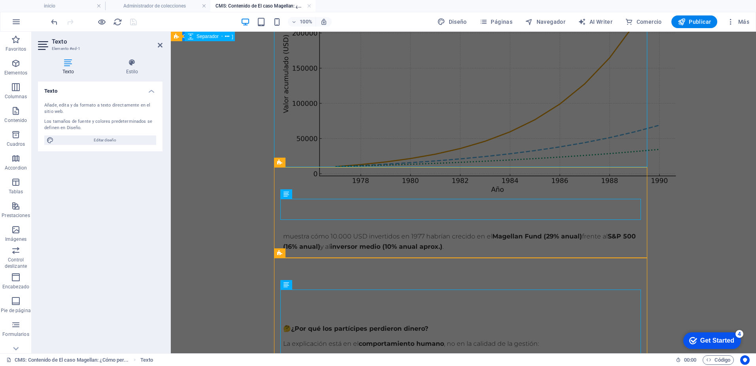
scroll to position [435, 0]
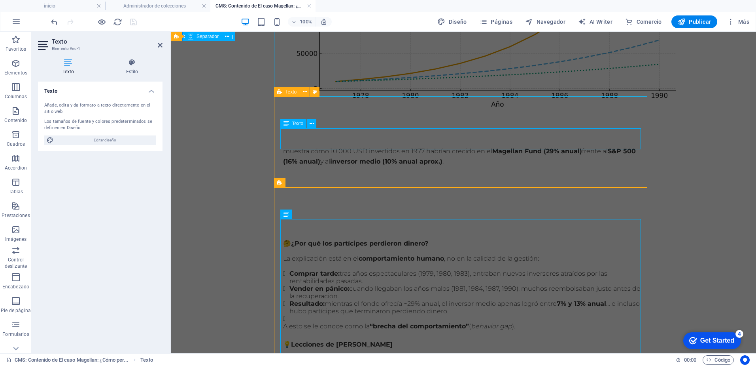
click at [302, 146] on div "muestra cómo 10.000 USD invertidos en 1977 habrían crecido en el Magellan Fund …" at bounding box center [463, 156] width 361 height 21
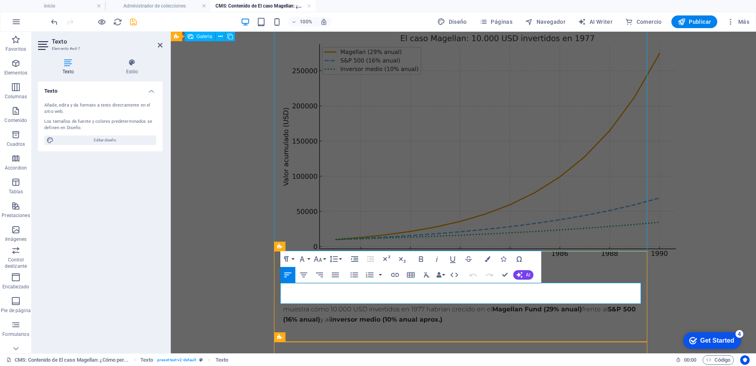
scroll to position [277, 0]
drag, startPoint x: 280, startPoint y: 288, endPoint x: 286, endPoint y: 285, distance: 6.9
click at [283, 300] on p "muestra cómo 10.000 USD invertidos en 1977 habrían crecido en el Magellan Fund …" at bounding box center [463, 310] width 361 height 21
click at [672, 278] on body "Estimado/a inversor/a, Hoy quiero contarte una historia que parece increíble, p…" at bounding box center [463, 292] width 585 height 1074
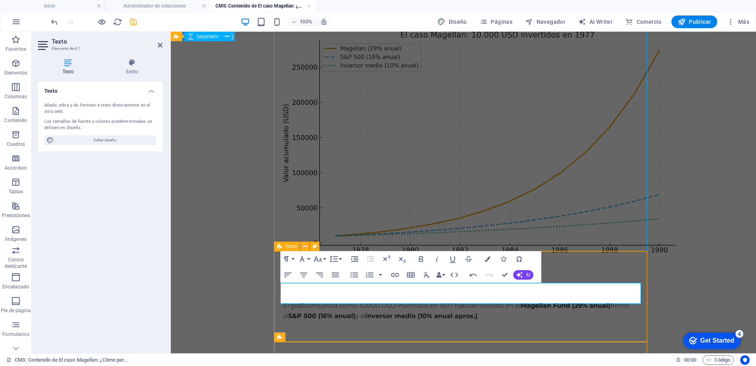
click at [365, 319] on div "El gráfico muestra cómo 10.000 USD invertidos en 1977 habrían crecido en el Mag…" at bounding box center [463, 314] width 373 height 91
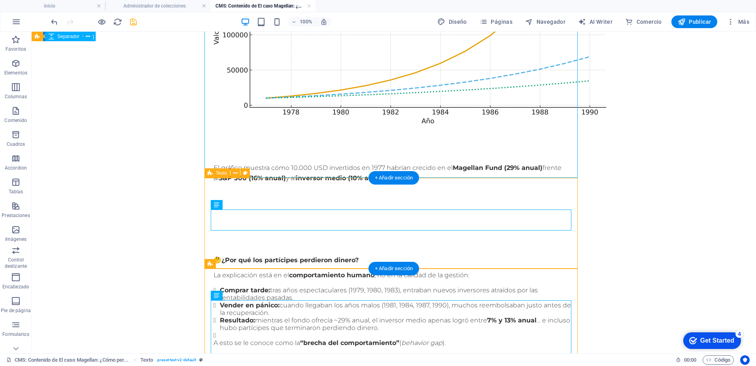
scroll to position [514, 0]
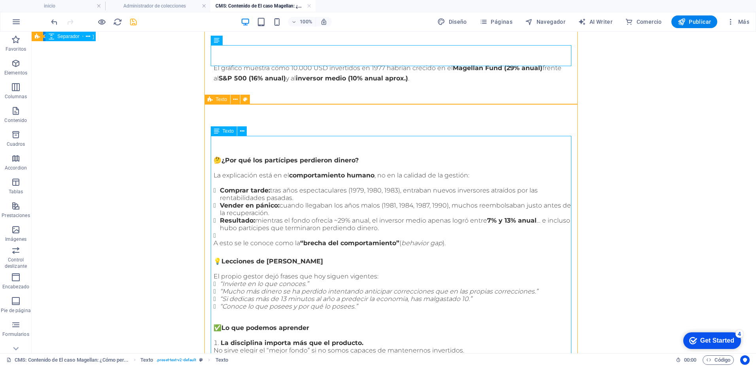
drag, startPoint x: 214, startPoint y: 143, endPoint x: 238, endPoint y: 147, distance: 24.1
click at [238, 156] on div "🤔 ¿Por qué los partícipes perdieron dinero? La explicación está en el comportam…" at bounding box center [394, 339] width 361 height 366
click at [214, 156] on div "🤔 ¿Por qué los partícipes perdieron dinero? La explicación está en el comportam…" at bounding box center [394, 339] width 361 height 366
drag, startPoint x: 212, startPoint y: 140, endPoint x: 254, endPoint y: 167, distance: 49.5
click at [254, 167] on div "🤔 ¿Por qué los partícipes perdieron dinero? La explicación está en el comportam…" at bounding box center [394, 339] width 361 height 366
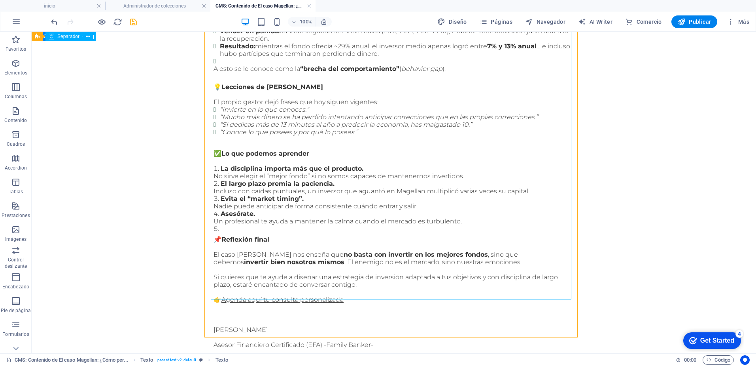
scroll to position [740, 0]
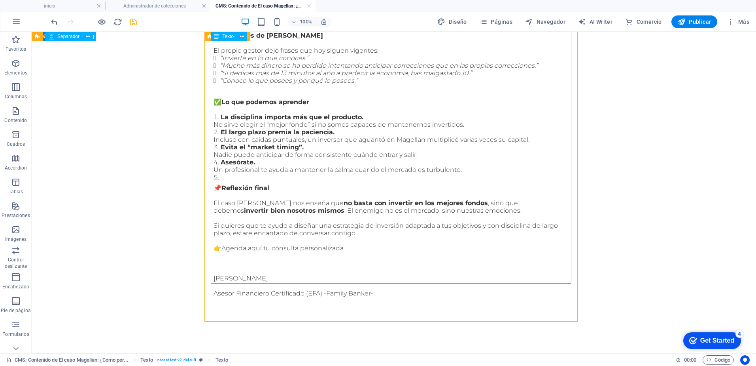
drag, startPoint x: 381, startPoint y: 280, endPoint x: 241, endPoint y: 206, distance: 158.0
click at [239, 206] on div "🤔 ¿Por qué los partícipes perdieron dinero? La explicación está en el comportam…" at bounding box center [394, 114] width 361 height 366
click at [395, 281] on div "🤔 ¿Por qué los partícipes perdieron dinero? La explicación está en el comportam…" at bounding box center [394, 114] width 361 height 366
click at [387, 266] on div "🤔 ¿Por qué los partícipes perdieron dinero? La explicación está en el comportam…" at bounding box center [394, 114] width 361 height 366
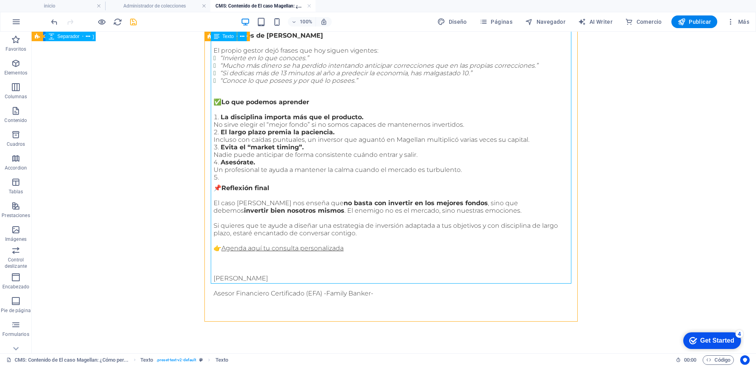
click at [387, 266] on div "🤔 ¿Por qué los partícipes perdieron dinero? La explicación está en el comportam…" at bounding box center [394, 114] width 361 height 366
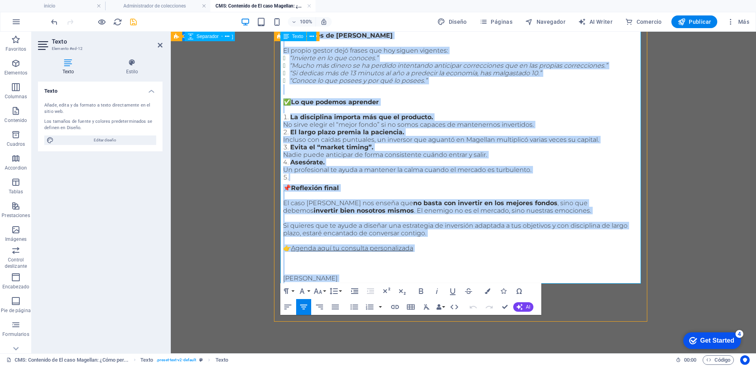
drag, startPoint x: 282, startPoint y: 195, endPoint x: 448, endPoint y: 280, distance: 185.9
click at [448, 280] on div "🤔 ¿Por qué los partícipes perdieron dinero? La explicación está en el comportam…" at bounding box center [463, 114] width 361 height 366
click at [335, 307] on icon "button" at bounding box center [335, 306] width 9 height 9
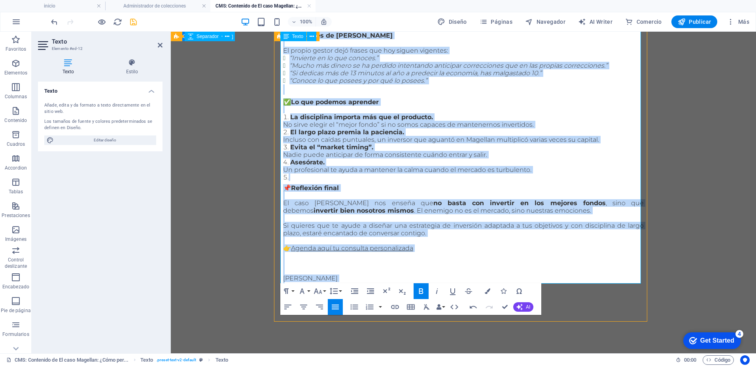
click at [472, 259] on p at bounding box center [463, 263] width 361 height 8
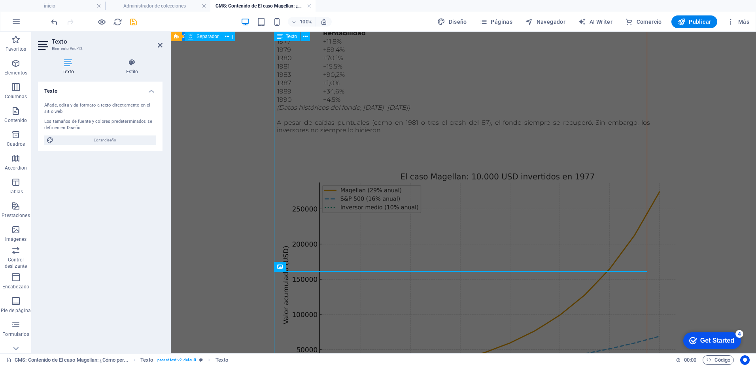
scroll to position [0, 0]
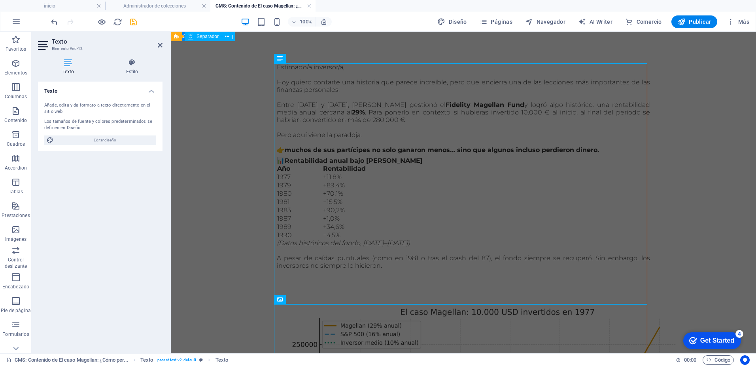
click at [134, 22] on icon "save" at bounding box center [133, 21] width 9 height 9
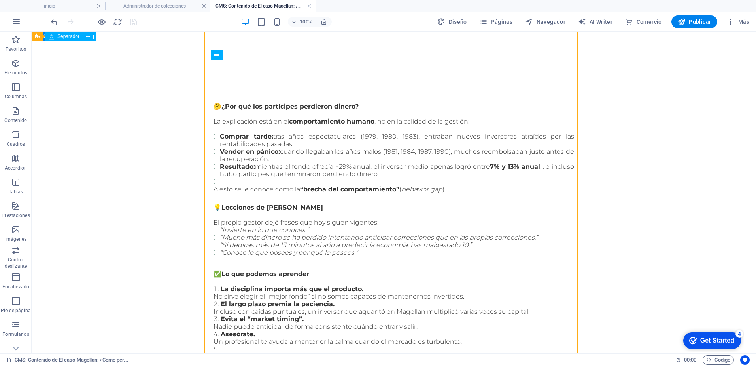
scroll to position [644, 0]
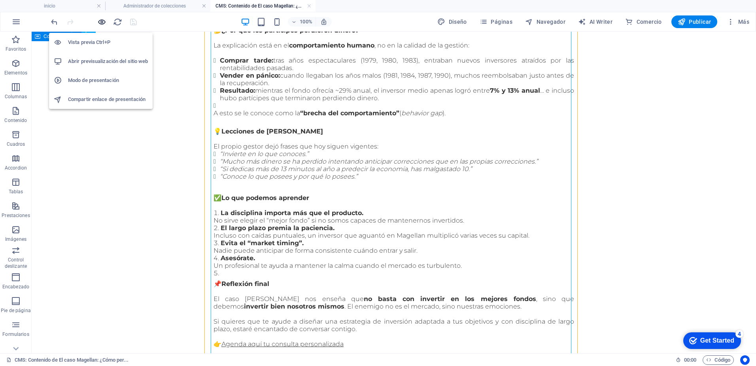
click at [105, 23] on icon "button" at bounding box center [101, 21] width 9 height 9
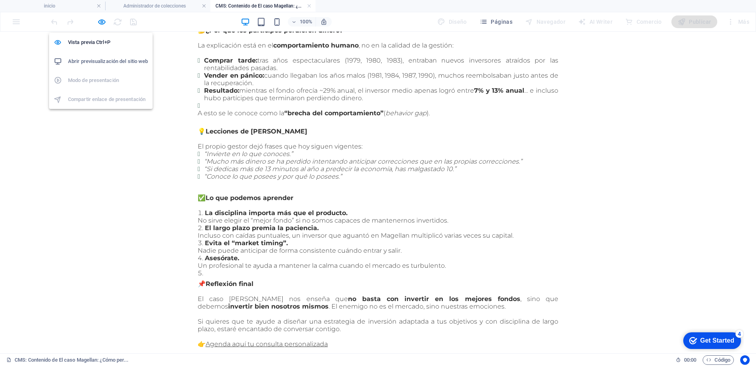
click at [103, 60] on h6 "Abrir previsualización del sitio web" at bounding box center [108, 61] width 80 height 9
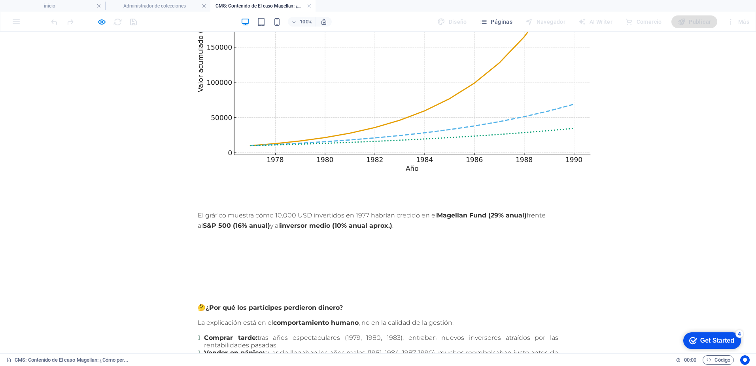
drag, startPoint x: 303, startPoint y: 254, endPoint x: 268, endPoint y: 249, distance: 36.0
click at [268, 249] on div "El gráfico muestra cómo 10.000 USD invertidos en 1977 habrían crecido en el Mag…" at bounding box center [377, 223] width 373 height 91
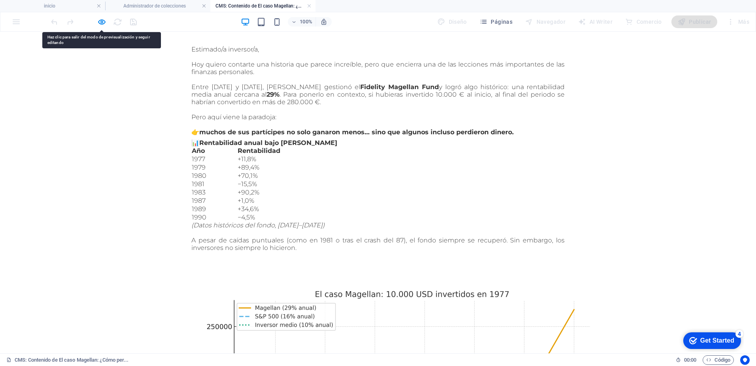
scroll to position [0, 0]
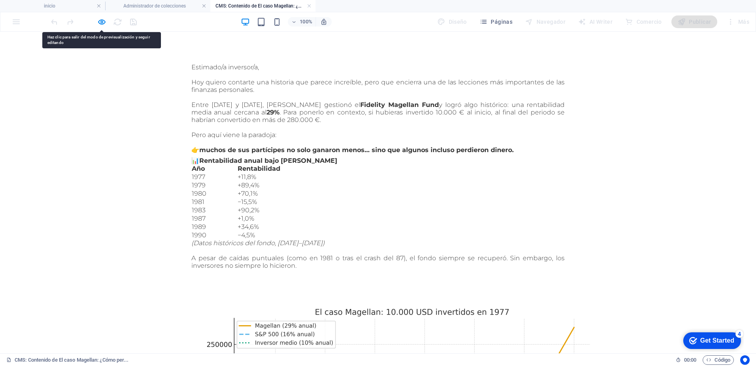
click at [434, 125] on p at bounding box center [377, 127] width 373 height 8
click at [277, 71] on p at bounding box center [377, 75] width 373 height 8
click at [314, 67] on p "Estimado/a inversor/a," at bounding box center [377, 67] width 373 height 8
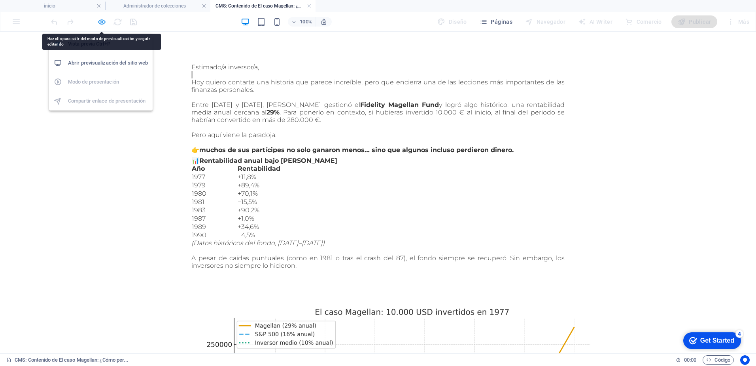
click at [101, 23] on icon "button" at bounding box center [101, 21] width 9 height 9
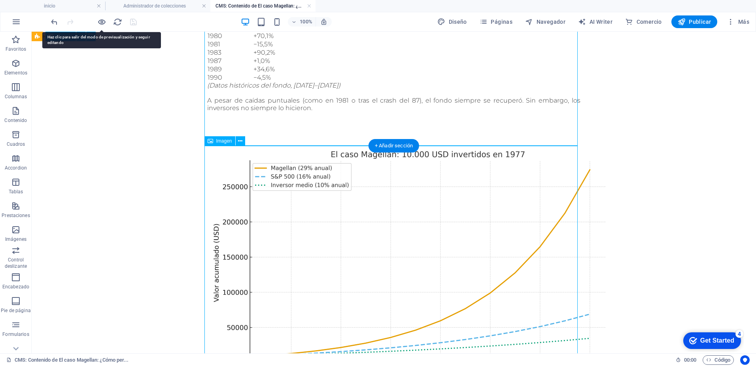
scroll to position [158, 0]
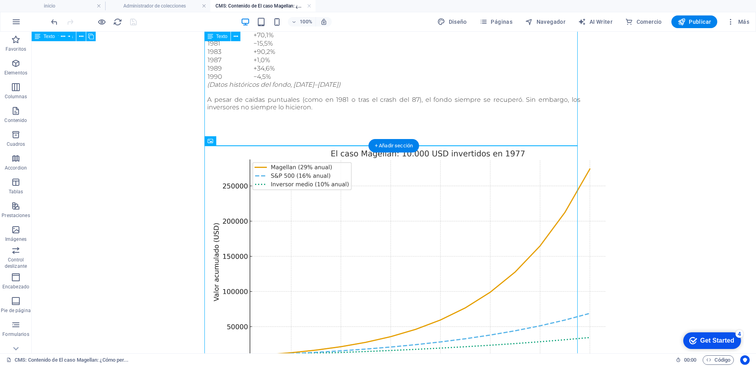
click at [233, 129] on div "Estimado/a inversor/a, Hoy quiero contarte una historia que parece increíble, p…" at bounding box center [393, 24] width 373 height 239
click at [324, 112] on div "Estimado/a inversor/a, Hoy quiero contarte una historia que parece increíble, p…" at bounding box center [393, 24] width 373 height 239
click at [311, 108] on div "Estimado/a inversor/a, Hoy quiero contarte una historia que parece increíble, p…" at bounding box center [393, 24] width 373 height 239
drag, startPoint x: 311, startPoint y: 108, endPoint x: 170, endPoint y: 108, distance: 140.8
click at [311, 108] on div "Estimado/a inversor/a, Hoy quiero contarte una historia que parece increíble, p…" at bounding box center [393, 24] width 373 height 239
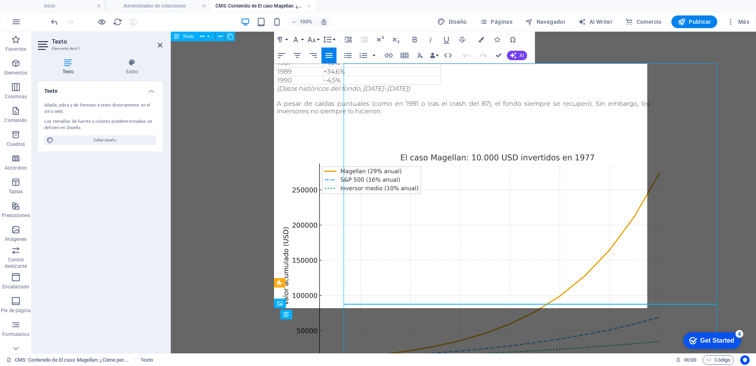
scroll to position [0, 0]
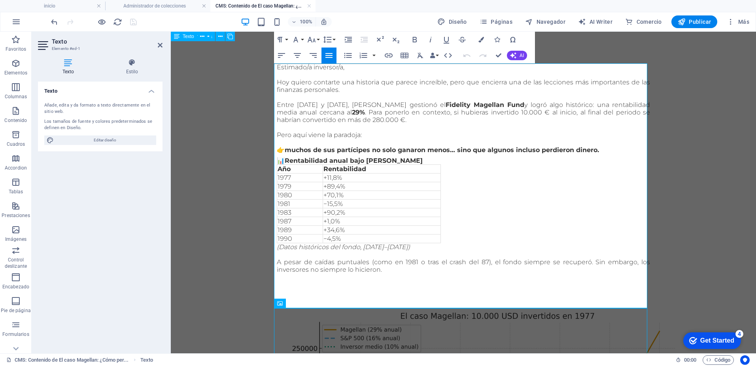
click at [382, 271] on p "A pesar de caídas puntuales (como en 1981 o tras el crash del 87), el fondo sie…" at bounding box center [463, 265] width 373 height 15
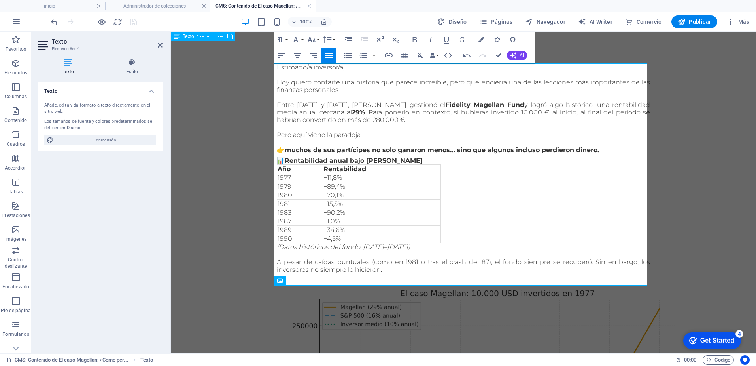
click at [348, 91] on p "Hoy quiero contarte una historia que parece increíble, pero que encierra una de…" at bounding box center [463, 85] width 373 height 15
click at [303, 96] on p at bounding box center [463, 97] width 373 height 8
click at [359, 92] on p "Hoy quiero contarte una historia que parece increíble, pero que encierra una de…" at bounding box center [463, 85] width 373 height 15
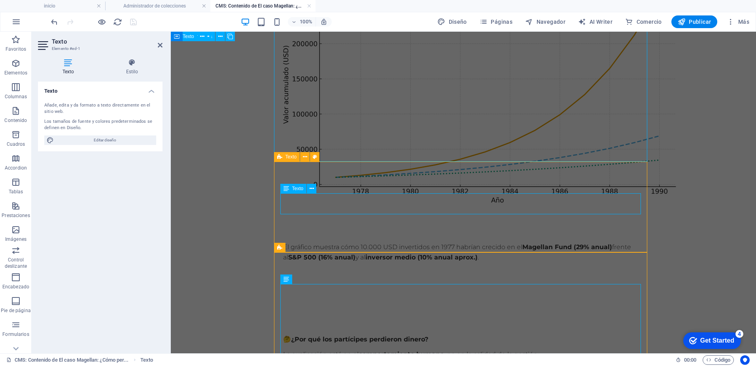
scroll to position [356, 0]
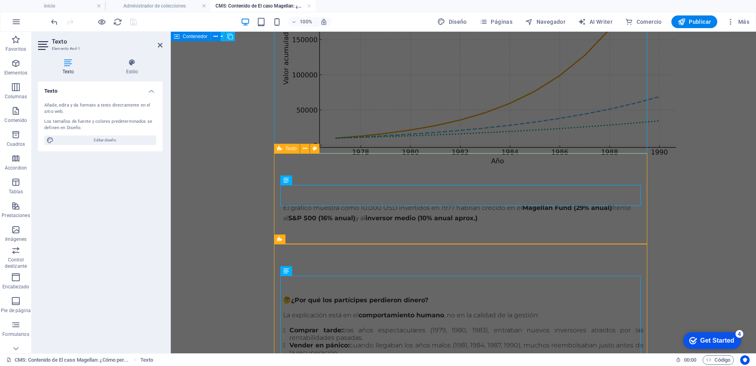
click at [404, 171] on div "El gráfico muestra cómo 10.000 USD invertidos en 1977 habrían crecido en el Mag…" at bounding box center [463, 216] width 373 height 91
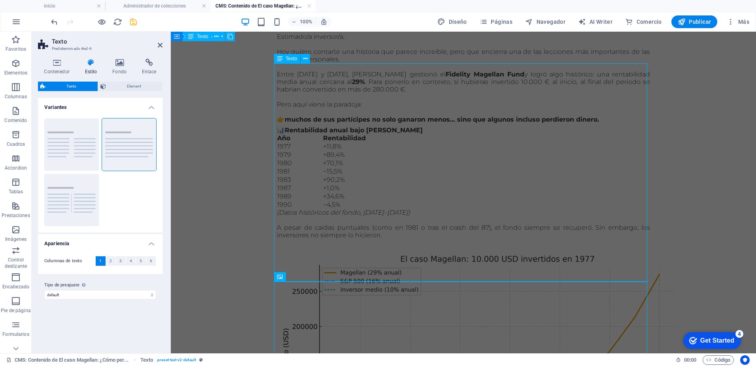
scroll to position [277, 0]
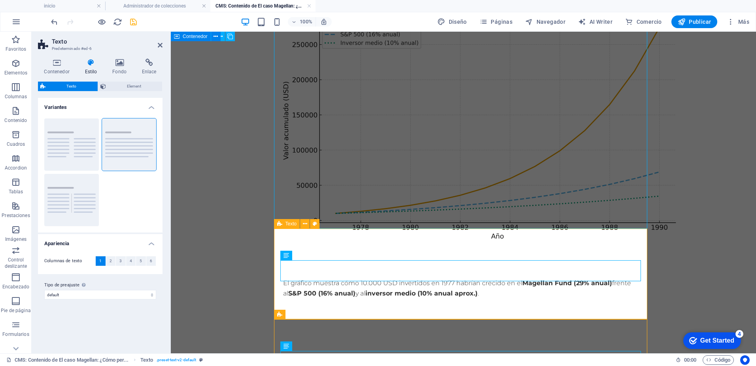
click at [384, 246] on div "El gráfico muestra cómo 10.000 USD invertidos en 1977 habrían crecido en el Mag…" at bounding box center [463, 291] width 373 height 91
click at [299, 246] on div "El gráfico muestra cómo 10.000 USD invertidos en 1977 habrían crecido en el Mag…" at bounding box center [463, 291] width 373 height 91
click at [307, 246] on div "El gráfico muestra cómo 10.000 USD invertidos en 1977 habrían crecido en el Mag…" at bounding box center [463, 291] width 373 height 91
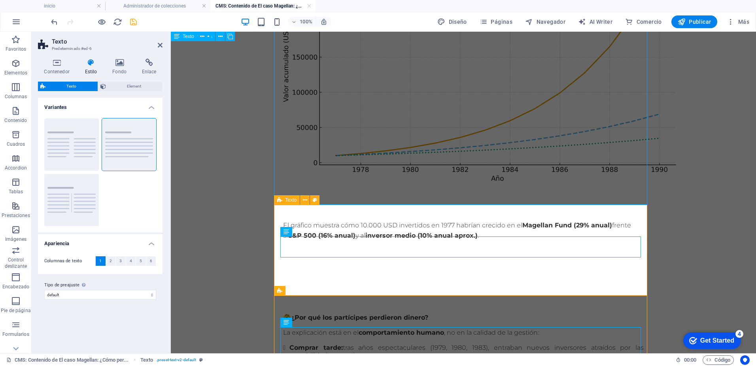
scroll to position [475, 0]
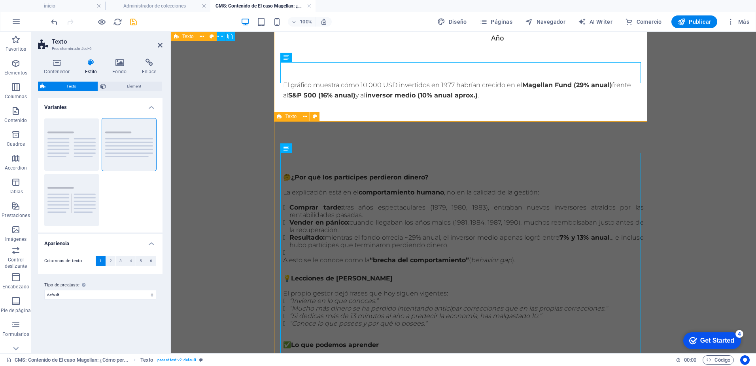
click at [377, 138] on div "🤔 ¿Por qué los partícipes perdieron dinero? La explicación está en el comportam…" at bounding box center [463, 357] width 373 height 438
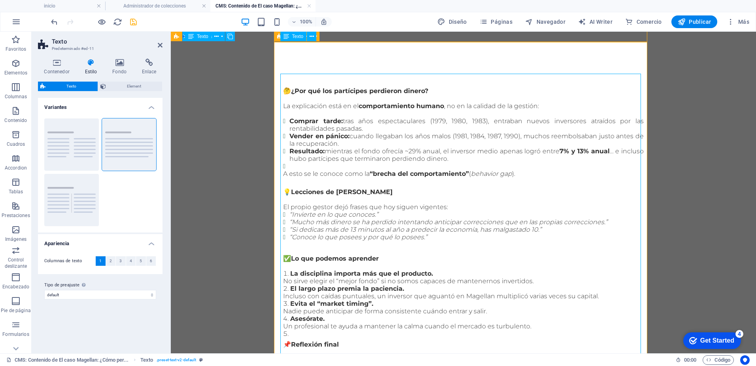
scroll to position [554, 0]
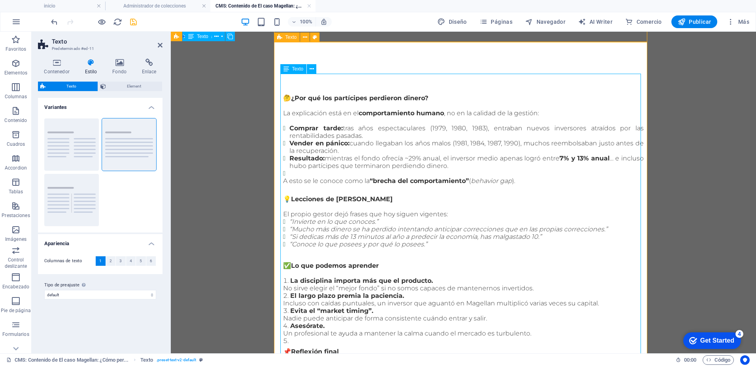
click at [308, 210] on div "🤔 ¿Por qué los partícipes perdieron dinero? La explicación está en el comportam…" at bounding box center [463, 277] width 361 height 366
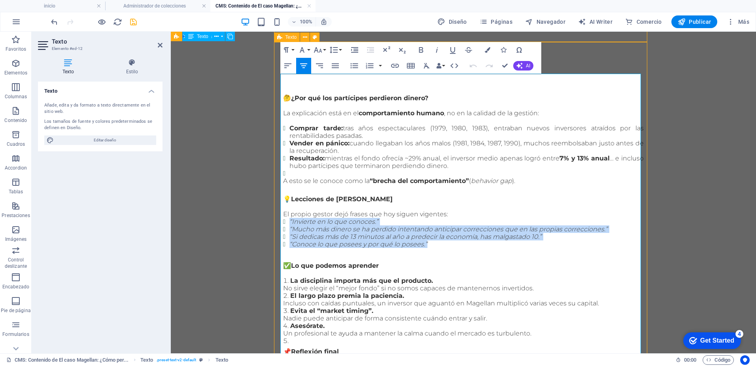
drag, startPoint x: 287, startPoint y: 206, endPoint x: 435, endPoint y: 233, distance: 150.8
click at [435, 233] on div "🤔 ¿Por qué los partícipes perdieron dinero? La explicación está en el comportam…" at bounding box center [463, 277] width 361 height 366
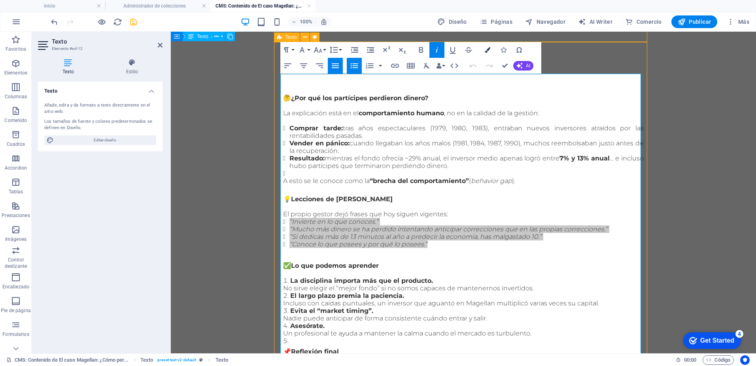
click at [489, 50] on icon "button" at bounding box center [488, 50] width 6 height 6
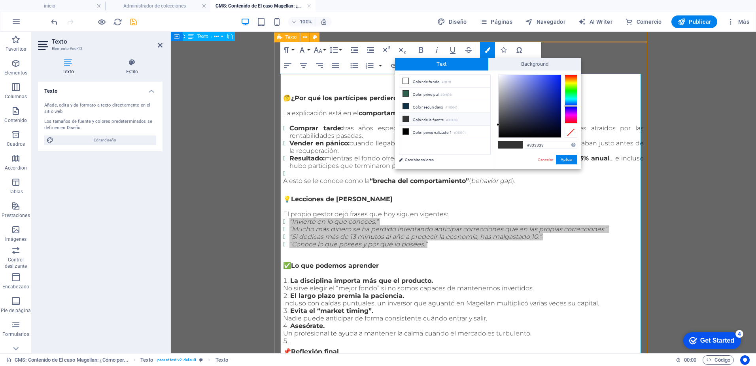
click at [574, 106] on div at bounding box center [571, 98] width 13 height 49
click at [572, 108] on div at bounding box center [571, 98] width 13 height 49
click at [569, 105] on div at bounding box center [571, 98] width 13 height 49
click at [570, 101] on div at bounding box center [571, 98] width 13 height 49
click at [570, 105] on div at bounding box center [571, 98] width 13 height 49
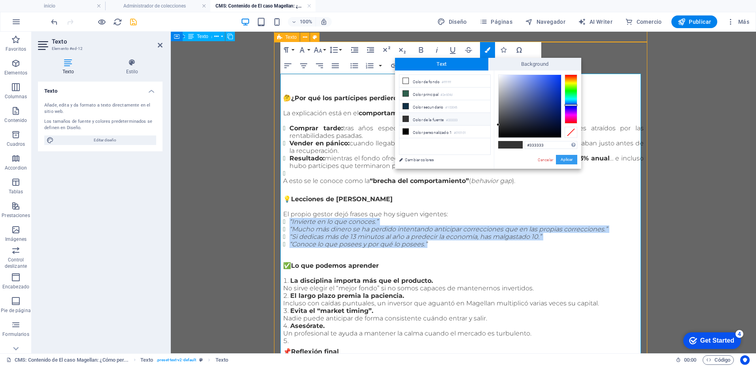
click at [566, 158] on button "Aplicar" at bounding box center [566, 159] width 21 height 9
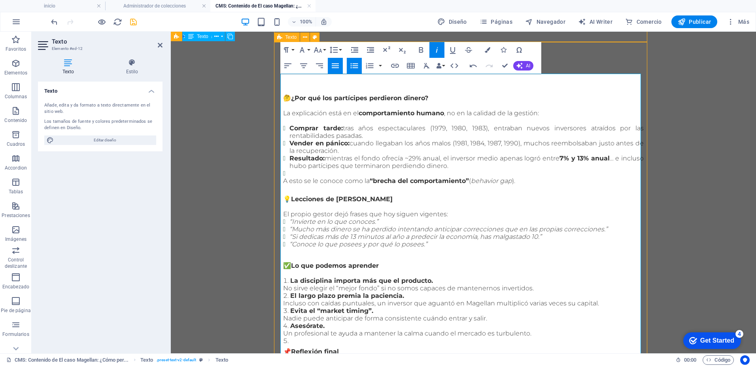
click at [574, 269] on p at bounding box center [463, 273] width 361 height 8
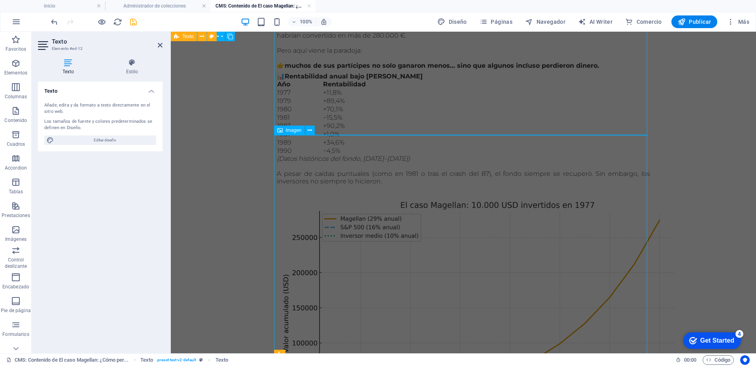
scroll to position [0, 0]
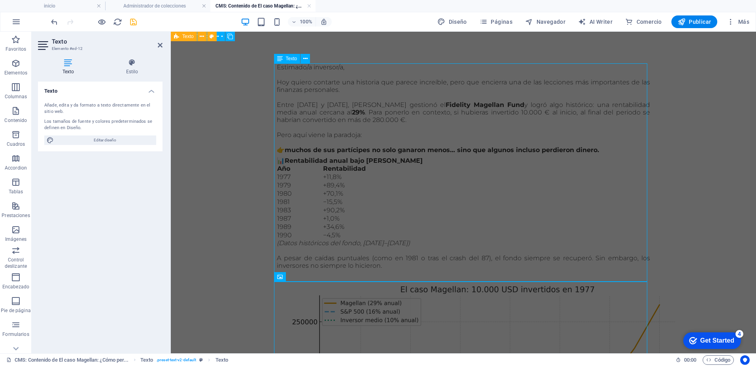
click at [517, 203] on div "Estimado/a inversor/a, Hoy quiero contarte una historia que parece increíble, p…" at bounding box center [463, 171] width 373 height 216
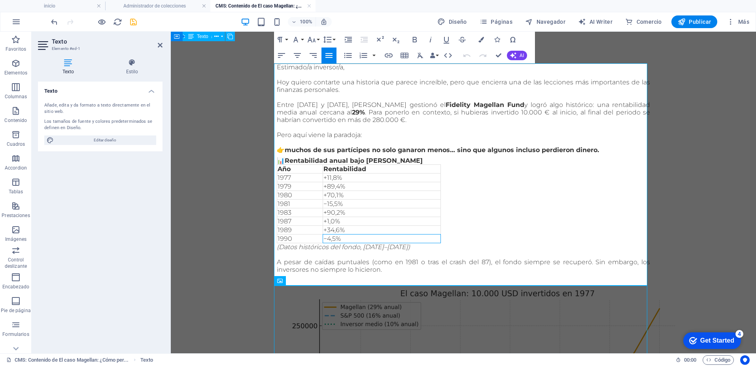
click at [432, 238] on p "−4,5%" at bounding box center [382, 239] width 117 height 8
click at [481, 204] on div "Estimado/a inversor/a, Hoy quiero contarte una historia que parece increíble, p…" at bounding box center [463, 173] width 373 height 220
click at [431, 172] on p "Rentabilidad" at bounding box center [382, 169] width 117 height 8
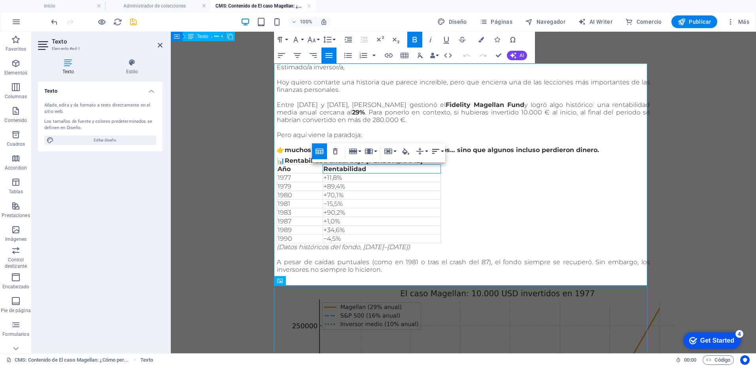
click at [445, 151] on button "Horizontal Align" at bounding box center [437, 151] width 15 height 16
click at [444, 180] on icon at bounding box center [443, 178] width 9 height 9
click at [459, 182] on div "Estimado/a inversor/a, Hoy quiero contarte una historia que parece increíble, p…" at bounding box center [463, 173] width 373 height 220
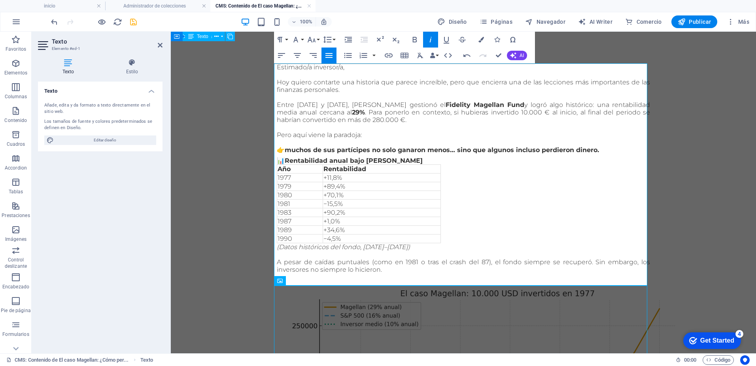
click at [342, 181] on p "+11,8%" at bounding box center [382, 178] width 117 height 8
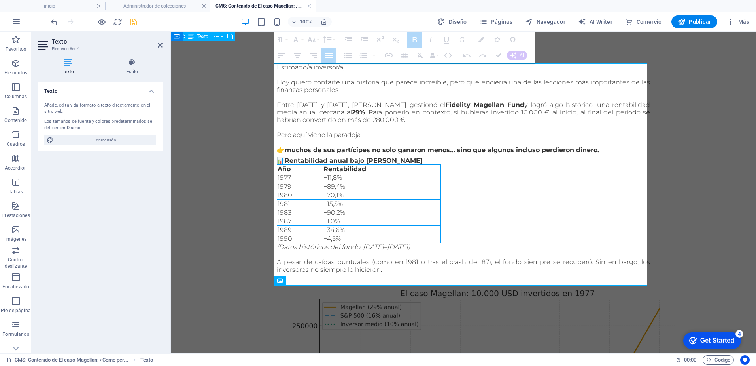
drag, startPoint x: 277, startPoint y: 172, endPoint x: 399, endPoint y: 239, distance: 139.3
click at [399, 239] on table "Año Rentabilidad 1977 +11,8% 1979 +89,4% 1980 +70,1% 1981 −15,5% 1983 +90,2% 19…" at bounding box center [359, 203] width 164 height 79
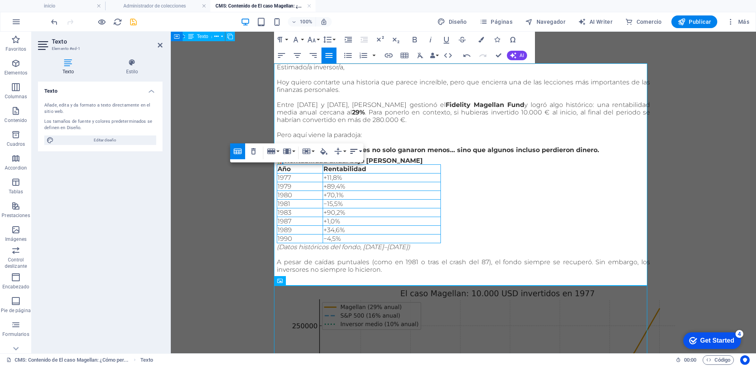
click at [359, 154] on button "Horizontal Align" at bounding box center [355, 151] width 15 height 16
click at [369, 179] on link "Align Center" at bounding box center [362, 178] width 28 height 12
click at [292, 152] on icon "button" at bounding box center [286, 150] width 9 height 9
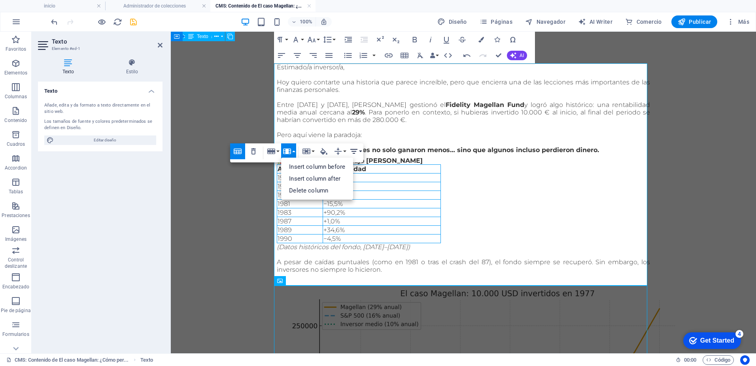
click at [356, 151] on icon "button" at bounding box center [353, 151] width 7 height 5
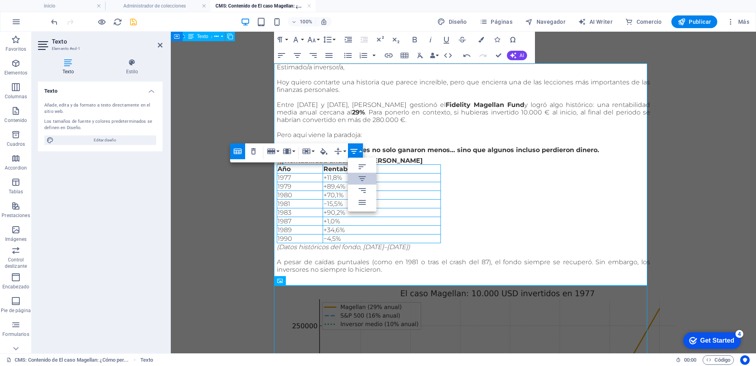
click at [507, 192] on div "Estimado/a inversor/a, Hoy quiero contarte una historia que parece increíble, p…" at bounding box center [463, 173] width 373 height 220
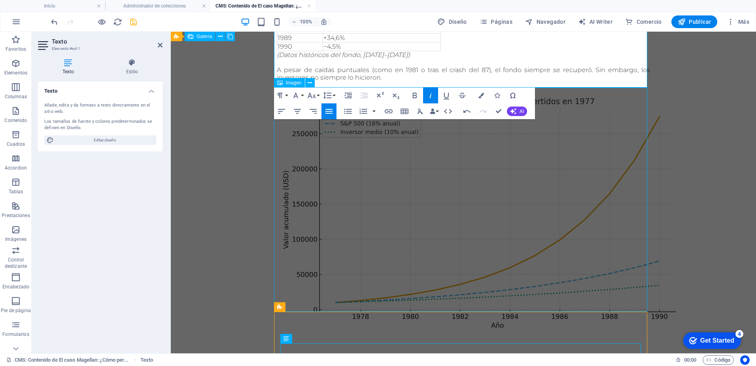
scroll to position [198, 0]
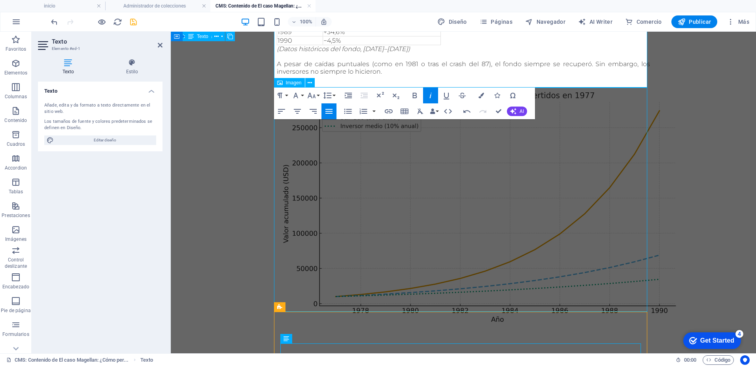
click at [515, 198] on figure at bounding box center [463, 207] width 373 height 243
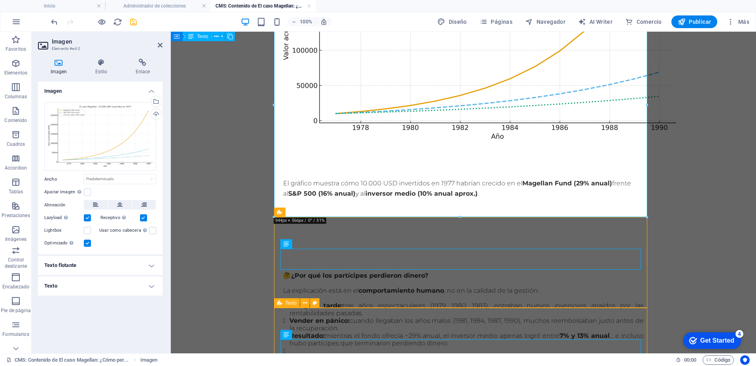
scroll to position [396, 0]
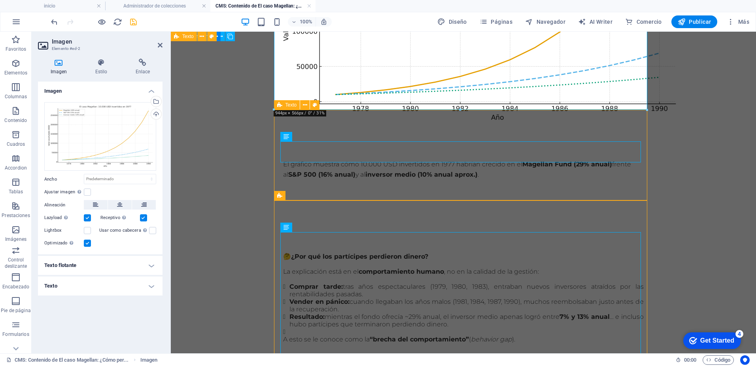
click at [508, 186] on div "El gráfico muestra cómo 10.000 USD invertidos en 1977 habrían crecido en el Mag…" at bounding box center [463, 172] width 373 height 91
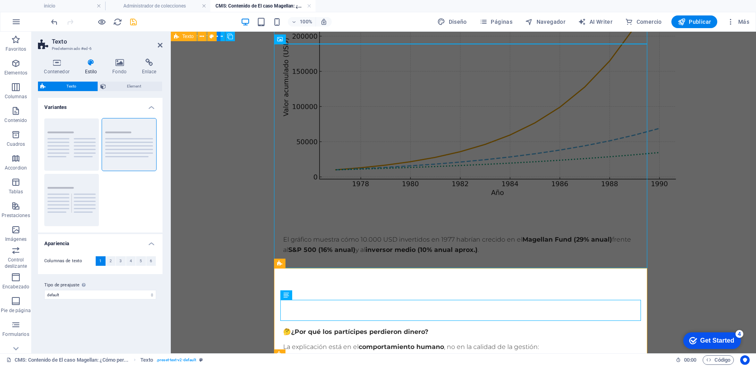
scroll to position [237, 0]
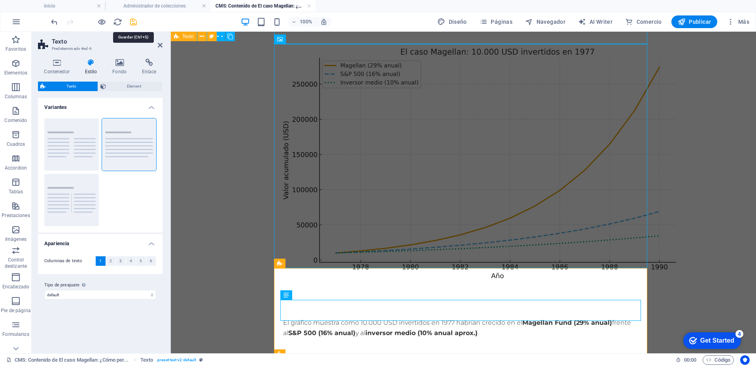
click at [137, 20] on icon "save" at bounding box center [133, 21] width 9 height 9
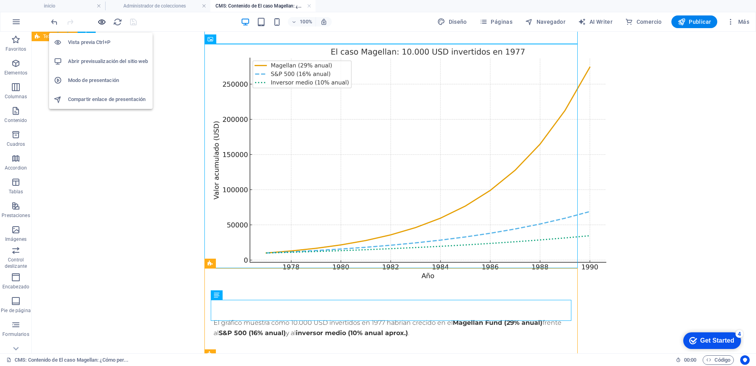
click at [104, 21] on icon "button" at bounding box center [101, 21] width 9 height 9
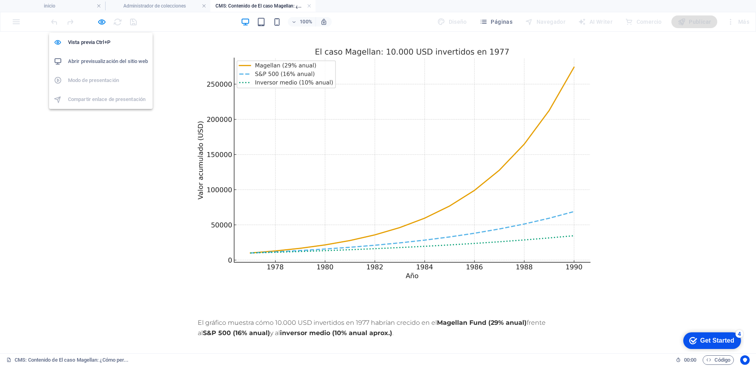
click at [109, 59] on h6 "Abrir previsualización del sitio web" at bounding box center [108, 61] width 80 height 9
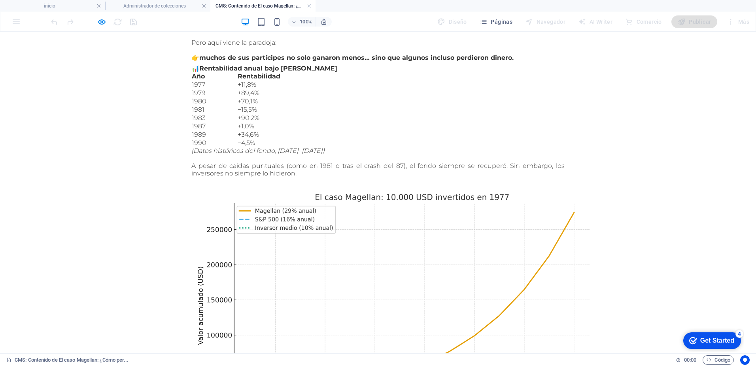
scroll to position [0, 0]
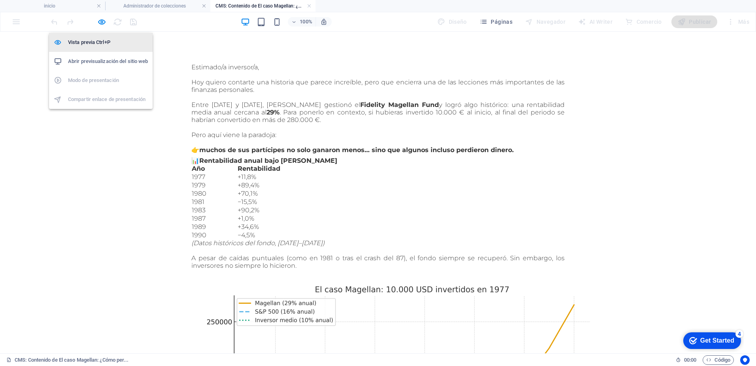
click at [98, 45] on h6 "Vista previa Ctrl+P" at bounding box center [108, 42] width 80 height 9
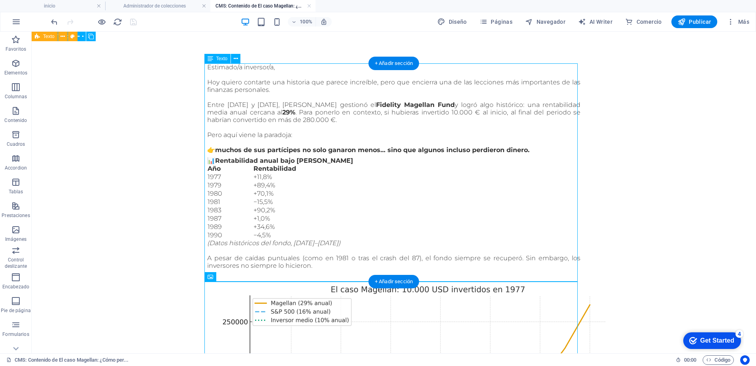
click at [273, 89] on div "Estimado/a inversor/a, Hoy quiero contarte una historia que parece increíble, p…" at bounding box center [393, 171] width 373 height 216
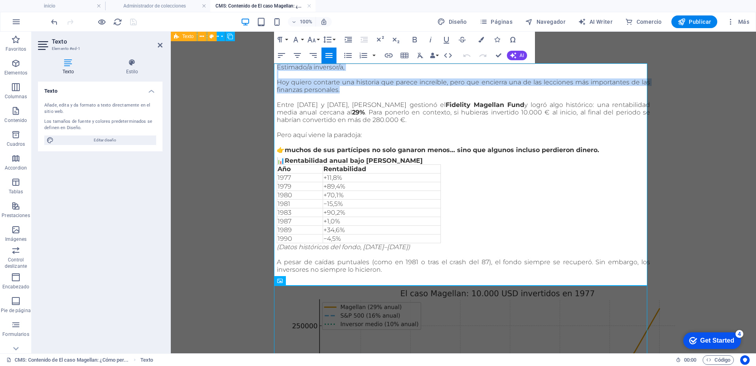
drag, startPoint x: 341, startPoint y: 91, endPoint x: 273, endPoint y: 68, distance: 71.2
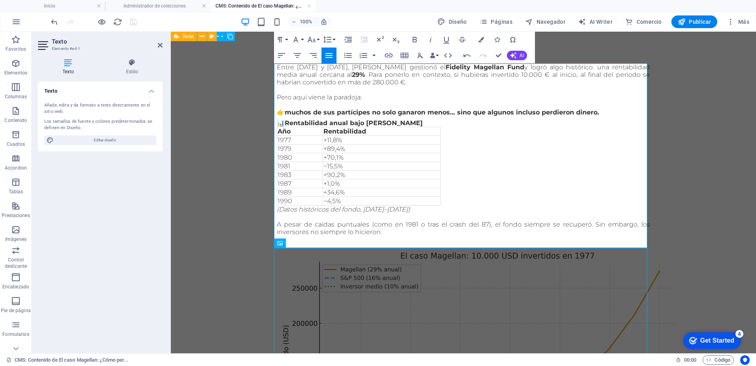
click at [519, 276] on figure at bounding box center [463, 367] width 373 height 243
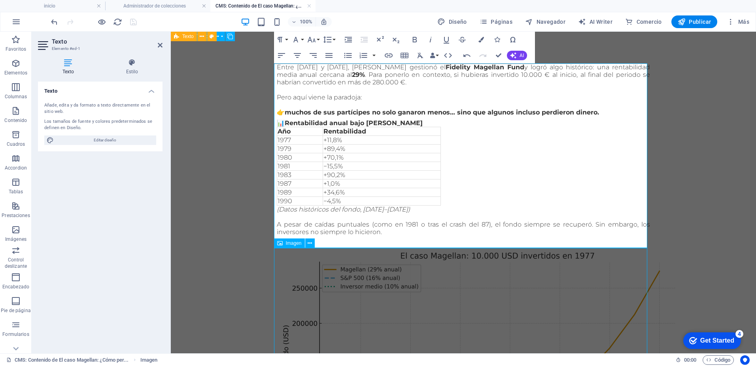
click at [519, 276] on figure at bounding box center [463, 367] width 373 height 243
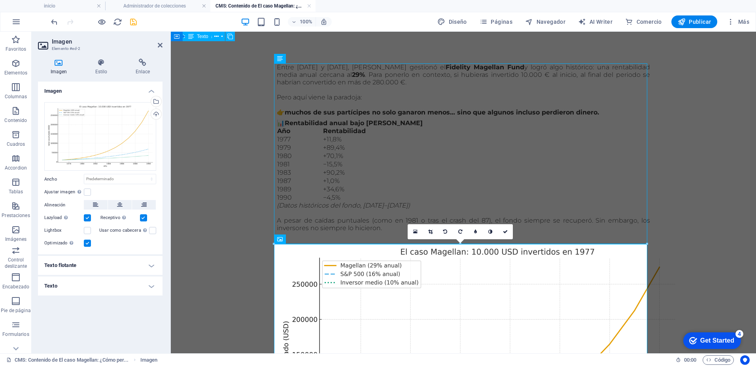
click at [132, 22] on icon "save" at bounding box center [133, 21] width 9 height 9
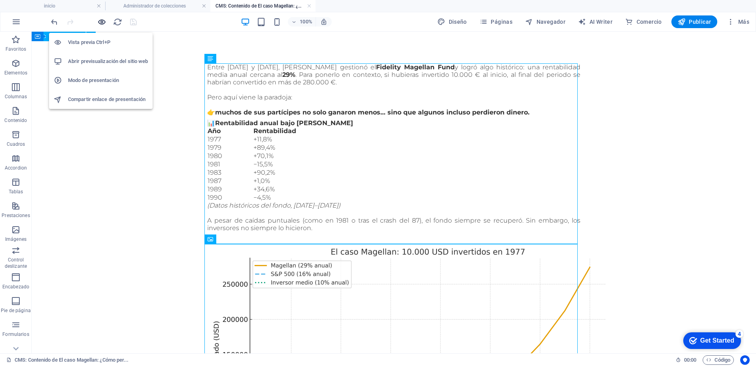
click at [102, 22] on icon "button" at bounding box center [101, 21] width 9 height 9
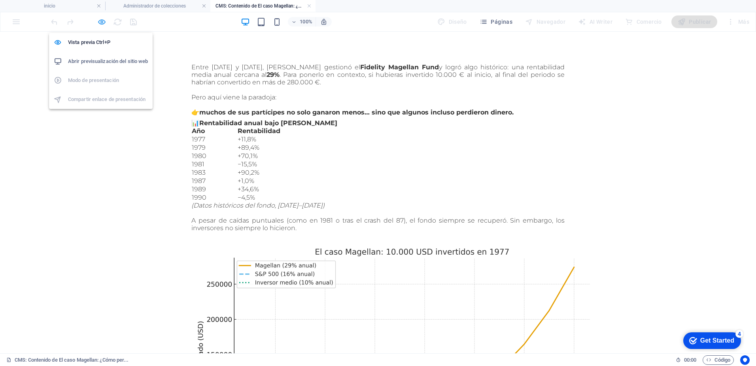
click at [102, 23] on icon "button" at bounding box center [101, 21] width 9 height 9
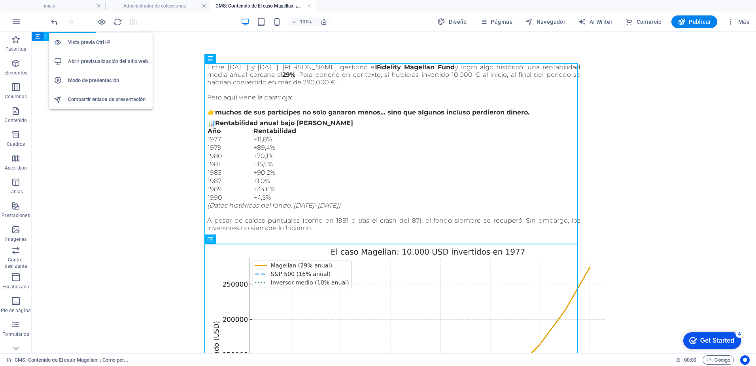
click at [102, 60] on h6 "Abrir previsualización del sitio web" at bounding box center [108, 61] width 80 height 9
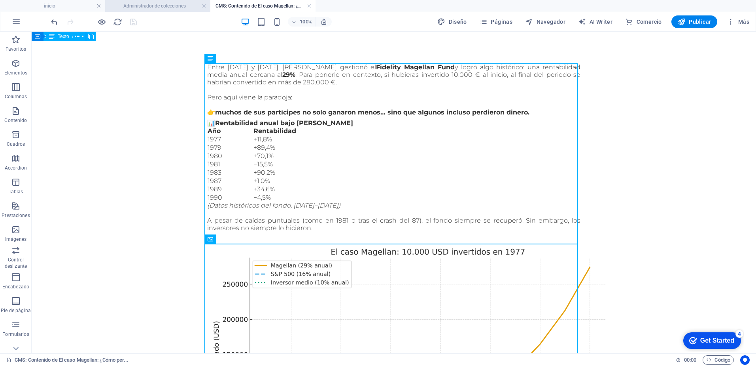
click at [176, 5] on h4 "Administrador de colecciones" at bounding box center [157, 6] width 105 height 9
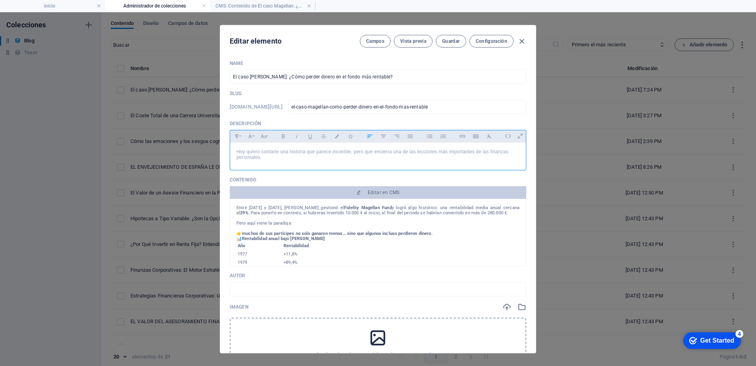
click at [273, 159] on p "Hoy quiero contarte una historia que parece increíble, pero que encierra una de…" at bounding box center [378, 154] width 283 height 11
click at [235, 209] on div "Entre 1977 y 1990, Peter Lynch gestionó el Fidelity Magellan Fund y logró algo …" at bounding box center [378, 232] width 297 height 67
click at [237, 206] on div "Entre 1977 y 1990, Peter Lynch gestionó el Fidelity Magellan Fund y logró algo …" at bounding box center [378, 232] width 297 height 67
click at [237, 208] on p "Entre 1977 y 1990, Peter Lynch gestionó el Fidelity Magellan Fund y logró algo …" at bounding box center [378, 210] width 283 height 10
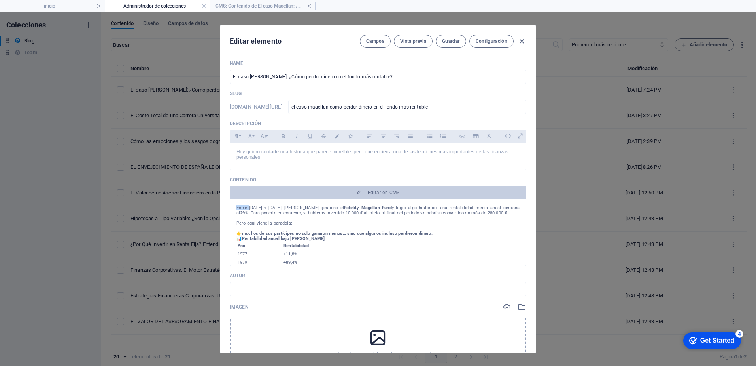
click at [235, 207] on div "Entre 1977 y 1990, Peter Lynch gestionó el Fidelity Magellan Fund y logró algo …" at bounding box center [378, 232] width 297 height 67
click at [235, 206] on div "Entre 1977 y 1990, Peter Lynch gestionó el Fidelity Magellan Fund y logró algo …" at bounding box center [378, 232] width 297 height 67
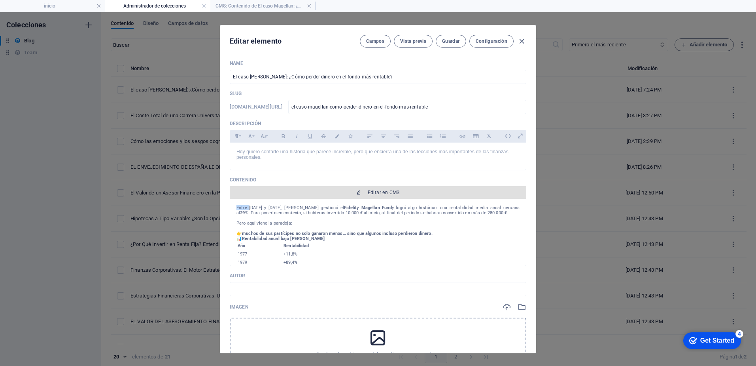
click at [392, 194] on span "Editar en CMS" at bounding box center [384, 192] width 32 height 6
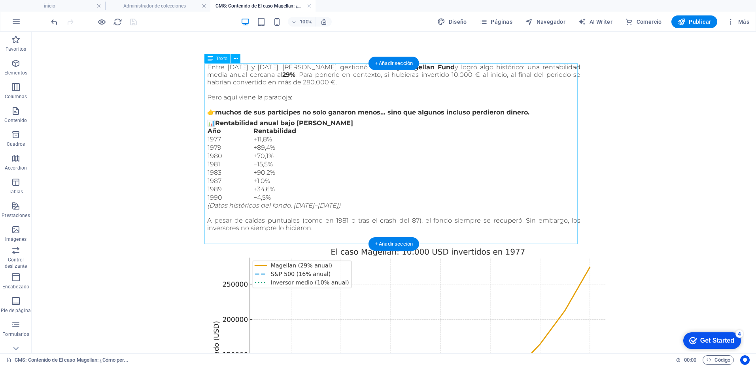
click at [207, 67] on div "Entre 1977 y 1990, Peter Lynch gestionó el Fidelity Magellan Fund y logró algo …" at bounding box center [393, 152] width 373 height 179
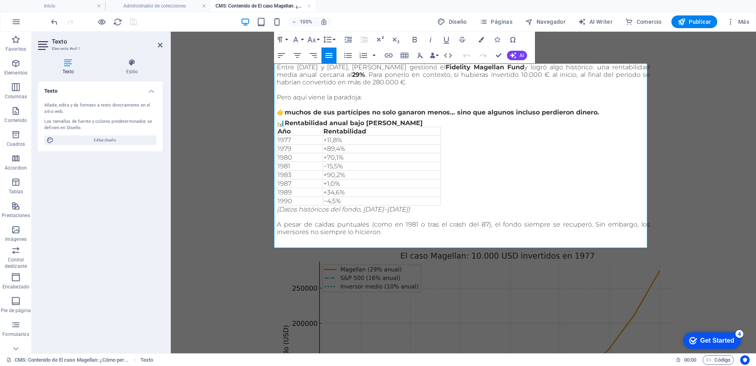
click at [277, 66] on p "Entre 1977 y 1990, Peter Lynch gestionó el Fidelity Magellan Fund y logró algo …" at bounding box center [463, 74] width 373 height 23
click at [595, 183] on div "Entre 1977 y 1990, Peter Lynch gestionó el Fidelity Magellan Fund y logró algo …" at bounding box center [463, 154] width 373 height 183
click at [593, 182] on div "Entre 1977 y 1990, Peter Lynch gestionó el Fidelity Magellan Fund y logró algo …" at bounding box center [463, 154] width 373 height 183
click at [431, 142] on p "+11,8%" at bounding box center [382, 140] width 117 height 8
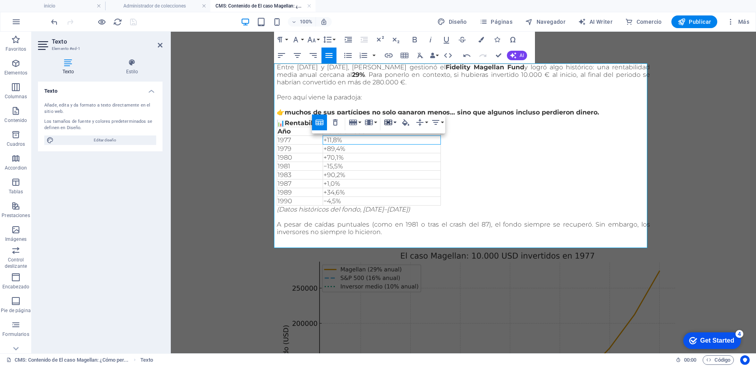
click at [396, 122] on button "Cell" at bounding box center [390, 122] width 15 height 16
click at [545, 152] on div "Entre 1977 y 1990, Peter Lynch gestionó el Fidelity Magellan Fund y logró algo …" at bounding box center [463, 154] width 373 height 183
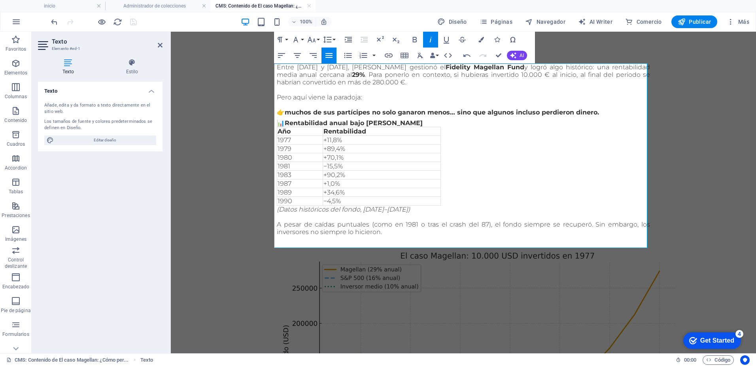
click at [587, 172] on div "Entre 1977 y 1990, Peter Lynch gestionó el Fidelity Magellan Fund y logró algo …" at bounding box center [463, 154] width 373 height 183
drag, startPoint x: 382, startPoint y: 233, endPoint x: 272, endPoint y: 66, distance: 200.0
click at [333, 55] on icon "button" at bounding box center [328, 55] width 9 height 9
click at [595, 190] on div "Entre 1977 y 1990, Peter Lynch gestionó el Fidelity Magellan Fund y logró algo …" at bounding box center [463, 154] width 373 height 183
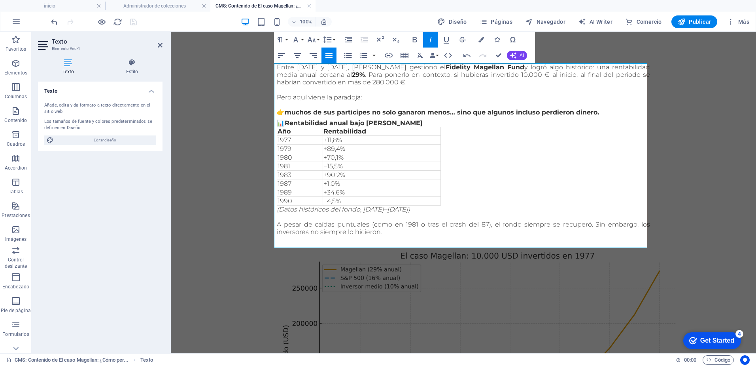
click at [603, 186] on div "Entre 1977 y 1990, Peter Lynch gestionó el Fidelity Magellan Fund y logró algo …" at bounding box center [463, 154] width 373 height 183
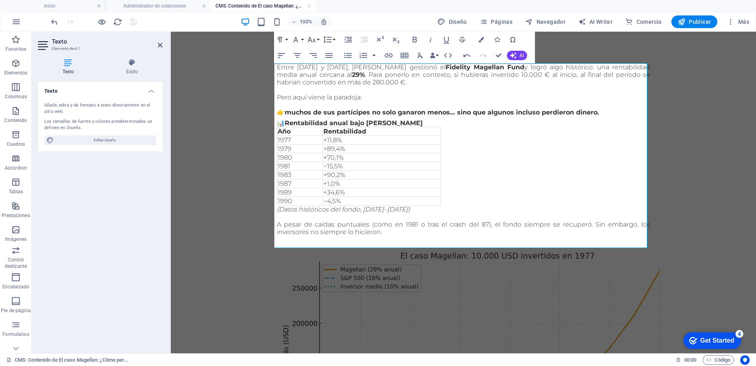
click at [477, 241] on p at bounding box center [463, 243] width 373 height 8
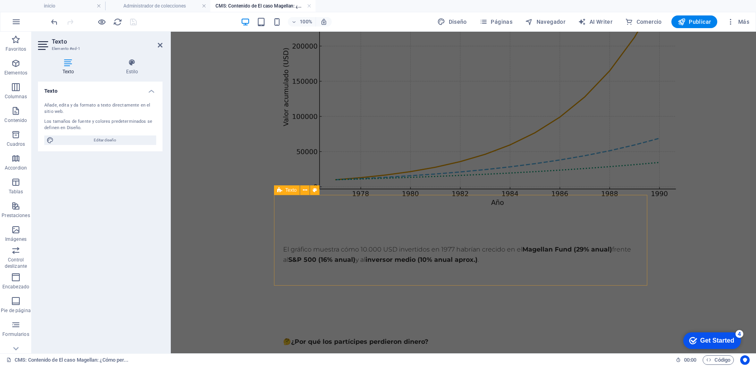
click at [644, 275] on div "El gráfico muestra cómo 10.000 USD invertidos en 1977 habrían crecido en el Mag…" at bounding box center [463, 257] width 373 height 91
click at [684, 254] on body "Entre 1977 y 1990, Peter Lynch gestionó el Fidelity Magellan Fund y logró algo …" at bounding box center [463, 264] width 585 height 1018
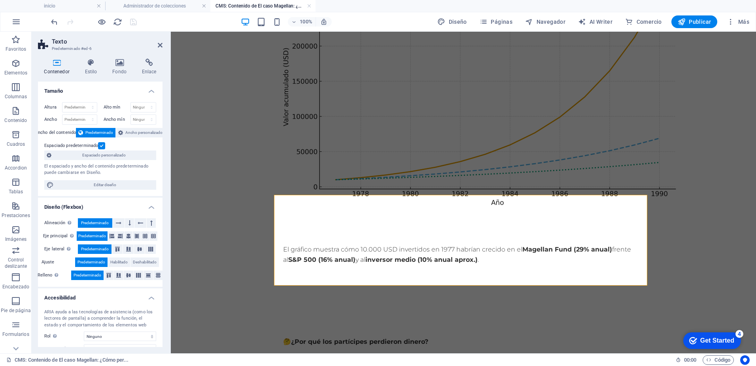
click at [691, 161] on body "Entre 1977 y 1990, Peter Lynch gestionó el Fidelity Magellan Fund y logró algo …" at bounding box center [463, 266] width 585 height 1014
click at [478, 244] on div "El gráfico muestra cómo 10.000 USD invertidos en 1977 habrían crecido en el Mag…" at bounding box center [463, 254] width 361 height 21
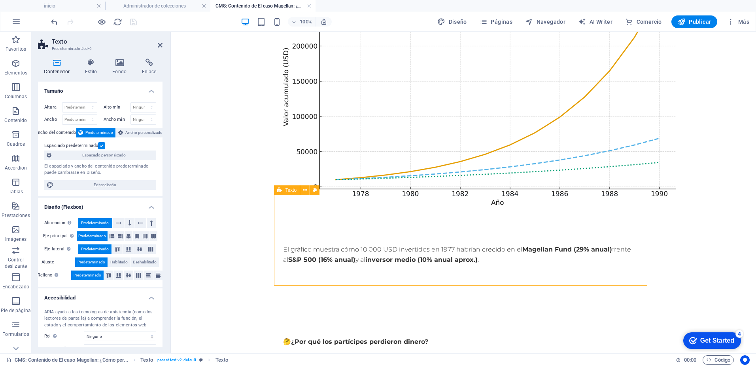
click at [475, 268] on div "El gráfico muestra cómo 10.000 USD invertidos en 1977 habrían crecido en el Mag…" at bounding box center [463, 257] width 373 height 91
click at [159, 45] on icon at bounding box center [160, 45] width 5 height 6
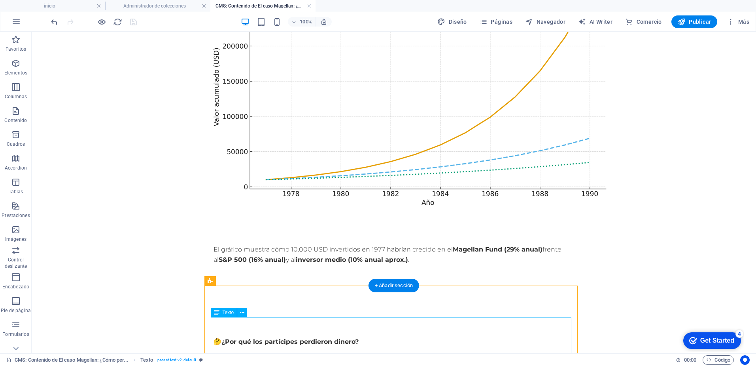
scroll to position [273, 0]
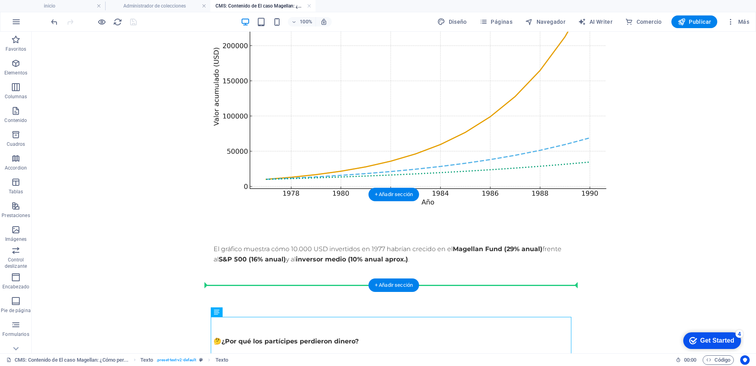
drag, startPoint x: 267, startPoint y: 318, endPoint x: 277, endPoint y: 282, distance: 37.1
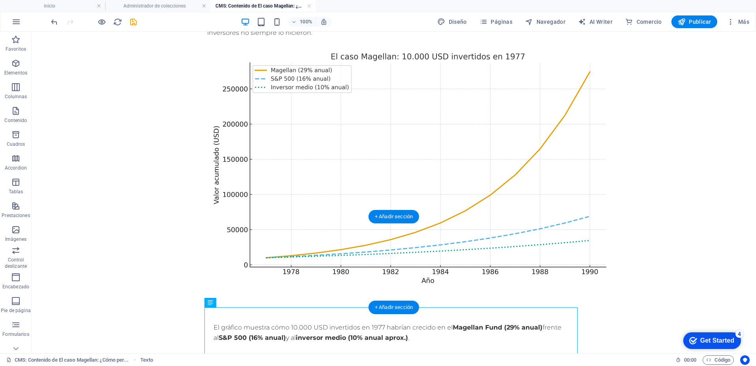
scroll to position [194, 0]
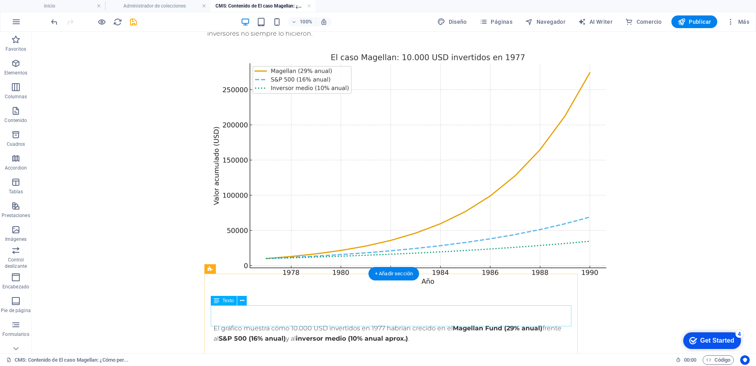
click at [286, 323] on div "El gráfico muestra cómo 10.000 USD invertidos en 1977 habrían crecido en el Mag…" at bounding box center [394, 333] width 361 height 21
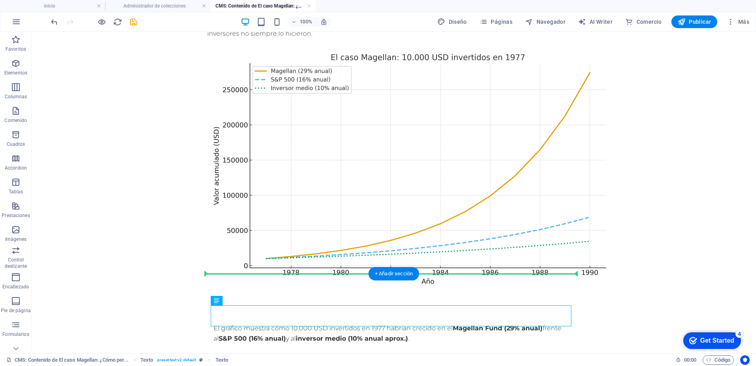
drag, startPoint x: 278, startPoint y: 307, endPoint x: 287, endPoint y: 276, distance: 32.1
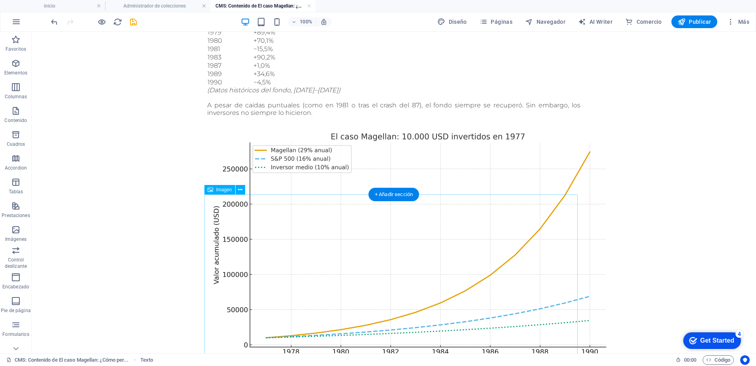
scroll to position [273, 0]
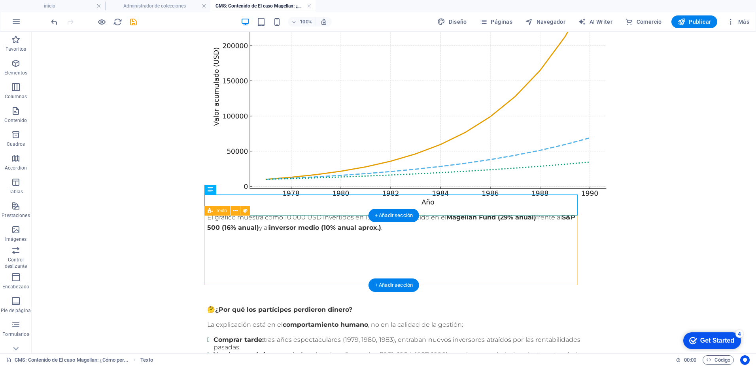
click at [297, 270] on div at bounding box center [393, 268] width 373 height 70
drag, startPoint x: 301, startPoint y: 286, endPoint x: 309, endPoint y: 221, distance: 65.4
click at [309, 221] on div "Entre 1977 y 1990, Peter Lynch gestionó el Fidelity Magellan Fund y logró algo …" at bounding box center [393, 265] width 373 height 951
click at [302, 277] on div at bounding box center [393, 268] width 373 height 70
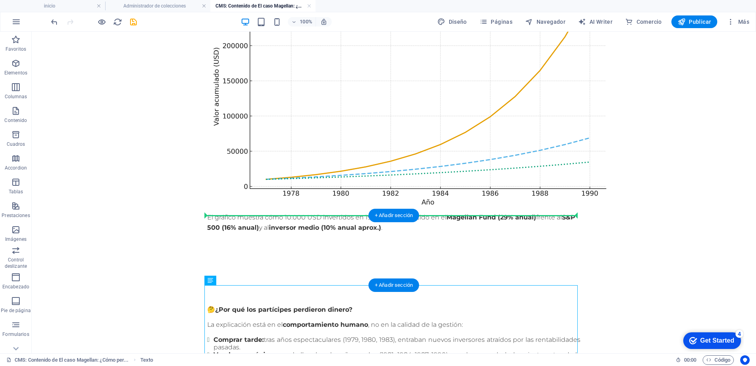
drag, startPoint x: 309, startPoint y: 293, endPoint x: 319, endPoint y: 237, distance: 57.1
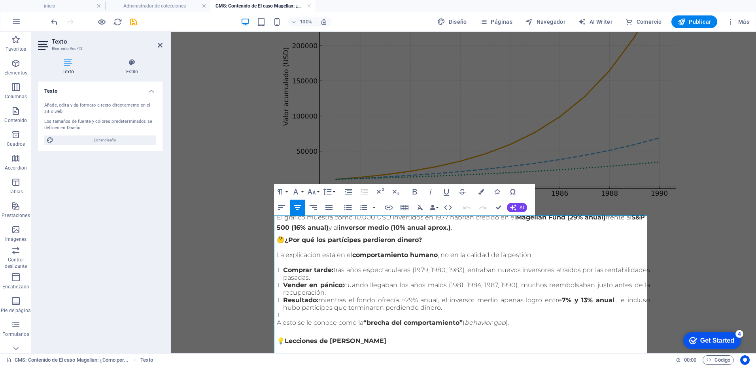
click at [277, 236] on strong "🤔" at bounding box center [281, 240] width 8 height 8
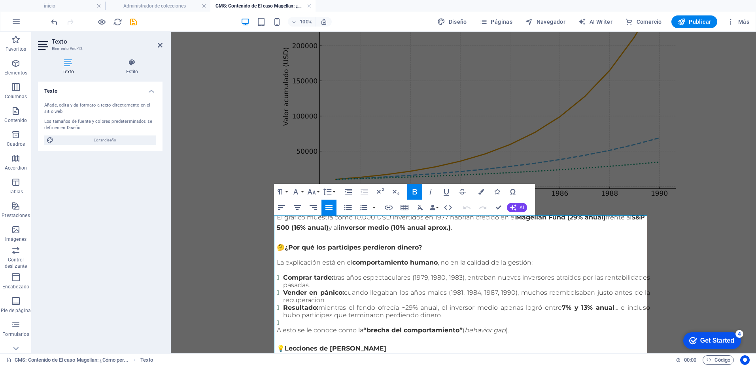
scroll to position [281, 0]
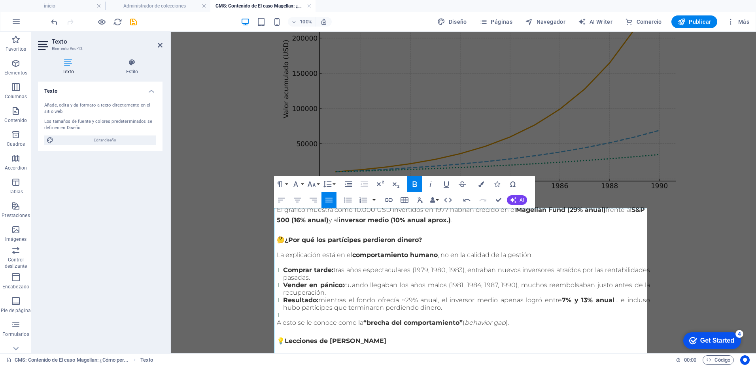
click at [202, 225] on body "Entre 1977 y 1990, Peter Lynch gestionó el Fidelity Magellan Fund y logró algo …" at bounding box center [463, 262] width 585 height 1022
click at [192, 230] on body "Entre 1977 y 1990, Peter Lynch gestionó el Fidelity Magellan Fund y logró algo …" at bounding box center [463, 262] width 585 height 1022
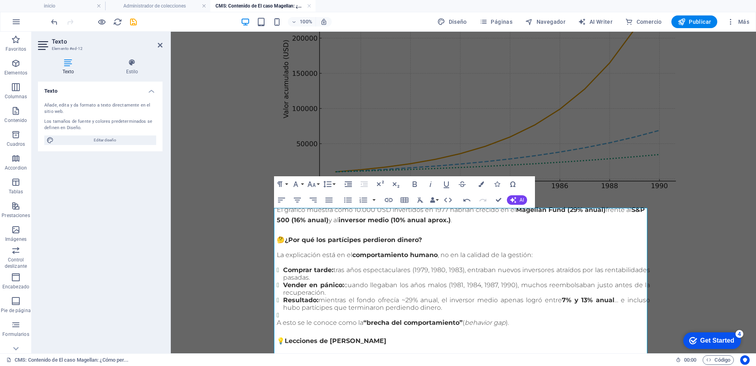
click at [230, 253] on body "Entre 1977 y 1990, Peter Lynch gestionó el Fidelity Magellan Fund y logró algo …" at bounding box center [463, 262] width 585 height 1022
click at [689, 167] on body "Entre 1977 y 1990, Peter Lynch gestionó el Fidelity Magellan Fund y logró algo …" at bounding box center [463, 262] width 585 height 1022
drag, startPoint x: 692, startPoint y: 165, endPoint x: 701, endPoint y: 154, distance: 13.5
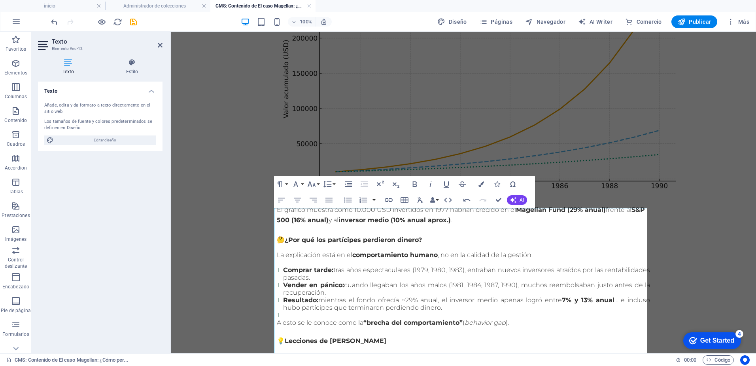
click at [695, 163] on body "Entre 1977 y 1990, Peter Lynch gestionó el Fidelity Magellan Fund y logró algo …" at bounding box center [463, 262] width 585 height 1022
drag, startPoint x: 701, startPoint y: 153, endPoint x: 703, endPoint y: 143, distance: 9.6
click at [702, 150] on body "Entre 1977 y 1990, Peter Lynch gestionó el Fidelity Magellan Fund y logró algo …" at bounding box center [463, 262] width 585 height 1022
drag, startPoint x: 703, startPoint y: 143, endPoint x: 702, endPoint y: 124, distance: 19.0
click at [705, 139] on body "Entre 1977 y 1990, Peter Lynch gestionó el Fidelity Magellan Fund y logró algo …" at bounding box center [463, 262] width 585 height 1022
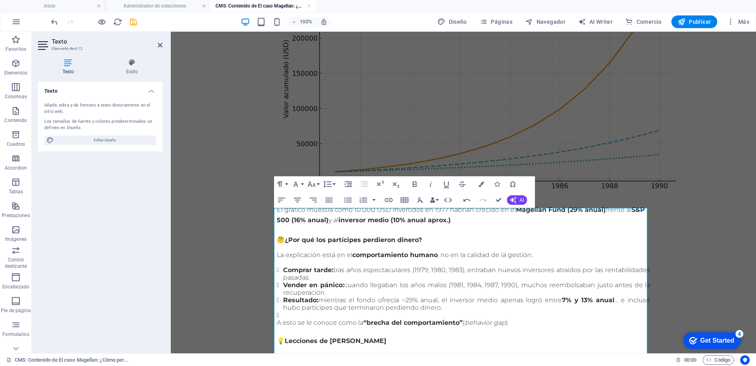
click at [600, 251] on p "La explicación está en el comportamiento humano , no en la calidad de la gestió…" at bounding box center [463, 255] width 373 height 8
click at [705, 200] on body "Entre 1977 y 1990, Peter Lynch gestionó el Fidelity Magellan Fund y logró algo …" at bounding box center [463, 262] width 585 height 1022
click at [227, 78] on body "Entre 1977 y 1990, Peter Lynch gestionó el Fidelity Magellan Fund y logró algo …" at bounding box center [463, 262] width 585 height 1022
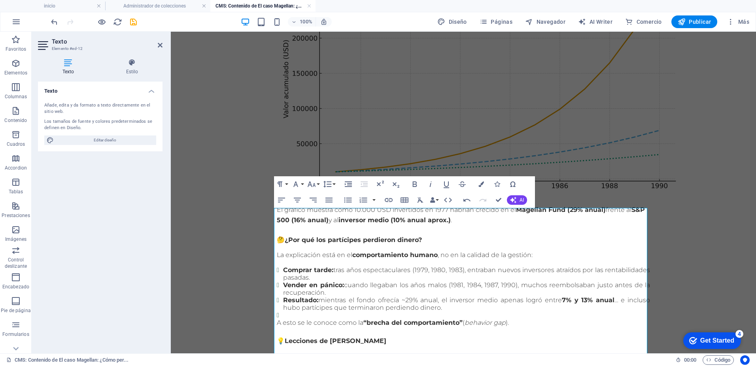
drag, startPoint x: 223, startPoint y: 72, endPoint x: 215, endPoint y: 70, distance: 8.6
click at [219, 72] on body "Entre 1977 y 1990, Peter Lynch gestionó el Fidelity Magellan Fund y logró algo …" at bounding box center [463, 262] width 585 height 1022
click at [158, 45] on icon at bounding box center [160, 45] width 5 height 6
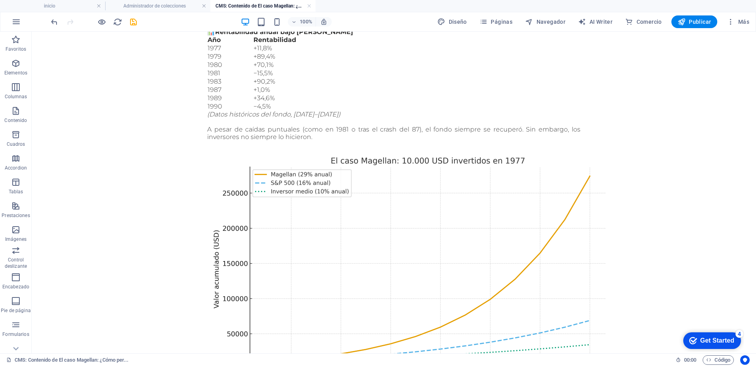
scroll to position [0, 0]
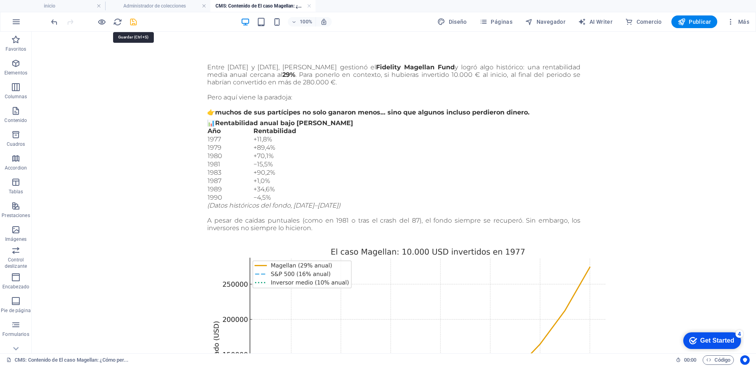
click at [132, 25] on icon "save" at bounding box center [133, 21] width 9 height 9
click at [97, 20] on div at bounding box center [93, 21] width 89 height 13
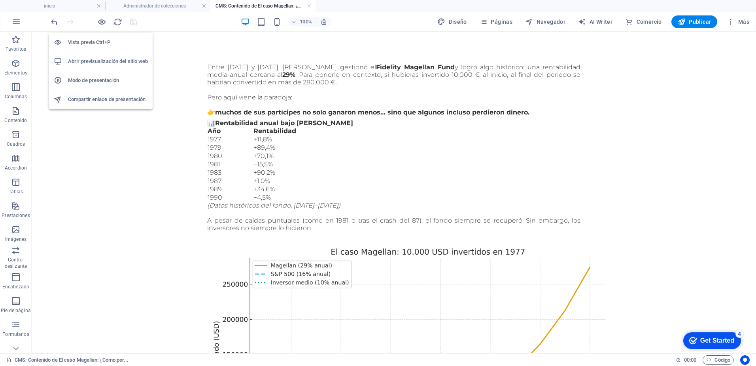
click at [104, 63] on h6 "Abrir previsualización del sitio web" at bounding box center [108, 61] width 80 height 9
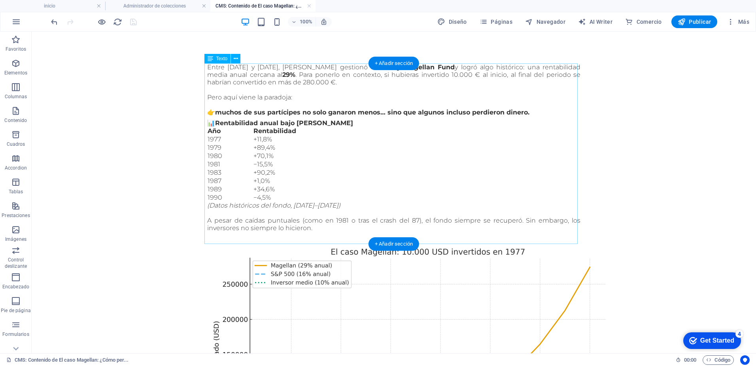
click at [352, 151] on div "Entre 1977 y 1990, Peter Lynch gestionó el Fidelity Magellan Fund y logró algo …" at bounding box center [393, 152] width 373 height 179
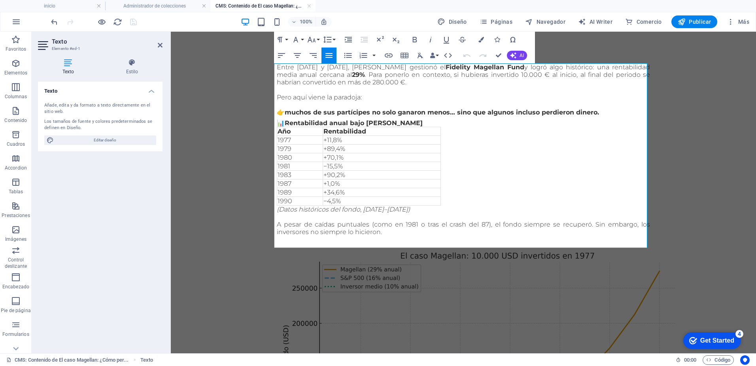
click at [605, 113] on p "👉 muchos de sus partícipes no solo ganaron menos… sino que algunos incluso perd…" at bounding box center [463, 108] width 373 height 15
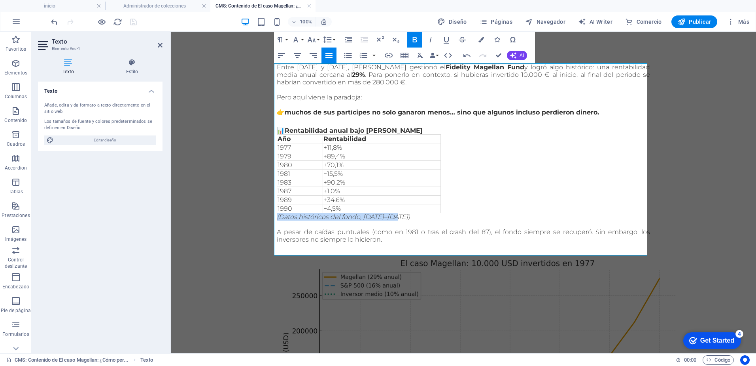
drag, startPoint x: 407, startPoint y: 218, endPoint x: 273, endPoint y: 220, distance: 134.5
click at [415, 40] on icon "button" at bounding box center [415, 40] width 4 height 6
click at [515, 181] on div "Entre 1977 y 1990, Peter Lynch gestionó el Fidelity Magellan Fund y logró algo …" at bounding box center [463, 158] width 373 height 190
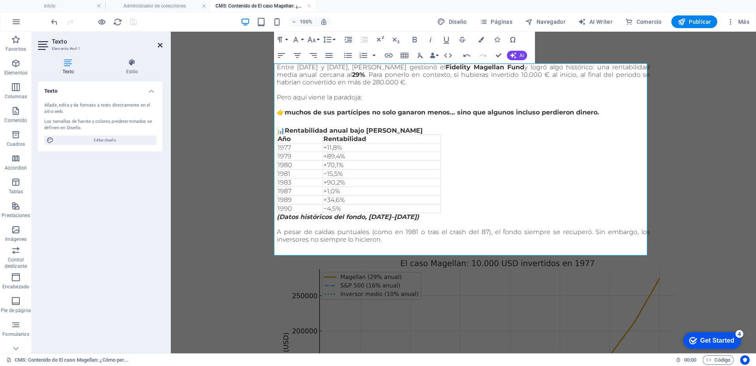
click at [158, 45] on icon at bounding box center [160, 45] width 5 height 6
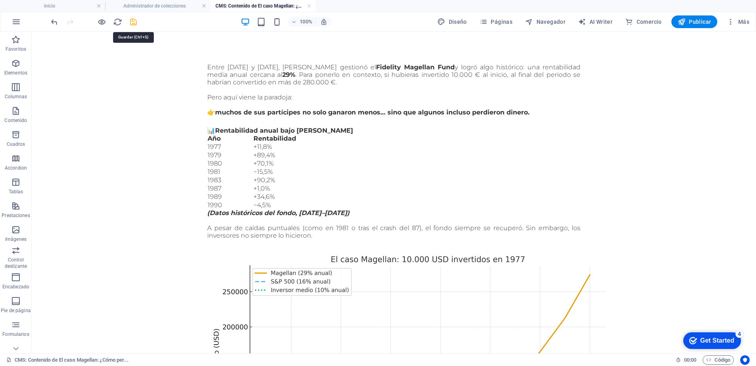
click at [132, 23] on icon "save" at bounding box center [133, 21] width 9 height 9
click at [161, 7] on h4 "Administrador de colecciones" at bounding box center [157, 6] width 105 height 9
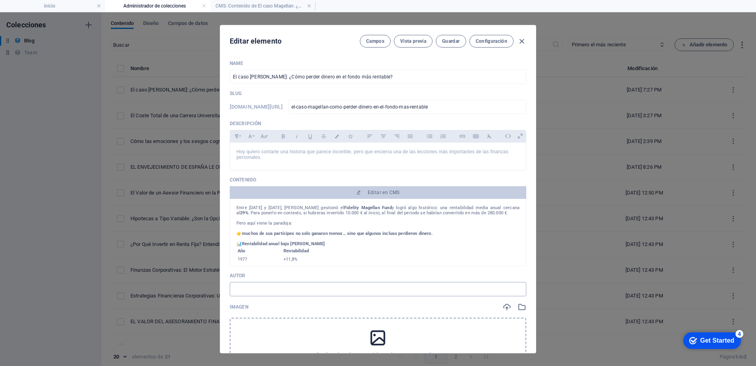
click at [257, 287] on input "text" at bounding box center [378, 289] width 297 height 14
type input "[PERSON_NAME]"
click at [373, 342] on icon at bounding box center [378, 338] width 20 height 20
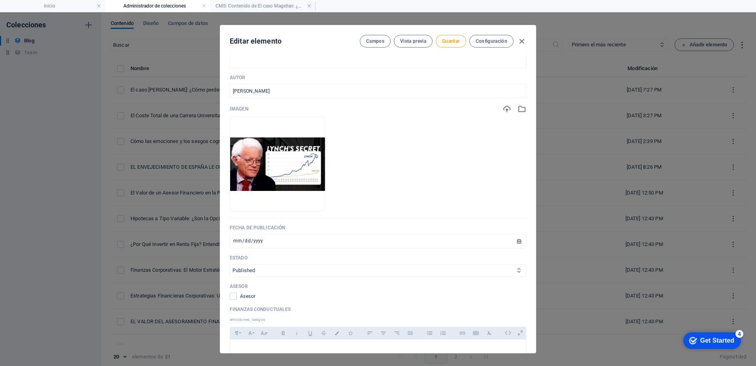
scroll to position [237, 0]
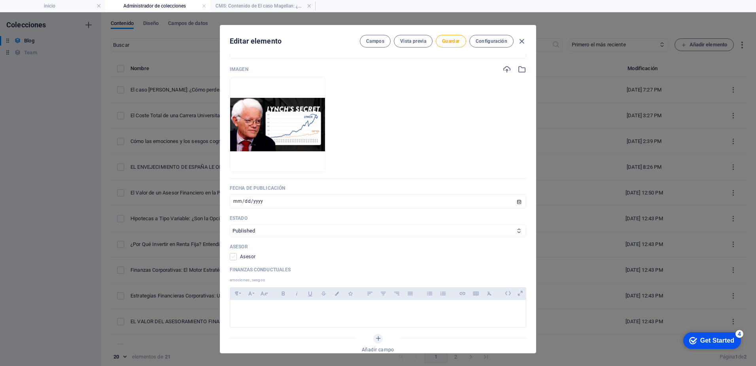
click at [232, 256] on span at bounding box center [233, 256] width 7 height 7
click at [232, 256] on input "checkbox" at bounding box center [235, 256] width 10 height 7
checkbox input "true"
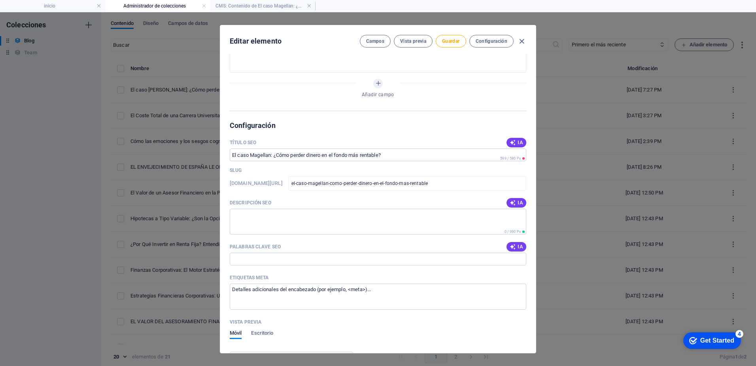
scroll to position [514, 0]
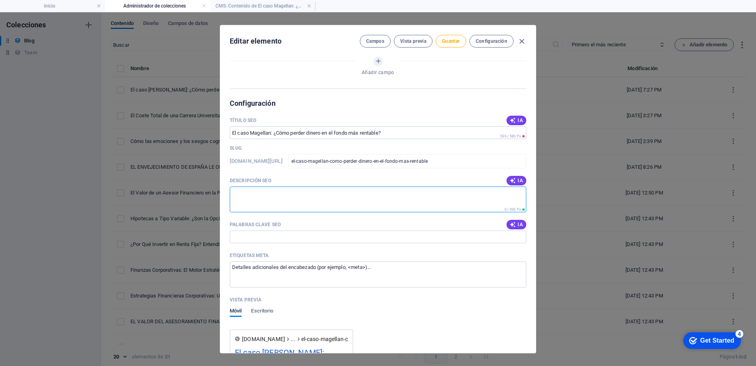
click at [244, 193] on textarea "Descripción SEO" at bounding box center [378, 199] width 297 height 26
drag, startPoint x: 410, startPoint y: 195, endPoint x: 234, endPoint y: 195, distance: 175.6
click at [224, 195] on div "Name El caso Magellan: ¿Cómo perder dinero en el fondo más rentable? ​ Slug www…" at bounding box center [378, 203] width 316 height 299
type textarea "Market Timing, Magellan Fund, Gestor, Fondos, Asesoramiento, Metas"
click at [257, 235] on input "Palabras clave SEO" at bounding box center [378, 236] width 297 height 13
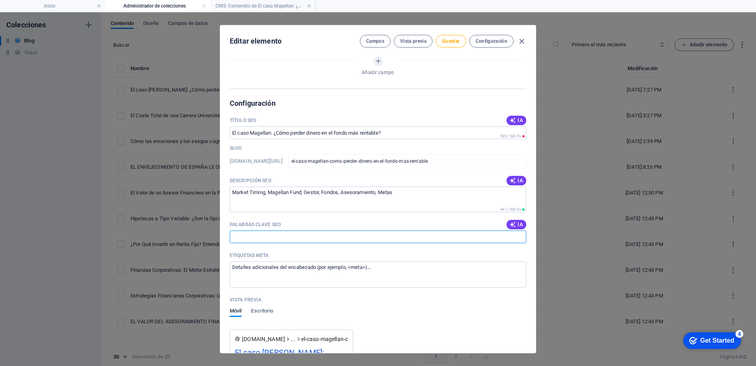
paste input "Market Timing, Magellan Fund, Gestor, Fondos, Asesoramiento, Metas"
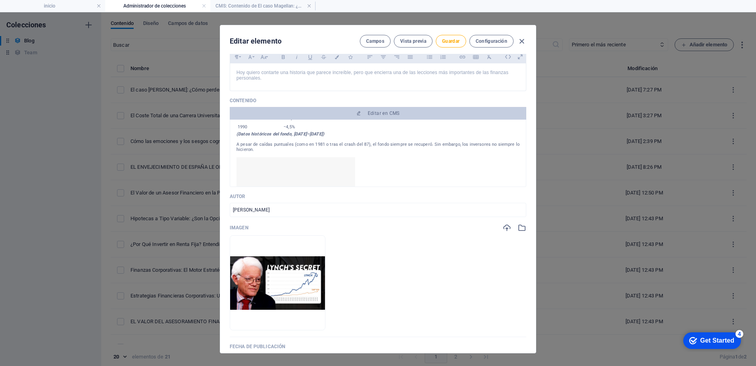
scroll to position [0, 0]
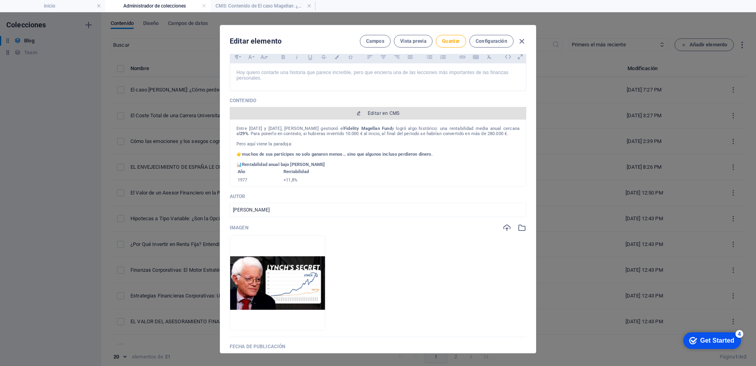
type input "Market Timing, Magellan Fund, Gestor, Fondos, Asesoramiento, Metas"
click at [390, 115] on span "Editar en CMS" at bounding box center [384, 113] width 32 height 6
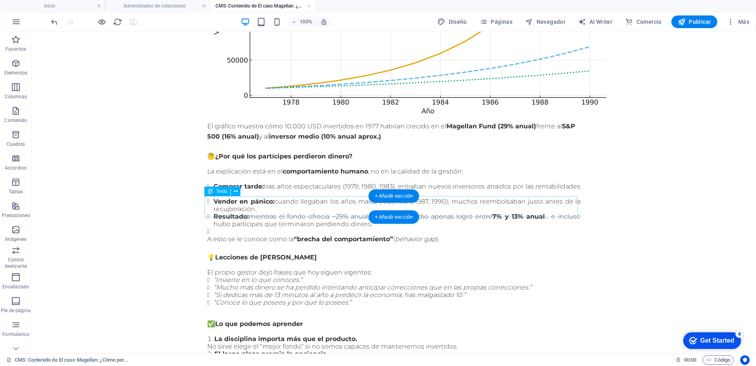
scroll to position [554, 0]
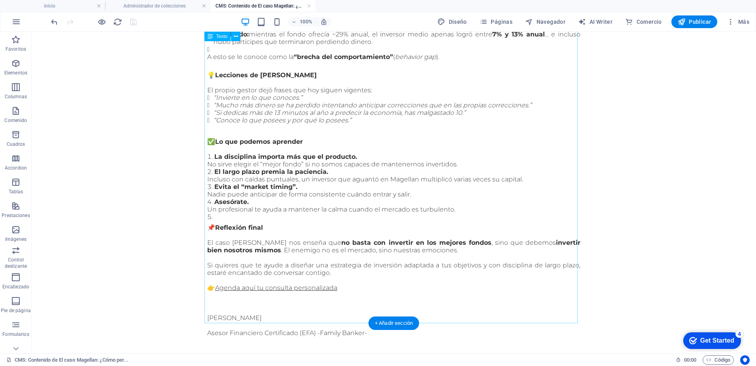
click at [216, 203] on div "🤔 ¿Por qué los partícipes perdieron dinero? La explicación está en el comportam…" at bounding box center [393, 148] width 373 height 376
click at [213, 200] on div "🤔 ¿Por qué los partícipes perdieron dinero? La explicación está en el comportam…" at bounding box center [393, 148] width 373 height 376
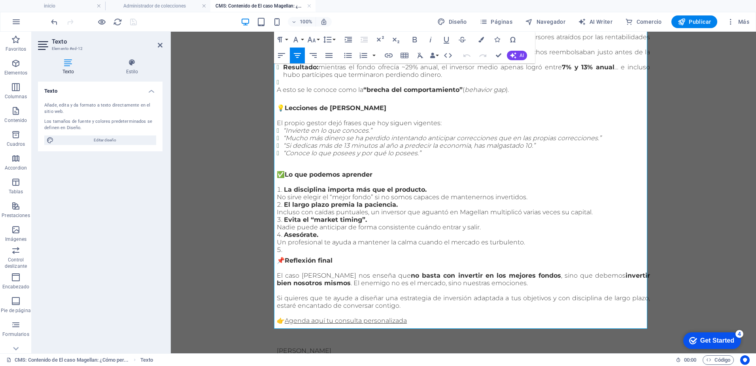
scroll to position [548, 0]
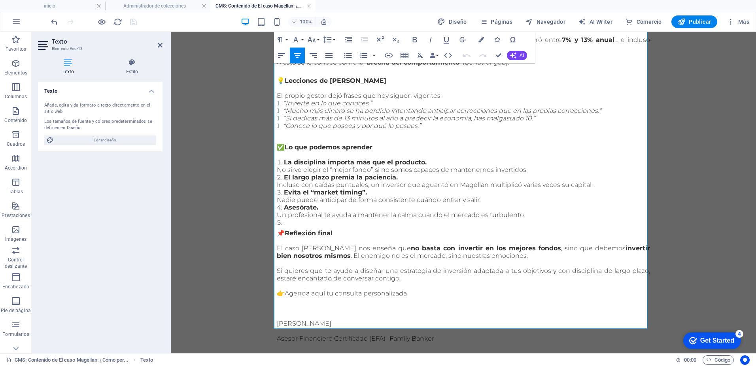
click at [282, 218] on li at bounding box center [463, 222] width 373 height 8
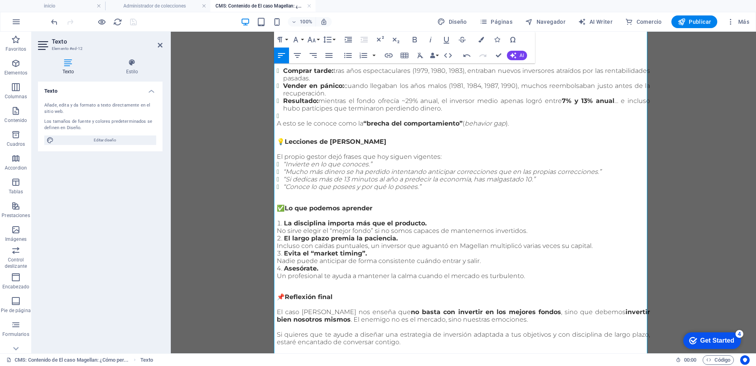
scroll to position [469, 0]
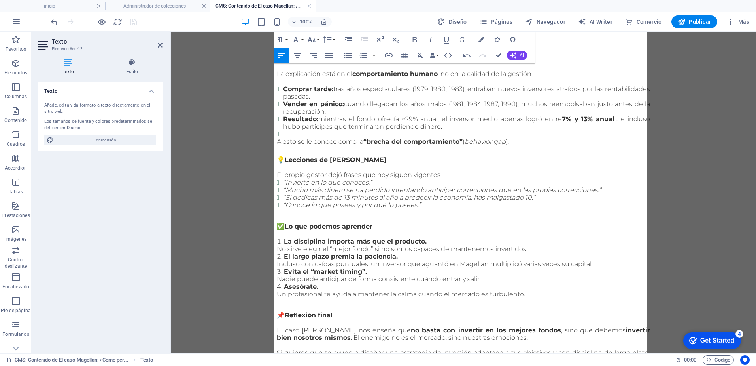
click at [443, 171] on p "El propio gestor dejó frases que hoy siguen vigentes:" at bounding box center [463, 175] width 373 height 8
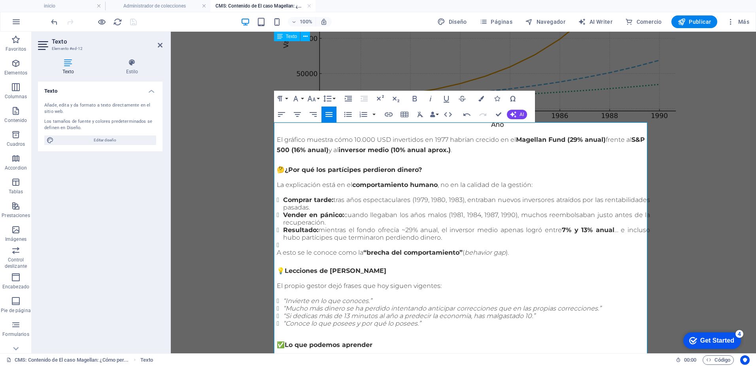
scroll to position [350, 0]
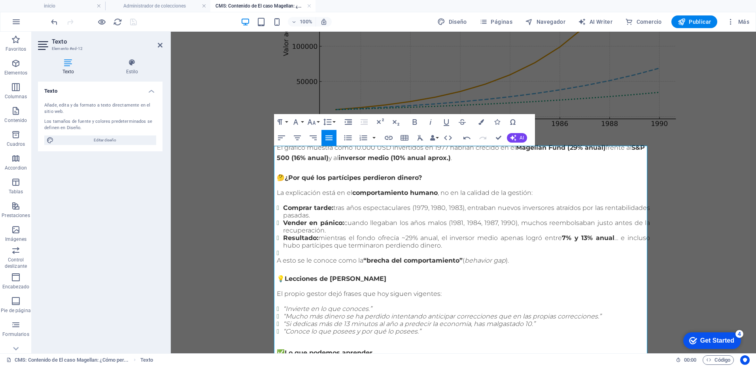
click at [238, 110] on body "Entre 1977 y 1990, Peter Lynch gestionó el Fidelity Magellan Fund y logró algo …" at bounding box center [463, 201] width 585 height 1040
click at [221, 156] on body "Entre 1977 y 1990, Peter Lynch gestionó el Fidelity Magellan Fund y logró algo …" at bounding box center [463, 201] width 585 height 1040
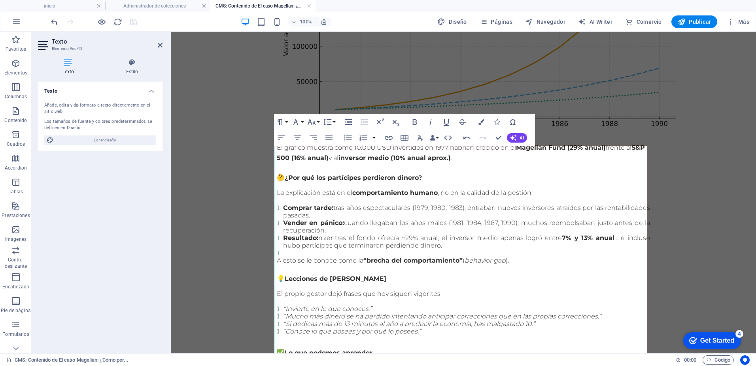
click at [220, 157] on body "Entre 1977 y 1990, Peter Lynch gestionó el Fidelity Magellan Fund y logró algo …" at bounding box center [463, 201] width 585 height 1040
click at [680, 159] on body "Entre 1977 y 1990, Peter Lynch gestionó el Fidelity Magellan Fund y logró algo …" at bounding box center [463, 201] width 585 height 1040
drag, startPoint x: 680, startPoint y: 159, endPoint x: 680, endPoint y: 163, distance: 4.4
click at [680, 163] on body "Entre 1977 y 1990, Peter Lynch gestionó el Fidelity Magellan Fund y logró algo …" at bounding box center [463, 201] width 585 height 1040
click at [159, 46] on icon at bounding box center [160, 45] width 5 height 6
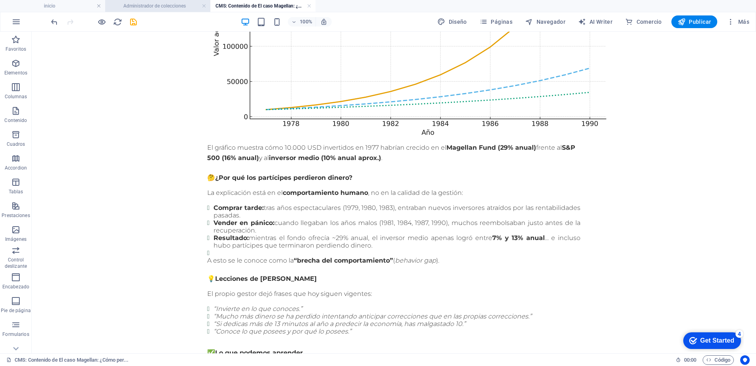
click at [161, 6] on h4 "Administrador de colecciones" at bounding box center [157, 6] width 105 height 9
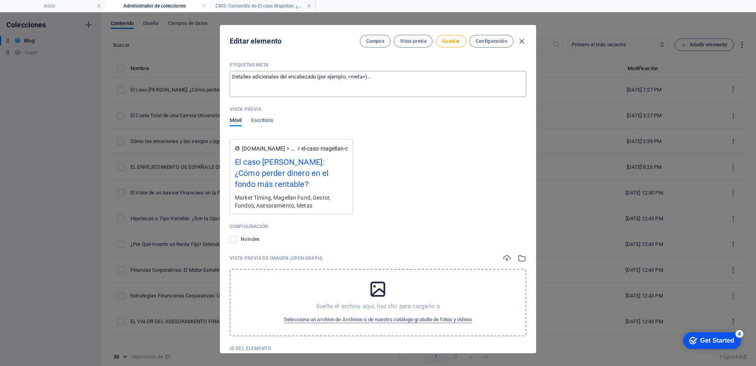
scroll to position [705, 0]
click at [377, 286] on icon at bounding box center [378, 288] width 20 height 20
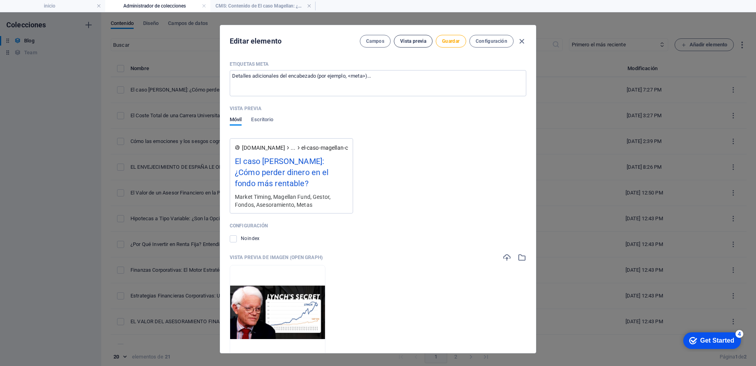
click at [420, 43] on span "Vista previa" at bounding box center [413, 41] width 26 height 6
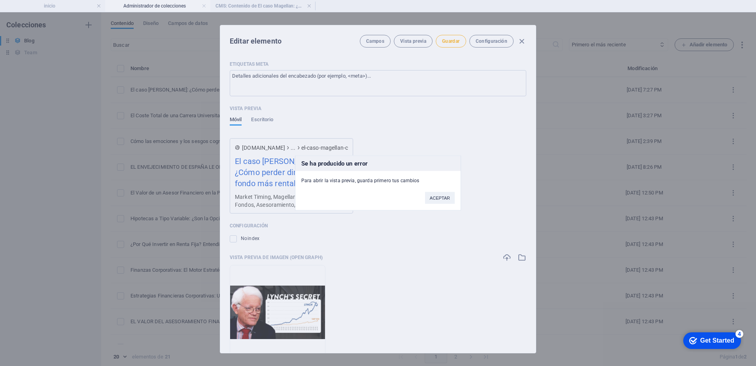
click at [438, 195] on button "ACEPTAR" at bounding box center [440, 198] width 30 height 12
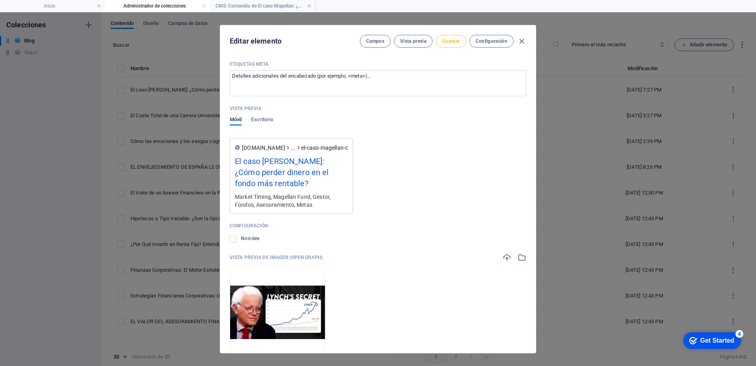
click at [445, 42] on span "Guardar" at bounding box center [450, 41] width 17 height 6
click at [408, 44] on span "Vista previa" at bounding box center [413, 41] width 26 height 6
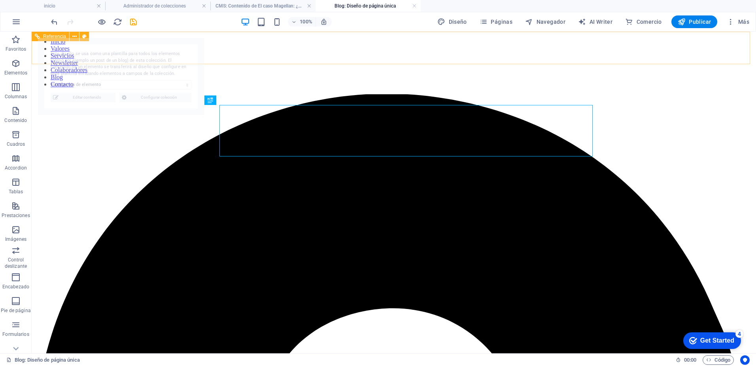
scroll to position [0, 0]
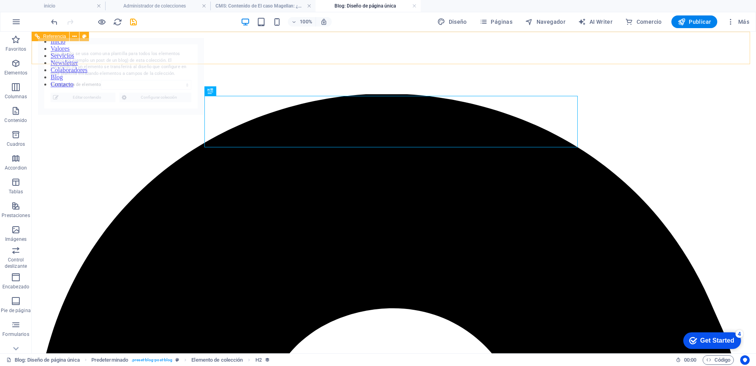
select select "68b5d0dee751c97058053428"
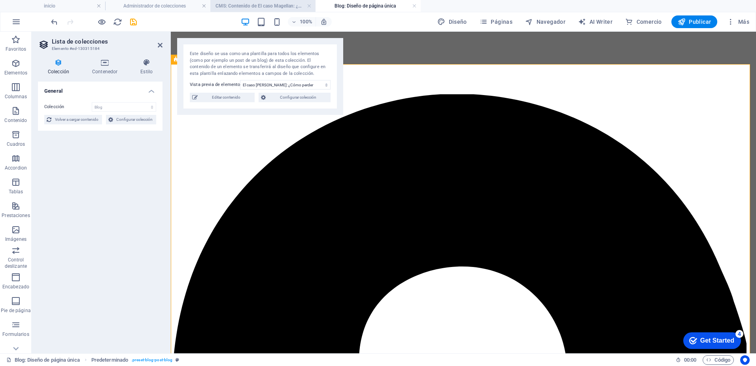
click at [263, 8] on h4 "CMS: Contenido de El caso Magellan: ¿Cómo per..." at bounding box center [262, 6] width 105 height 9
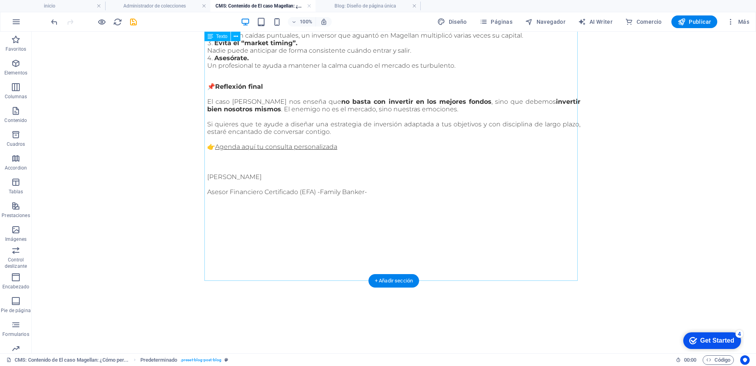
scroll to position [428, 0]
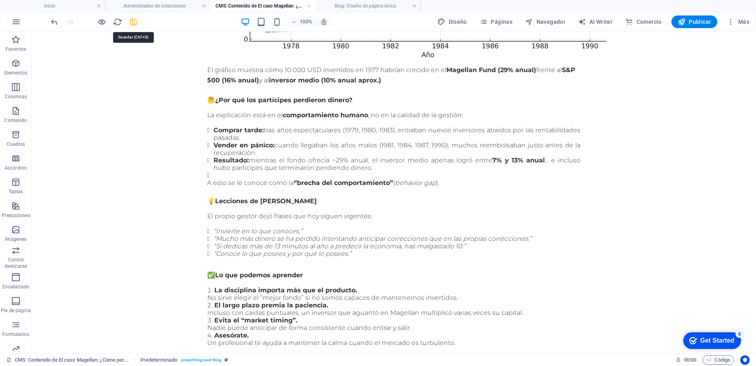
click at [134, 22] on icon "save" at bounding box center [133, 21] width 9 height 9
click at [165, 5] on h4 "Administrador de colecciones" at bounding box center [157, 6] width 105 height 9
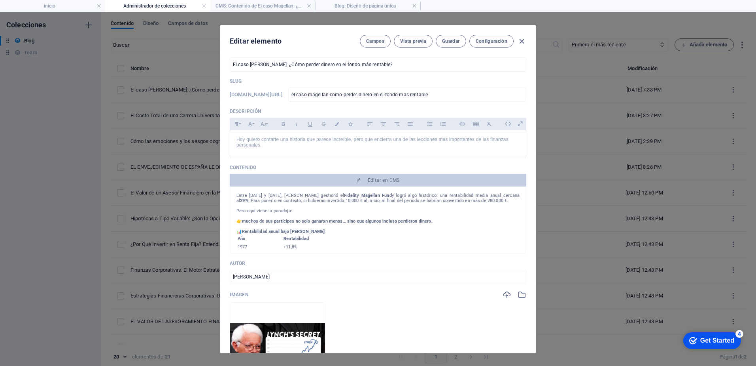
scroll to position [0, 0]
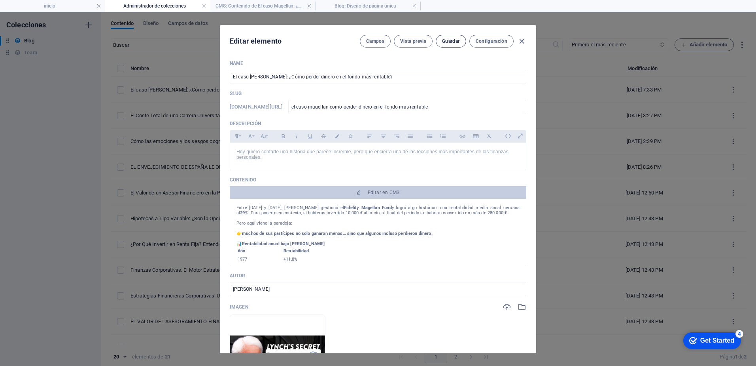
click at [449, 42] on span "Guardar" at bounding box center [450, 41] width 17 height 6
click at [253, 8] on h4 "CMS: Contenido de El caso Magellan: ¿Cómo per..." at bounding box center [262, 6] width 105 height 9
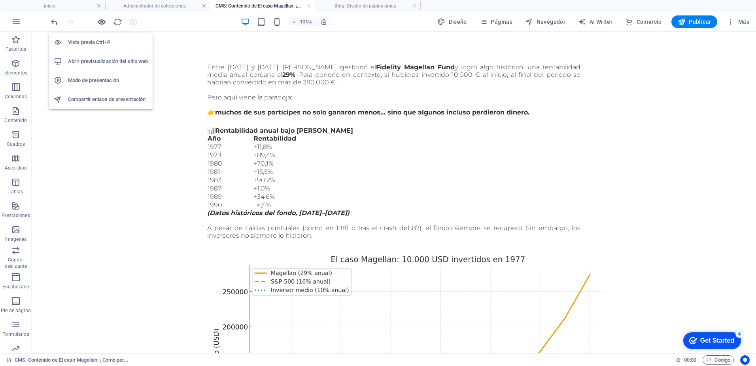
click at [100, 24] on icon "button" at bounding box center [101, 21] width 9 height 9
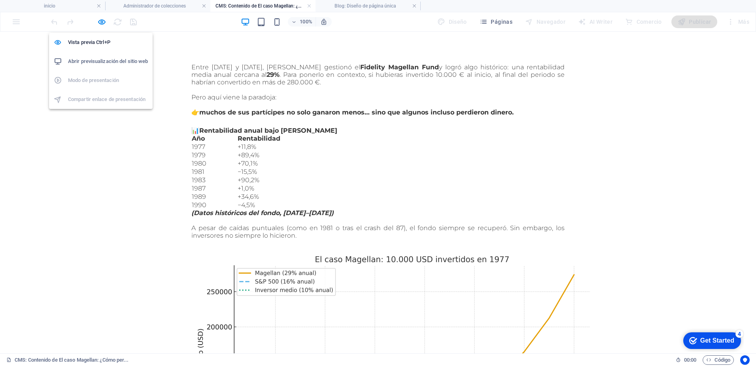
click at [106, 61] on h6 "Abrir previsualización del sitio web" at bounding box center [108, 61] width 80 height 9
drag, startPoint x: 165, startPoint y: 83, endPoint x: 284, endPoint y: 104, distance: 121.3
click at [283, 104] on p "👉 muchos de sus partícipes no solo ganaron menos… sino que algunos incluso perd…" at bounding box center [377, 108] width 373 height 15
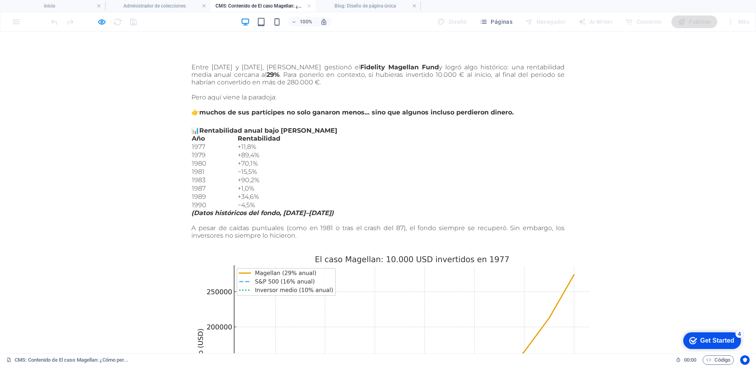
click at [284, 103] on p "👉 muchos de sus partícipes no solo ganaron menos… sino que algunos incluso perd…" at bounding box center [377, 108] width 373 height 15
click at [287, 101] on p "👉 muchos de sus partícipes no solo ganaron menos… sino que algunos incluso perd…" at bounding box center [377, 108] width 373 height 15
click at [102, 24] on icon "button" at bounding box center [101, 21] width 9 height 9
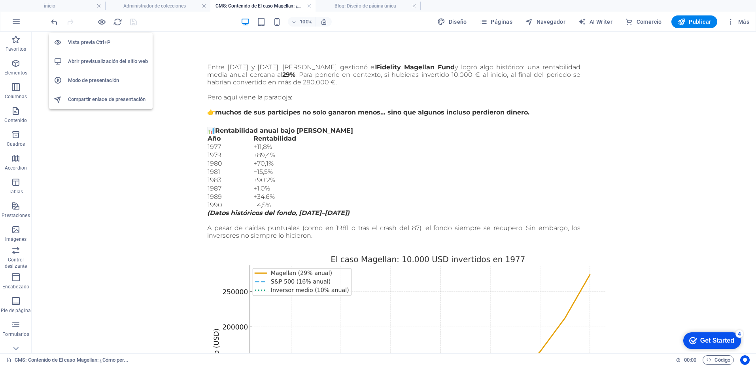
click at [102, 41] on h6 "Vista previa Ctrl+P" at bounding box center [108, 42] width 80 height 9
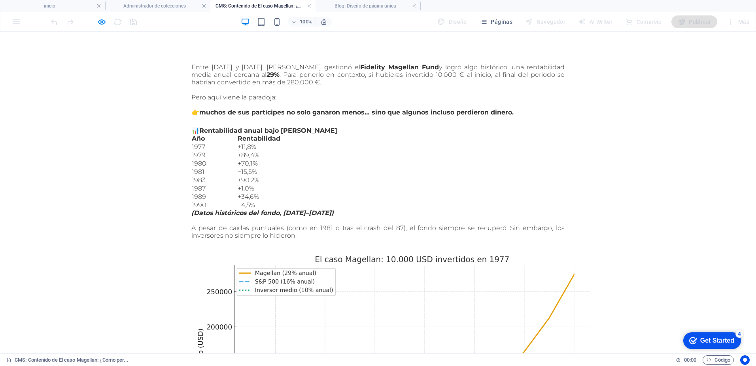
click at [97, 20] on div at bounding box center [93, 21] width 89 height 13
click at [101, 22] on icon "button" at bounding box center [101, 21] width 9 height 9
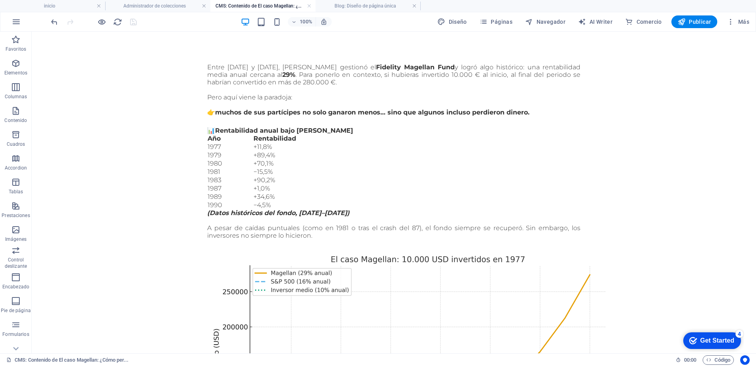
click at [703, 17] on button "Publicar" at bounding box center [695, 21] width 46 height 13
click at [169, 5] on h4 "Administrador de colecciones" at bounding box center [157, 6] width 105 height 9
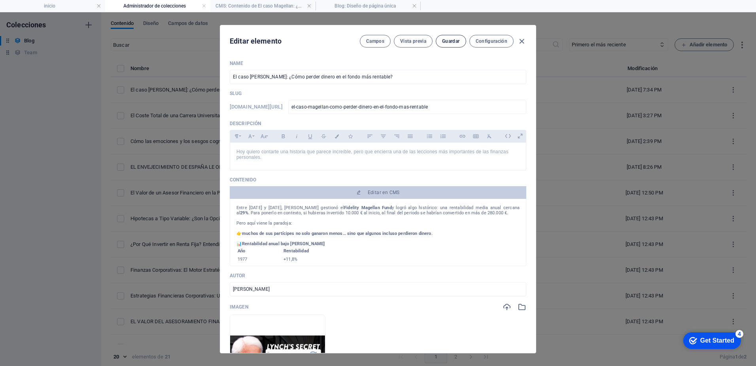
click at [445, 39] on span "Guardar" at bounding box center [450, 41] width 17 height 6
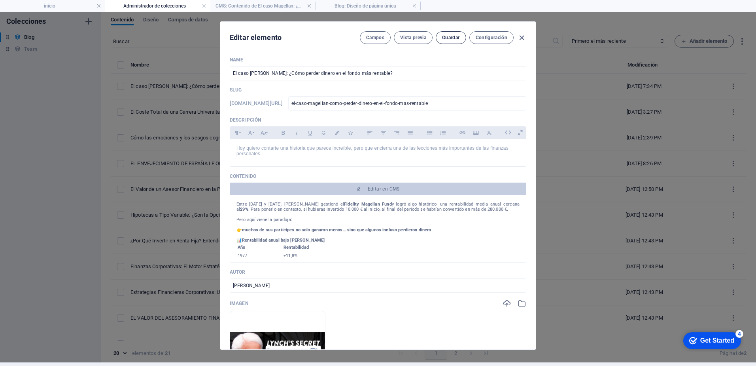
click at [449, 40] on span "Guardar" at bounding box center [450, 37] width 17 height 6
click at [275, 3] on h4 "CMS: Contenido de El caso Magellan: ¿Cómo per..." at bounding box center [262, 6] width 105 height 9
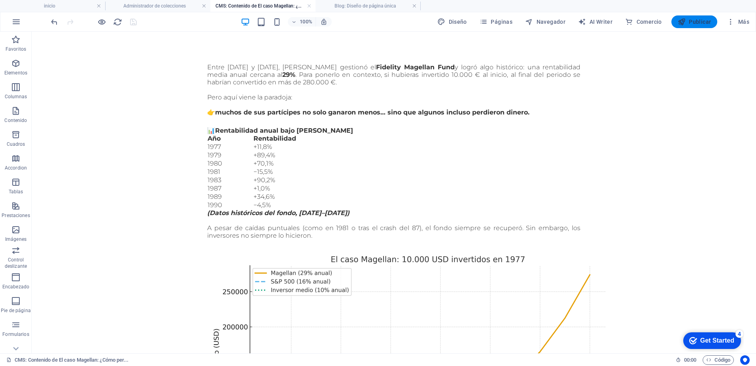
click at [699, 21] on span "Publicar" at bounding box center [695, 22] width 34 height 8
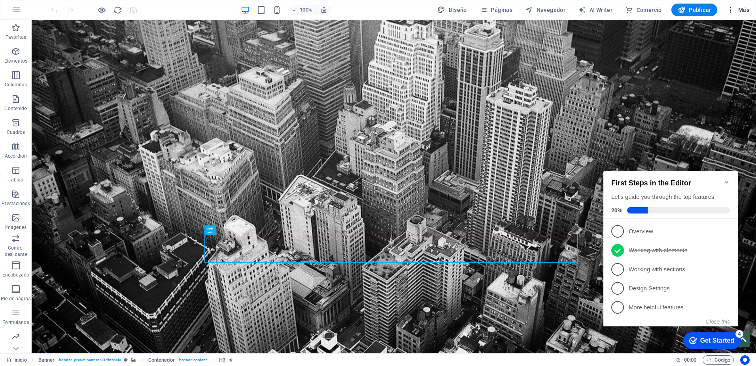
click at [748, 12] on span "Más" at bounding box center [738, 10] width 23 height 8
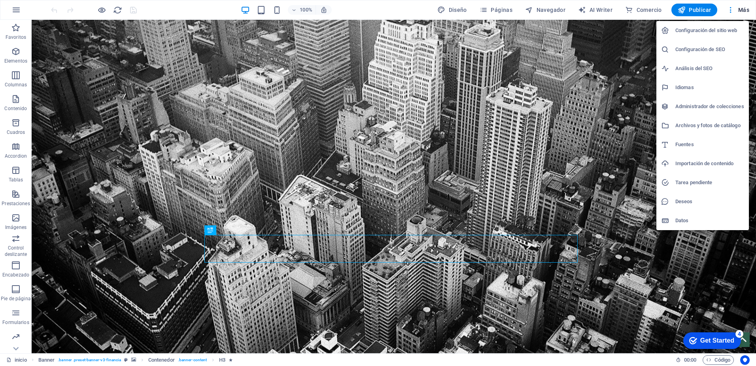
click at [694, 107] on h6 "Administrador de colecciones" at bounding box center [710, 106] width 69 height 9
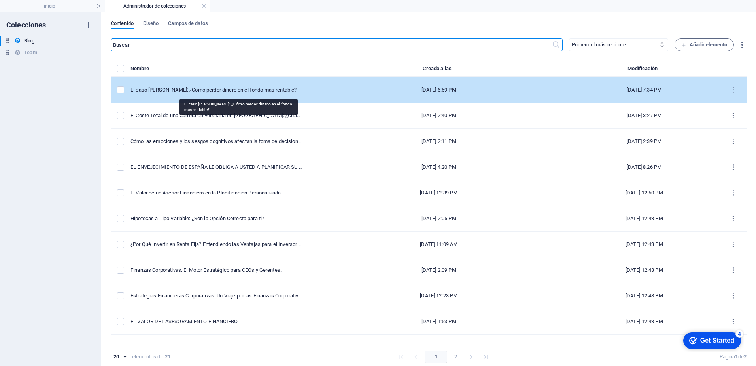
click at [263, 87] on div "El caso Magellan: ¿Cómo perder dinero en el fondo más rentable?" at bounding box center [217, 89] width 172 height 7
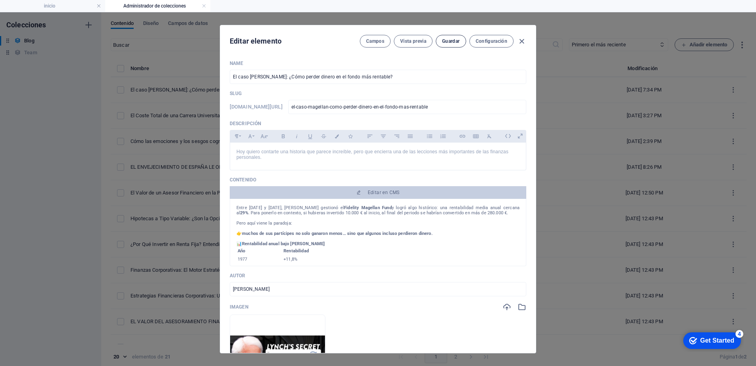
click at [454, 40] on span "Guardar" at bounding box center [450, 41] width 17 height 6
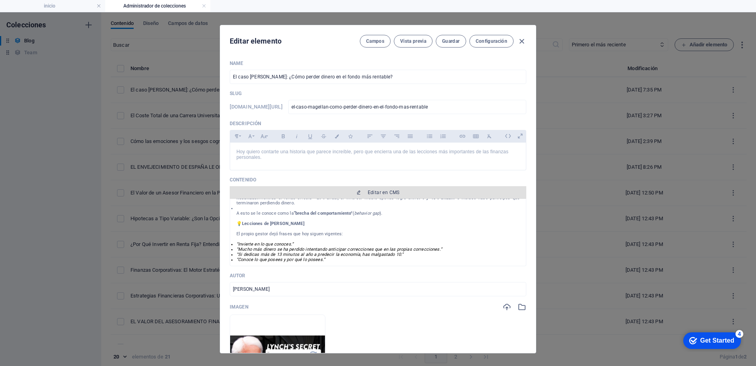
click at [376, 193] on span "Editar en CMS" at bounding box center [384, 192] width 32 height 6
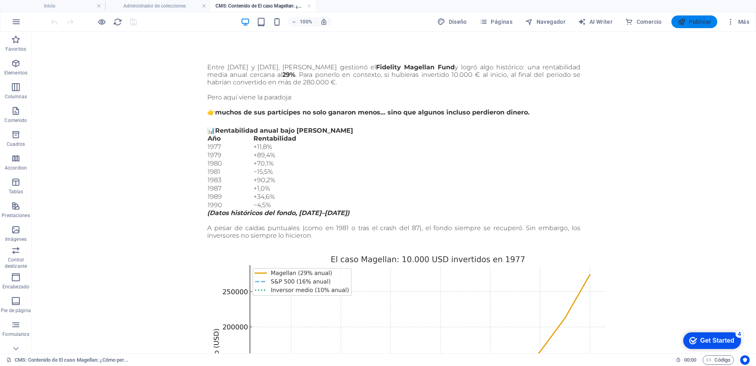
click at [691, 22] on span "Publicar" at bounding box center [695, 22] width 34 height 8
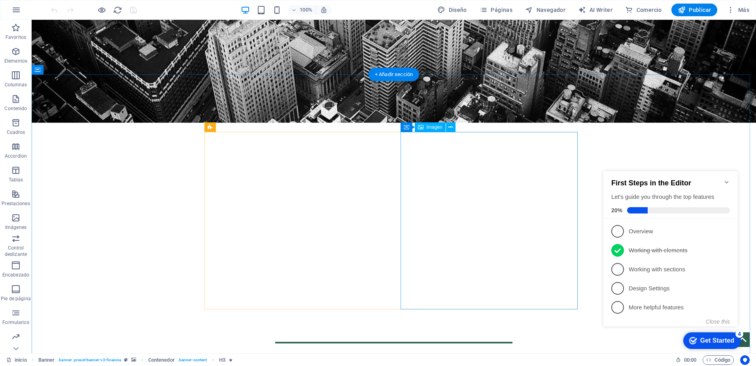
scroll to position [316, 0]
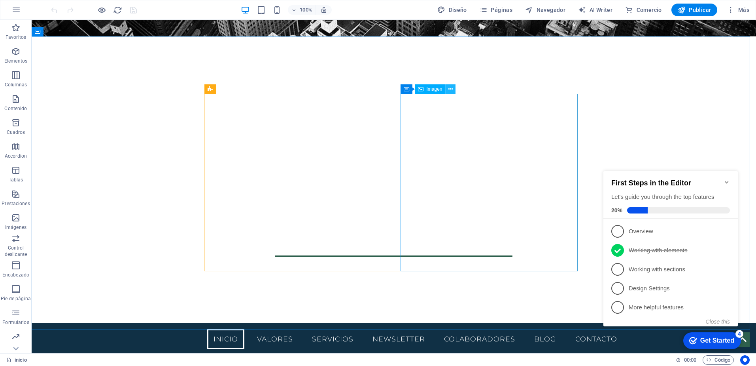
click at [451, 91] on icon at bounding box center [451, 89] width 4 height 8
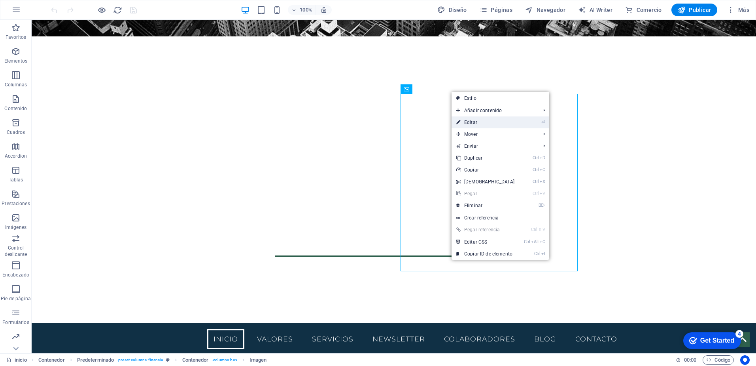
click at [481, 124] on link "⏎ Editar" at bounding box center [486, 122] width 68 height 12
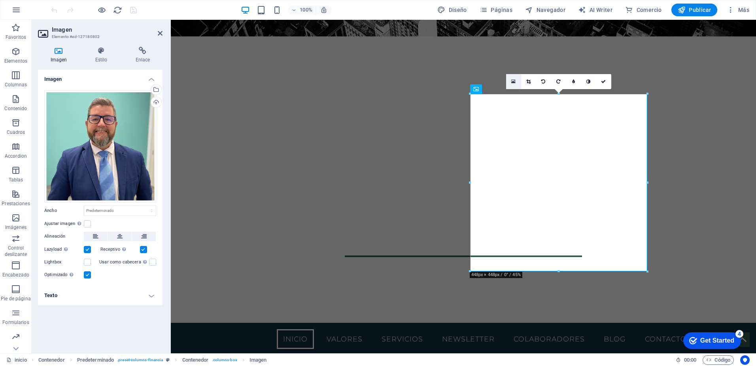
click at [514, 81] on icon at bounding box center [513, 82] width 4 height 6
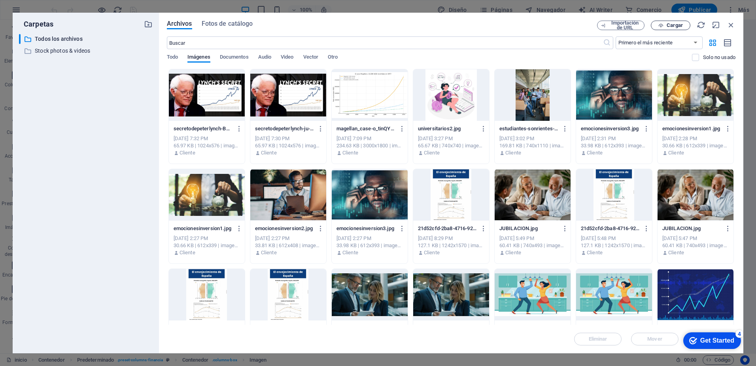
click at [681, 26] on span "Cargar" at bounding box center [675, 25] width 16 height 5
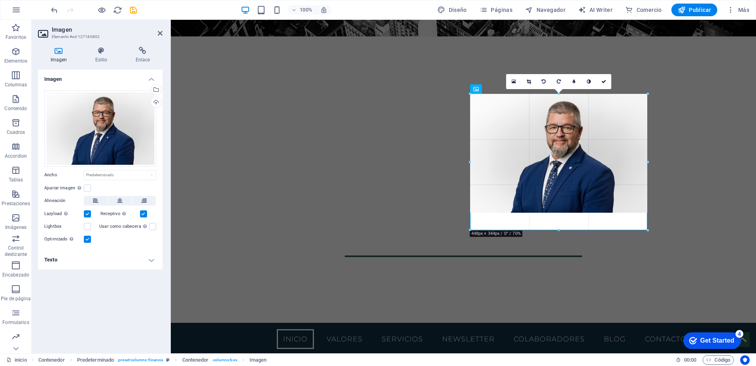
drag, startPoint x: 558, startPoint y: 212, endPoint x: 383, endPoint y: 208, distance: 174.9
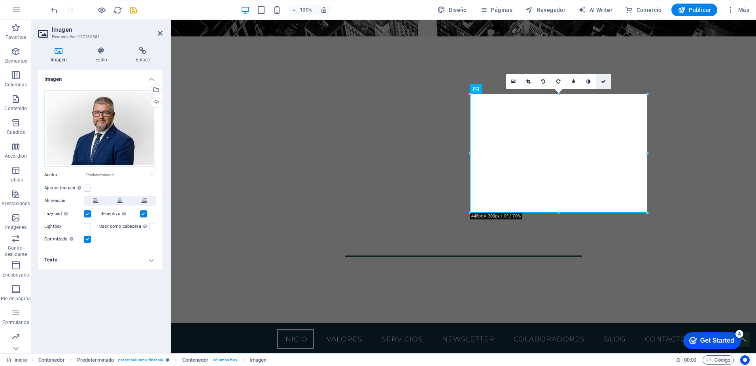
click at [603, 80] on icon at bounding box center [603, 81] width 5 height 5
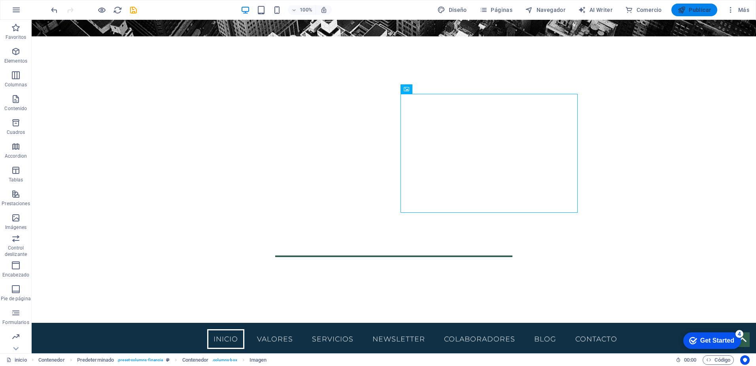
click at [698, 9] on span "Publicar" at bounding box center [695, 10] width 34 height 8
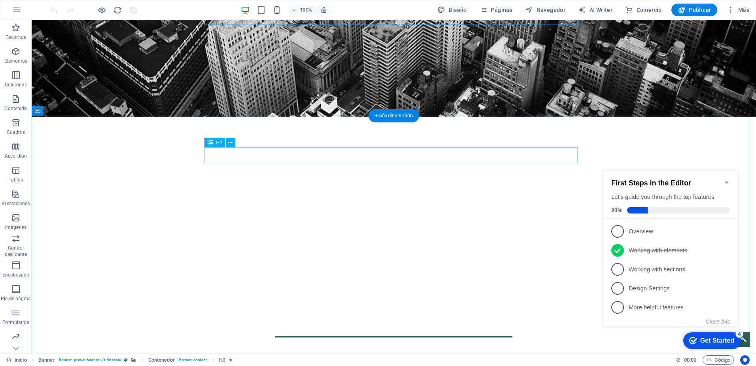
scroll to position [237, 0]
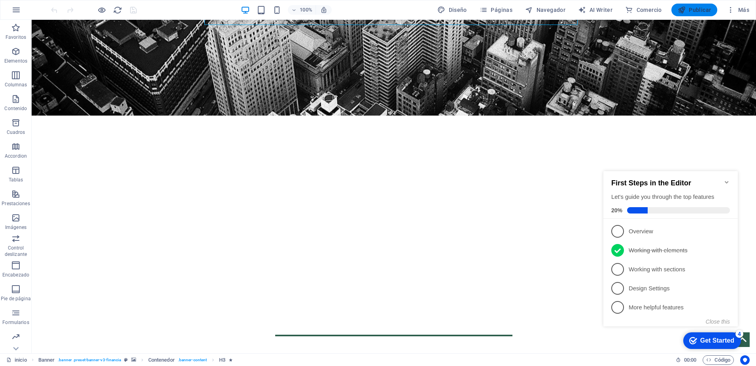
click at [702, 9] on span "Publicar" at bounding box center [695, 10] width 34 height 8
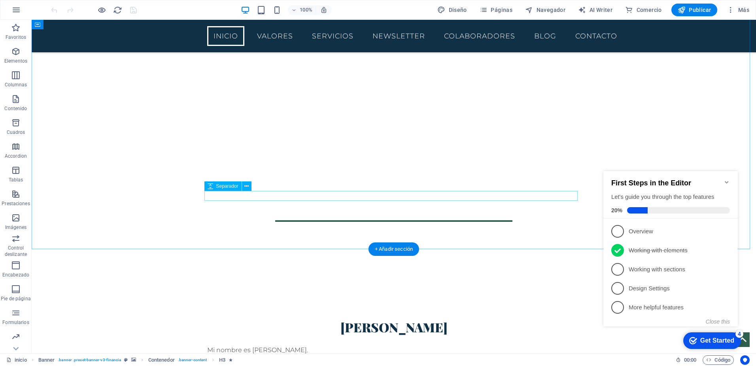
scroll to position [356, 0]
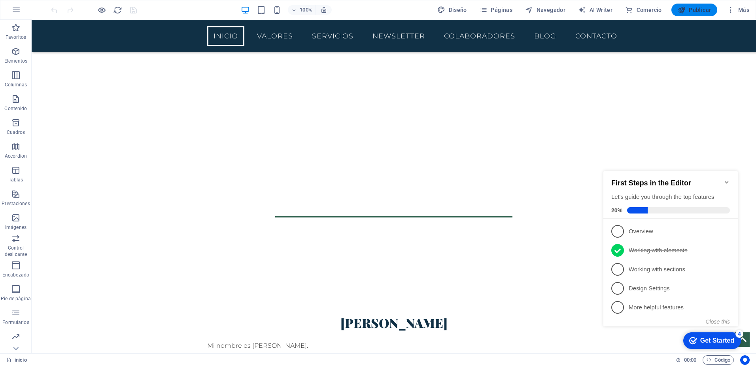
click at [701, 9] on span "Publicar" at bounding box center [695, 10] width 34 height 8
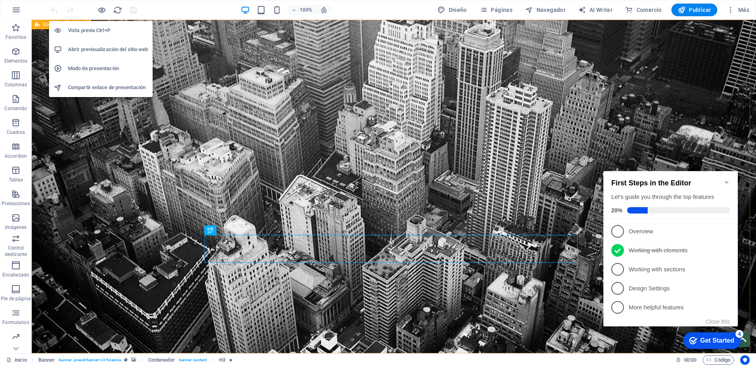
click at [95, 50] on h6 "Abrir previsualización del sitio web" at bounding box center [108, 49] width 80 height 9
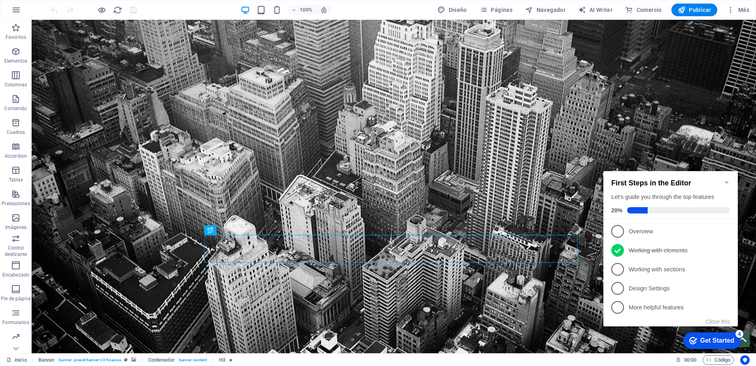
click at [713, 341] on div "Get Started" at bounding box center [718, 340] width 34 height 7
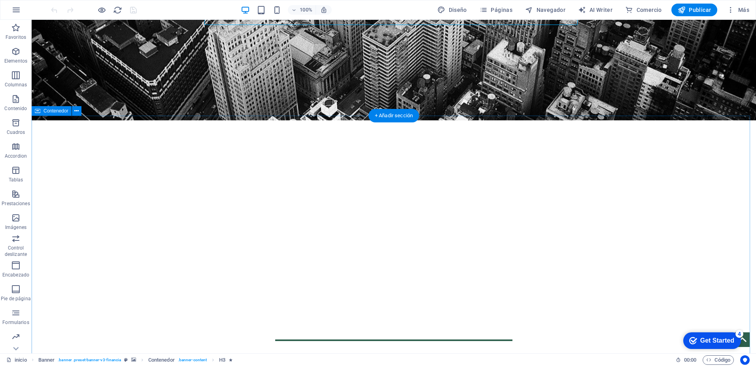
scroll to position [237, 0]
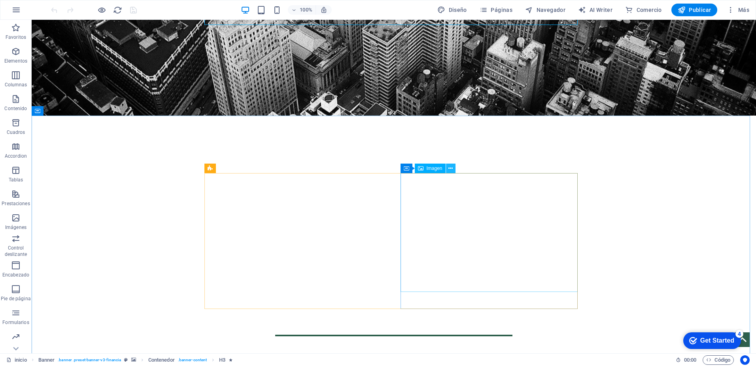
click at [451, 169] on icon at bounding box center [451, 168] width 4 height 8
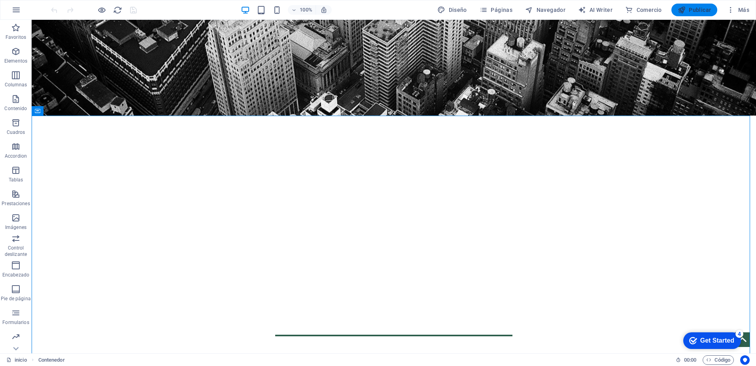
click at [698, 10] on span "Publicar" at bounding box center [695, 10] width 34 height 8
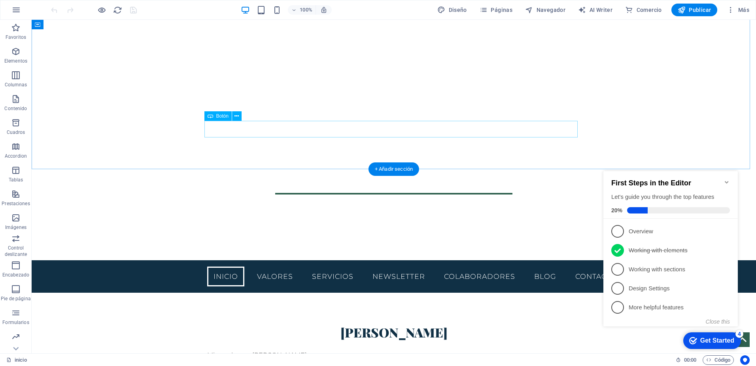
scroll to position [316, 0]
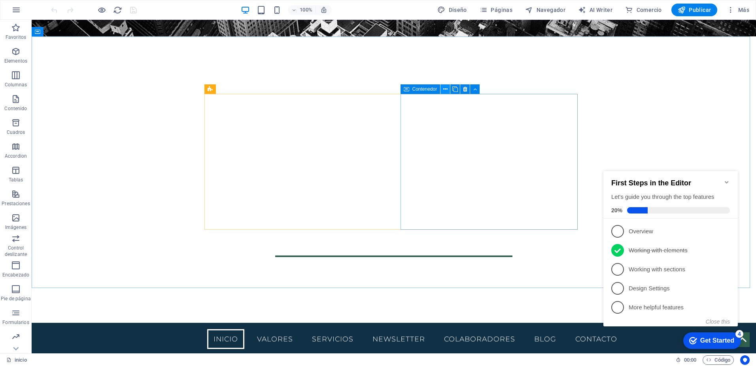
click at [448, 90] on button at bounding box center [445, 88] width 9 height 9
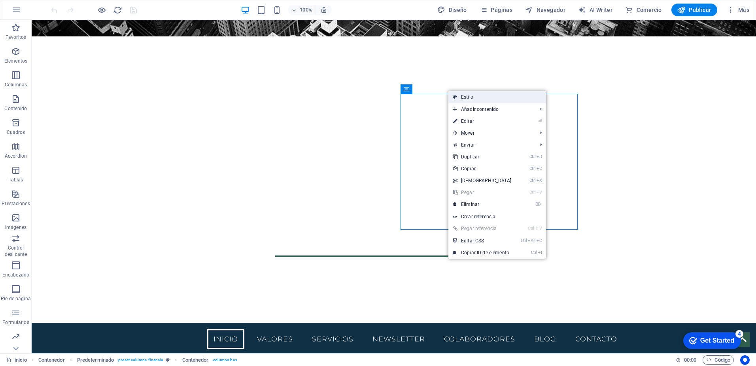
click at [470, 97] on link "Estilo" at bounding box center [498, 97] width 98 height 12
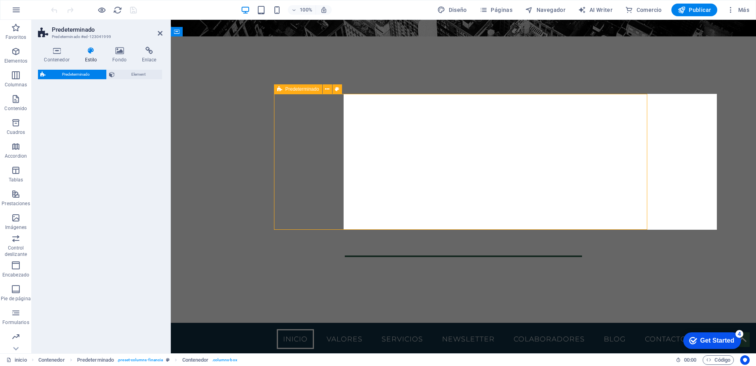
select select "px"
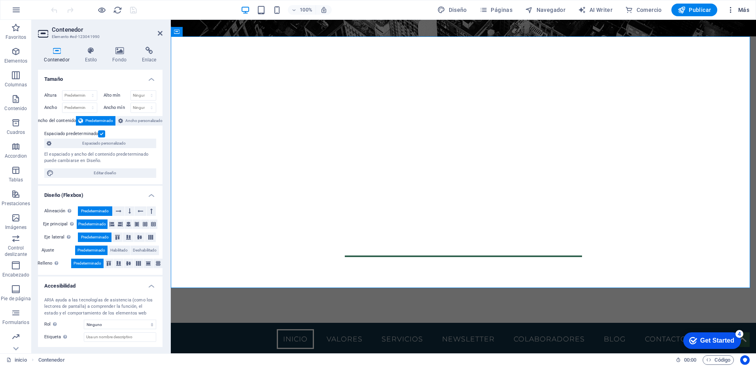
click at [743, 8] on span "Más" at bounding box center [738, 10] width 23 height 8
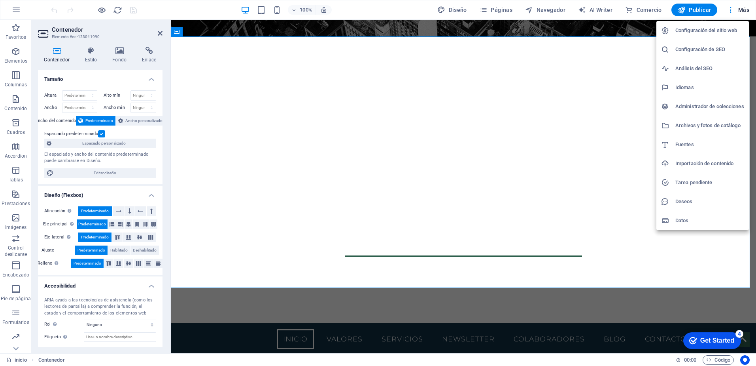
click at [721, 48] on h6 "Configuración de SEO" at bounding box center [710, 49] width 69 height 9
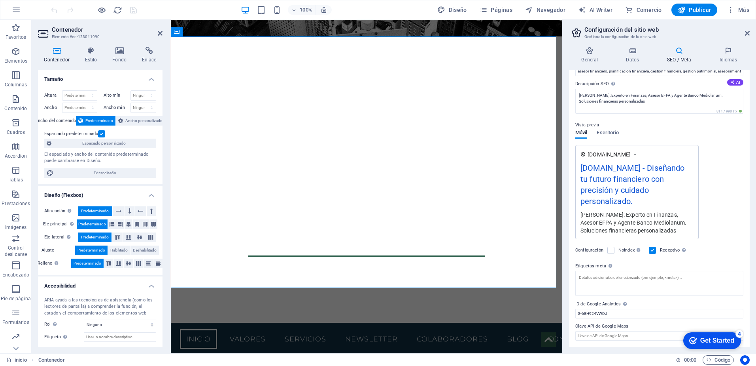
scroll to position [0, 0]
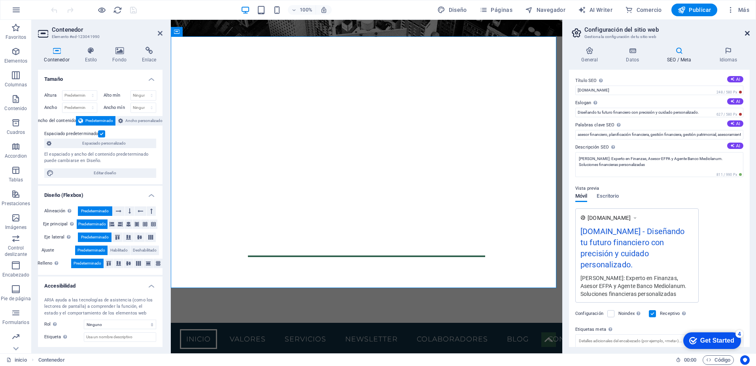
click at [748, 34] on icon at bounding box center [747, 33] width 5 height 6
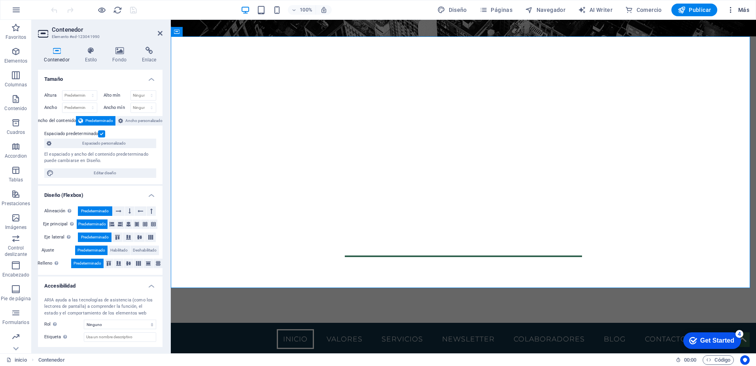
click at [744, 10] on span "Más" at bounding box center [738, 10] width 23 height 8
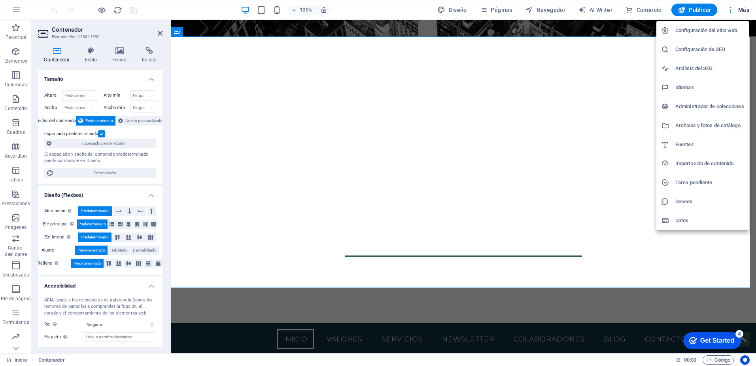
click at [714, 29] on h6 "Configuración del sitio web" at bounding box center [710, 30] width 69 height 9
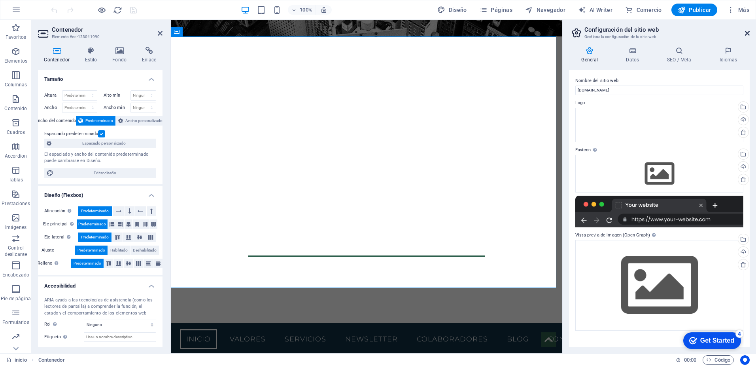
click at [746, 32] on icon at bounding box center [747, 33] width 5 height 6
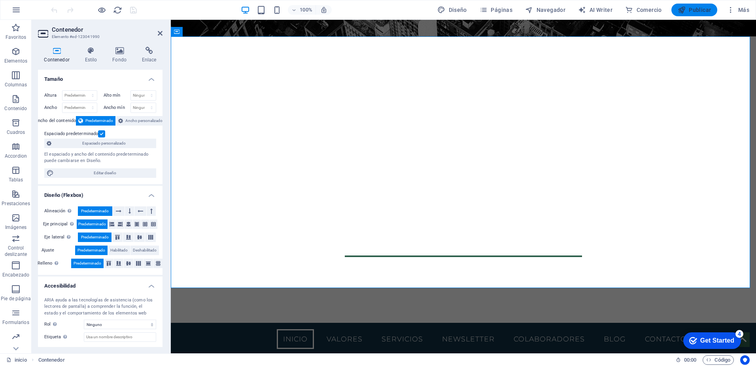
click at [701, 11] on span "Publicar" at bounding box center [695, 10] width 34 height 8
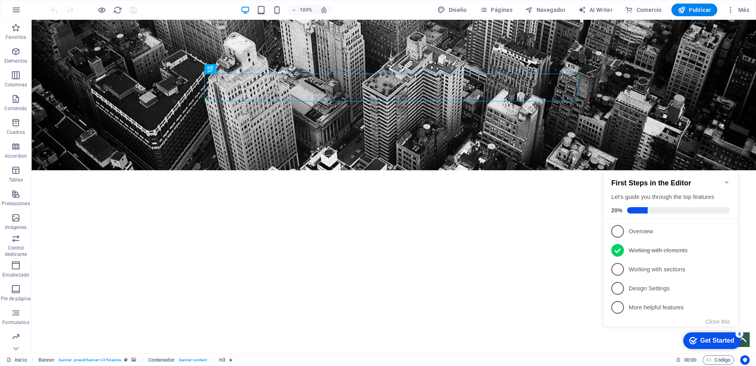
scroll to position [237, 0]
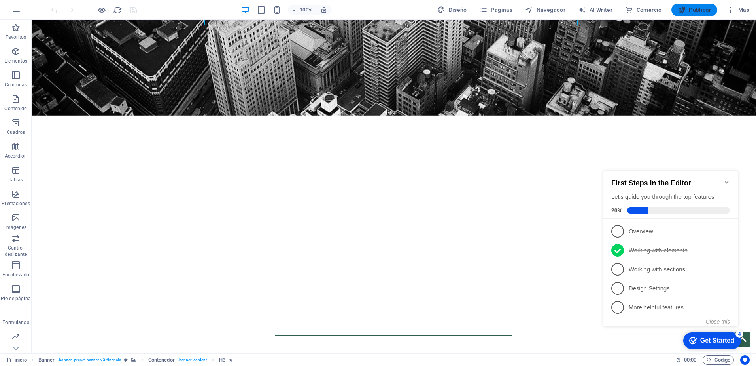
click at [700, 9] on span "Publicar" at bounding box center [695, 10] width 34 height 8
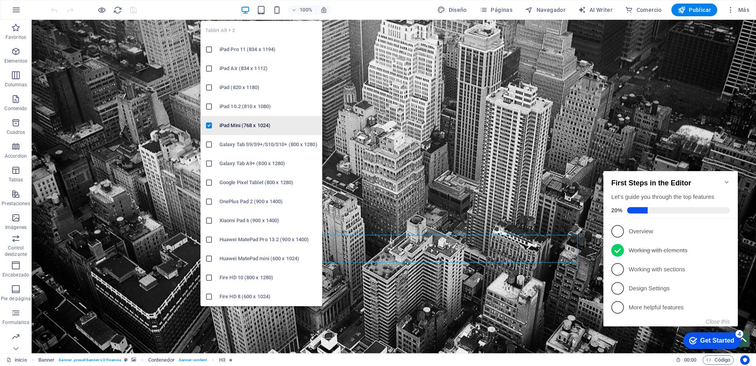
click at [250, 123] on h6 "iPad Mini (768 x 1024)" at bounding box center [269, 125] width 98 height 9
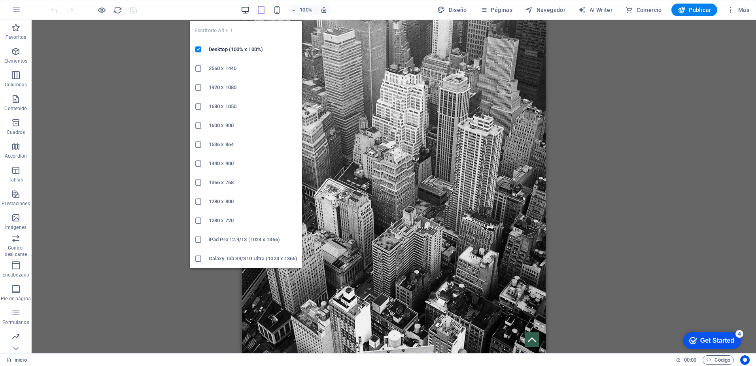
click at [249, 7] on icon "button" at bounding box center [245, 10] width 9 height 9
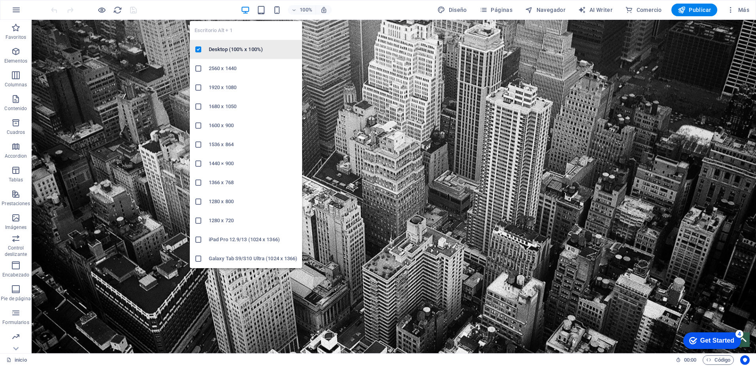
click at [241, 50] on h6 "Desktop (100% x 100%)" at bounding box center [253, 49] width 89 height 9
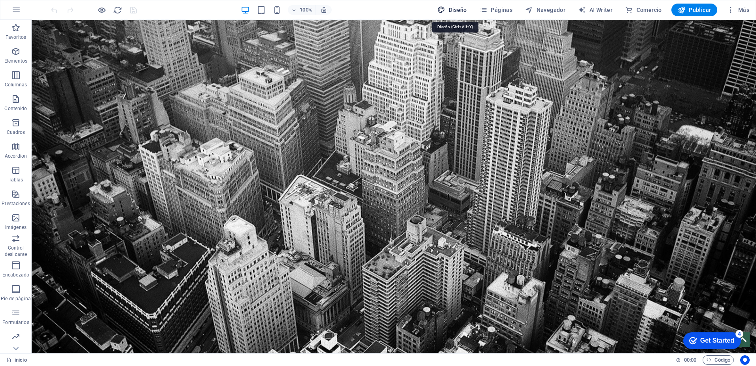
click at [461, 10] on span "Diseño" at bounding box center [453, 10] width 30 height 8
select select "rem"
select select "300"
select select "px"
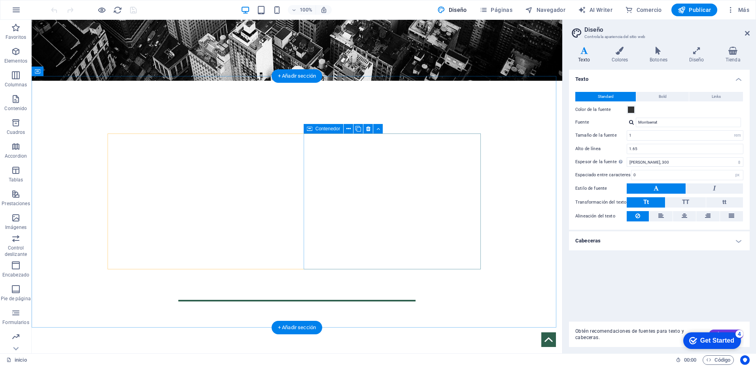
scroll to position [277, 0]
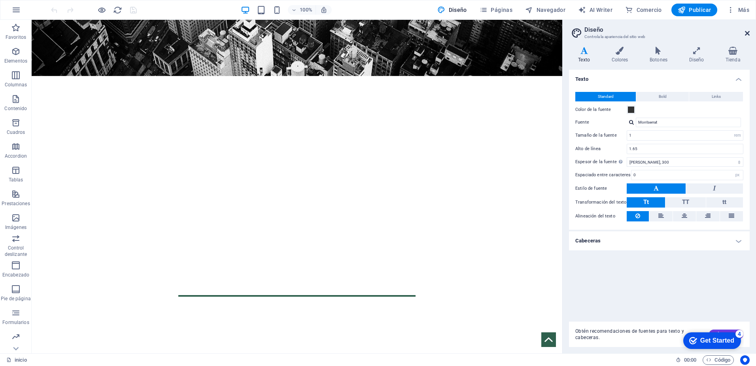
click at [746, 33] on icon at bounding box center [747, 33] width 5 height 6
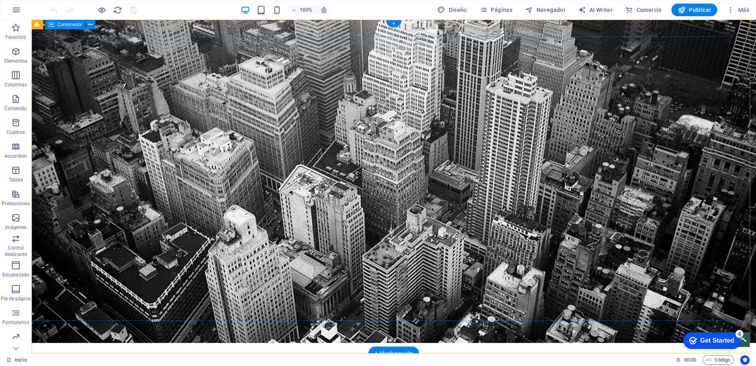
scroll to position [0, 0]
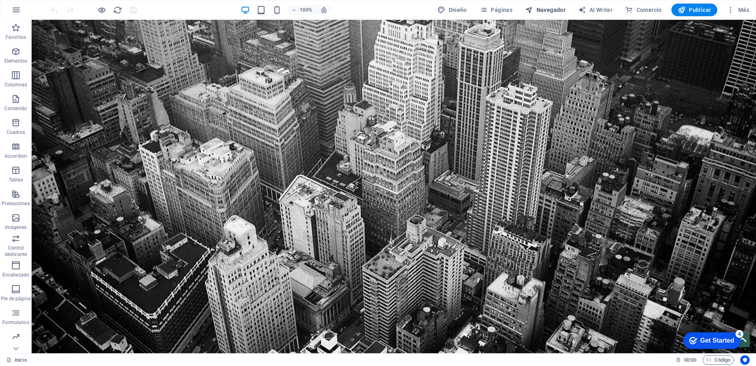
click at [552, 11] on span "Navegador" at bounding box center [545, 10] width 40 height 8
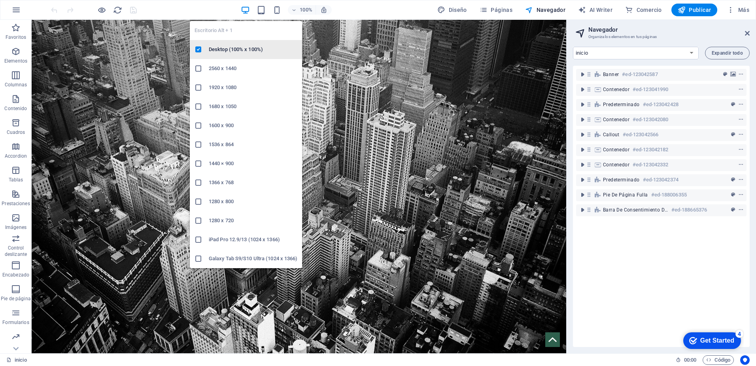
click at [239, 49] on h6 "Desktop (100% x 100%)" at bounding box center [253, 49] width 89 height 9
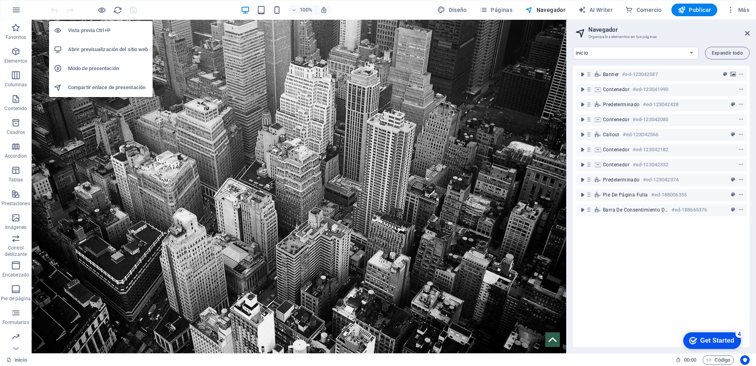
click at [100, 47] on h6 "Abrir previsualización del sitio web" at bounding box center [108, 49] width 80 height 9
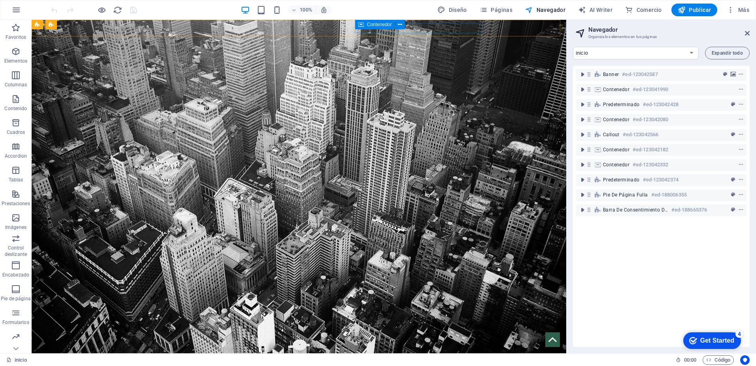
click at [751, 34] on aside "Navegador Organiza los elementos en tus páginas inicio [PERSON_NAME] Servicios …" at bounding box center [661, 186] width 190 height 333
click at [748, 34] on icon at bounding box center [747, 33] width 5 height 6
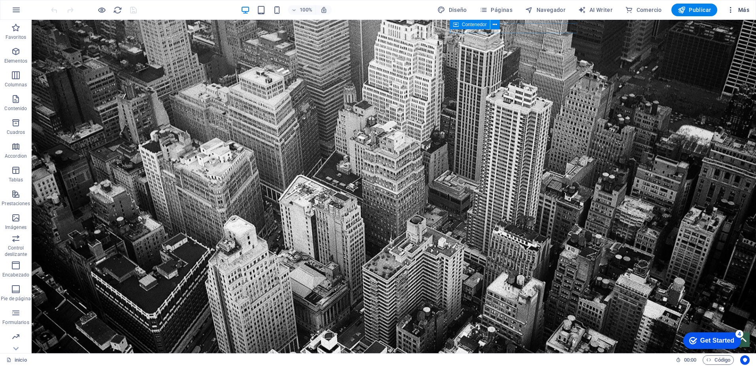
click at [735, 10] on icon "button" at bounding box center [731, 10] width 8 height 8
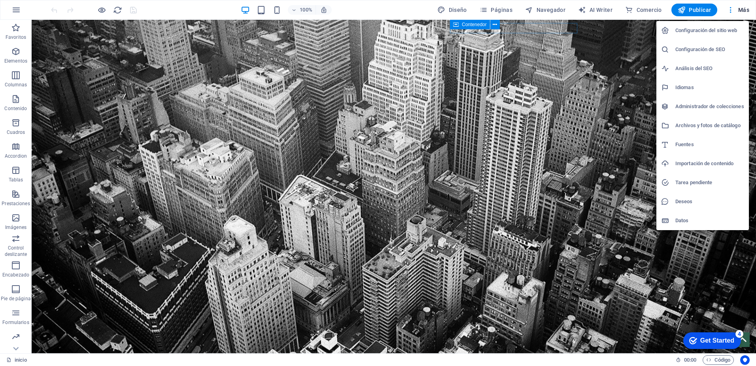
click at [686, 105] on h6 "Administrador de colecciones" at bounding box center [710, 106] width 69 height 9
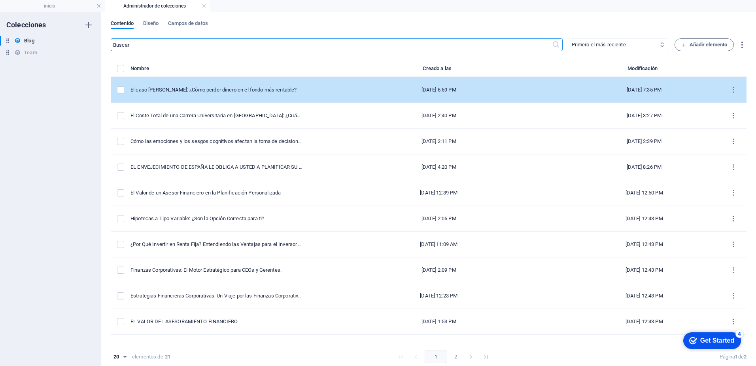
click at [436, 90] on div "[DATE] 6:59 PM" at bounding box center [439, 89] width 247 height 7
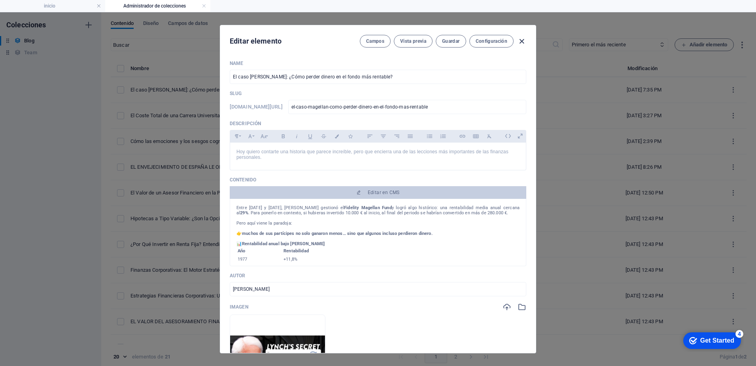
click at [519, 41] on icon "button" at bounding box center [521, 41] width 9 height 9
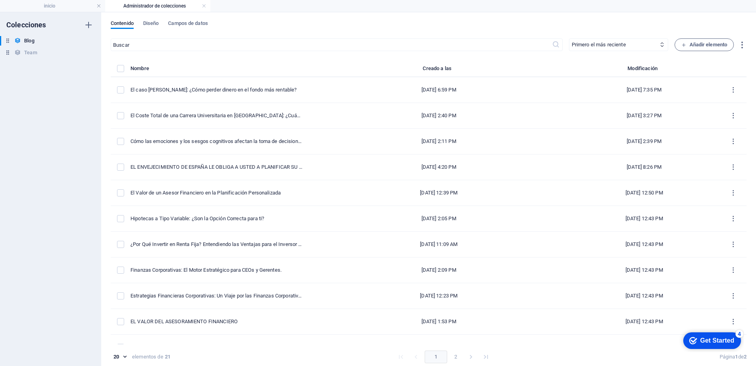
checkbox input "false"
type input "el-caso-magellan-como-perder-dinero-en-el-fondo-mas-rentable"
